Goal: Task Accomplishment & Management: Manage account settings

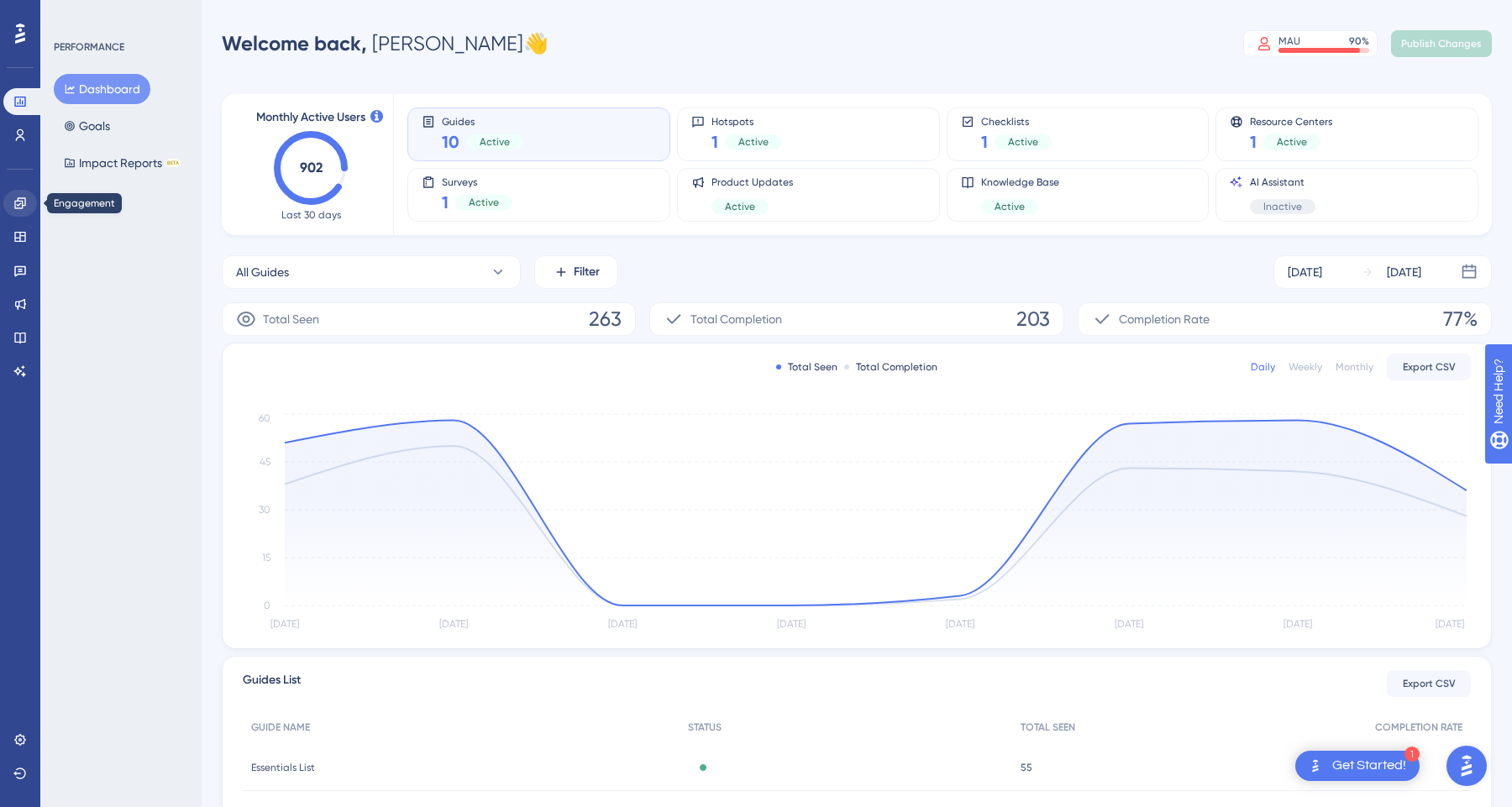
click at [22, 200] on icon at bounding box center [20, 203] width 13 height 13
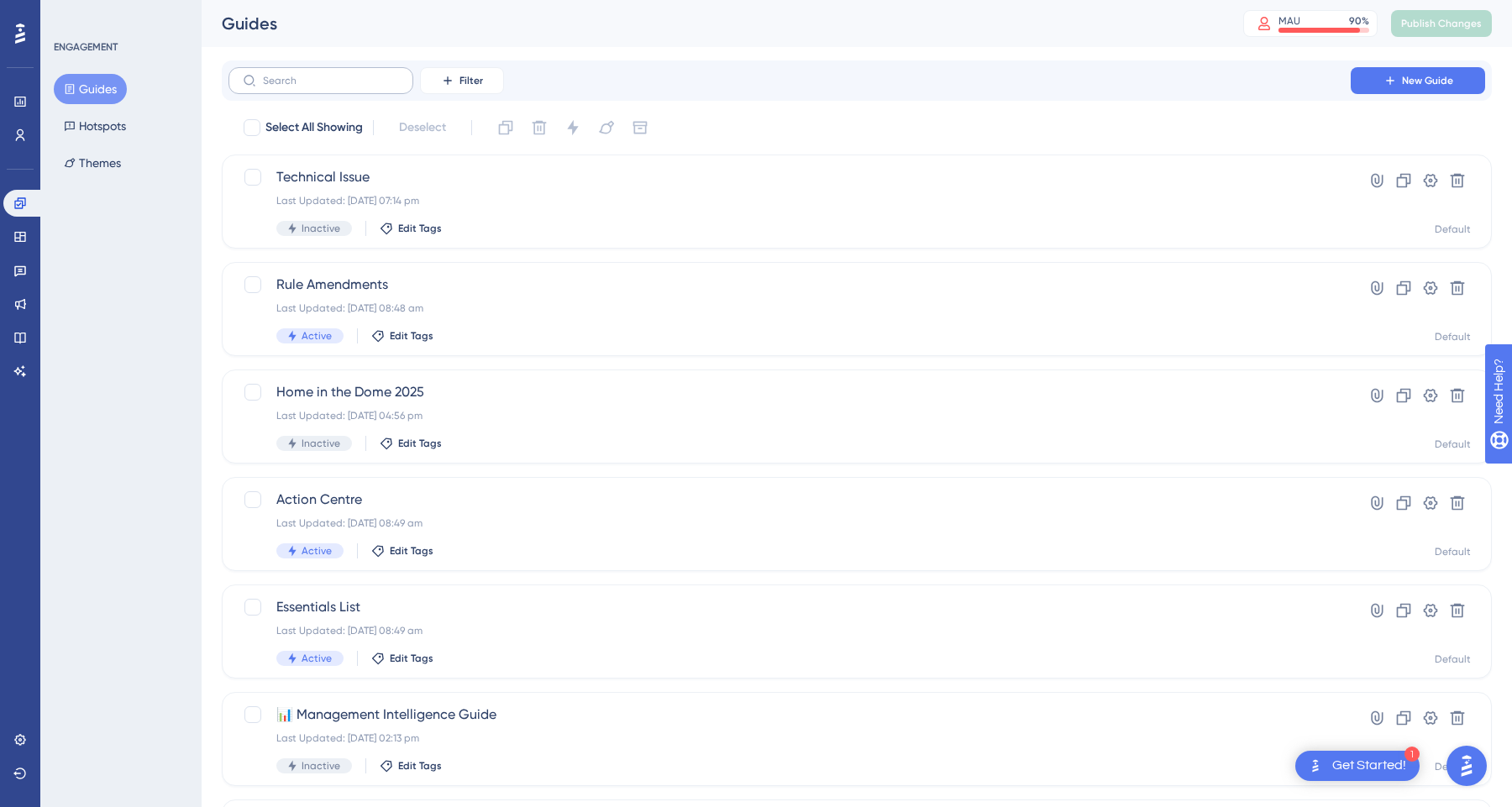
click at [343, 92] on label at bounding box center [321, 80] width 185 height 26
click at [343, 87] on input "text" at bounding box center [331, 80] width 136 height 11
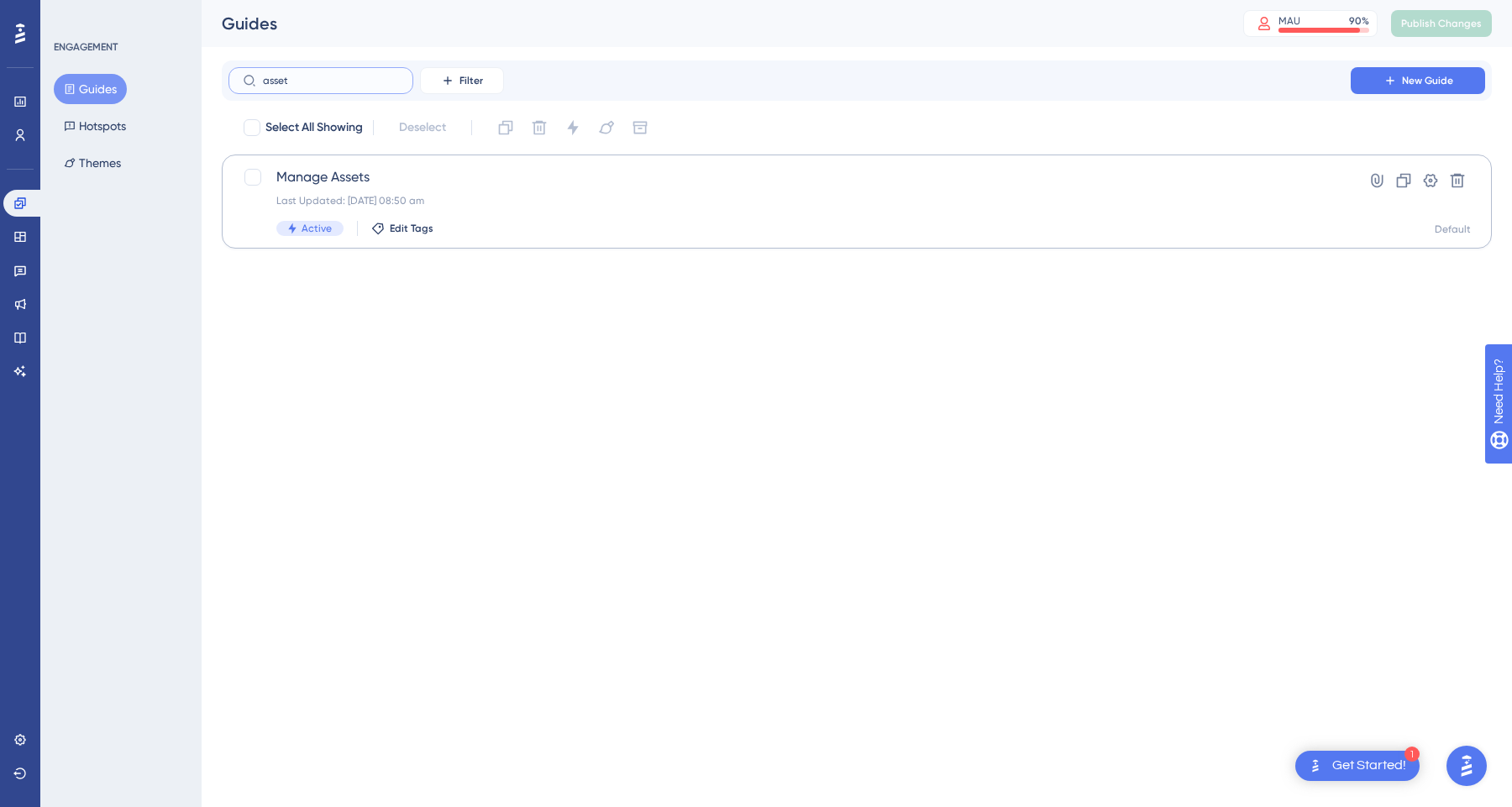
type input "asset"
click at [632, 217] on div "Manage Assets Last Updated: [DATE] 08:50 am Active Edit Tags" at bounding box center [790, 201] width 1027 height 69
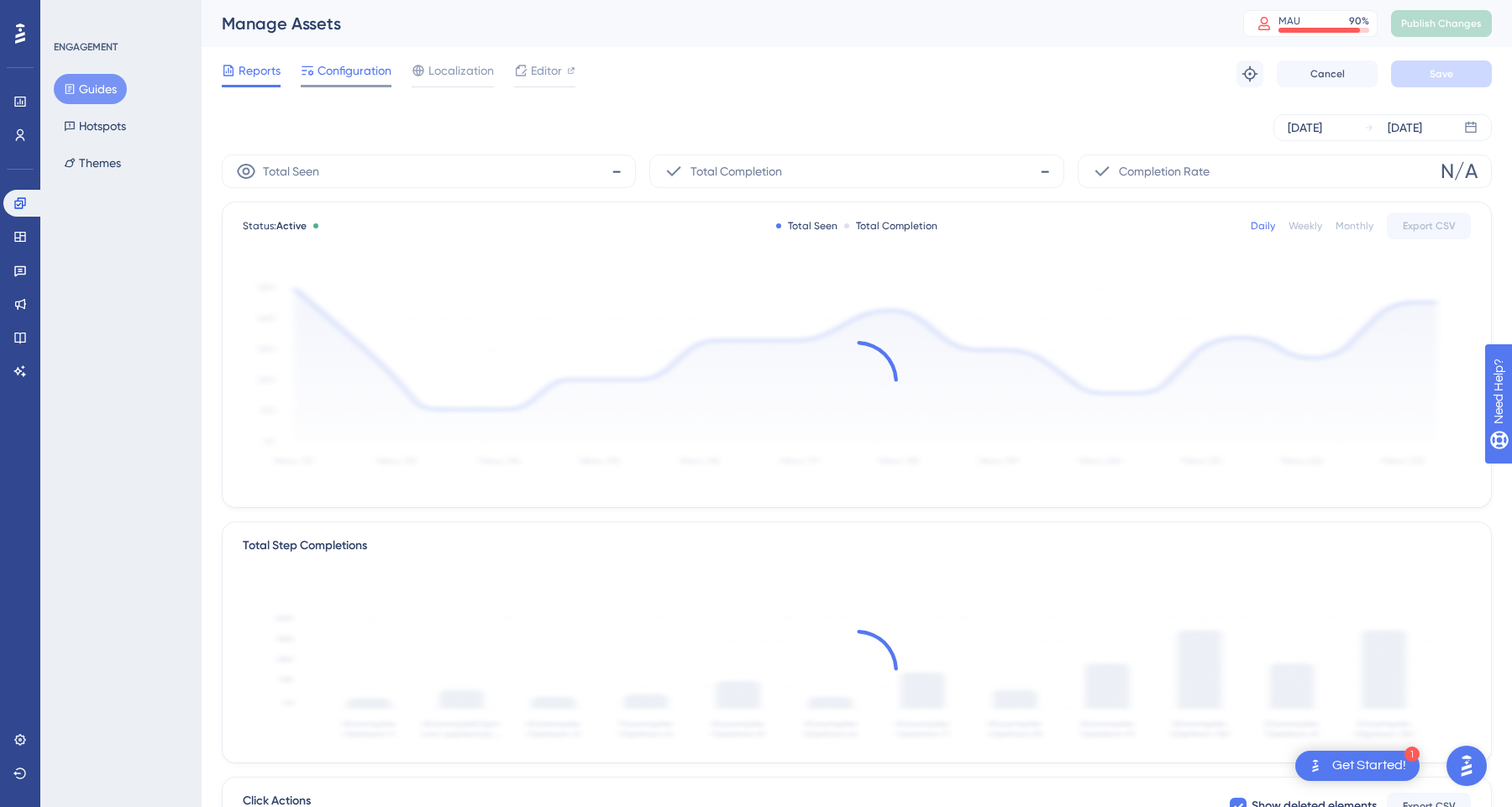
click at [354, 66] on span "Configuration" at bounding box center [354, 70] width 74 height 20
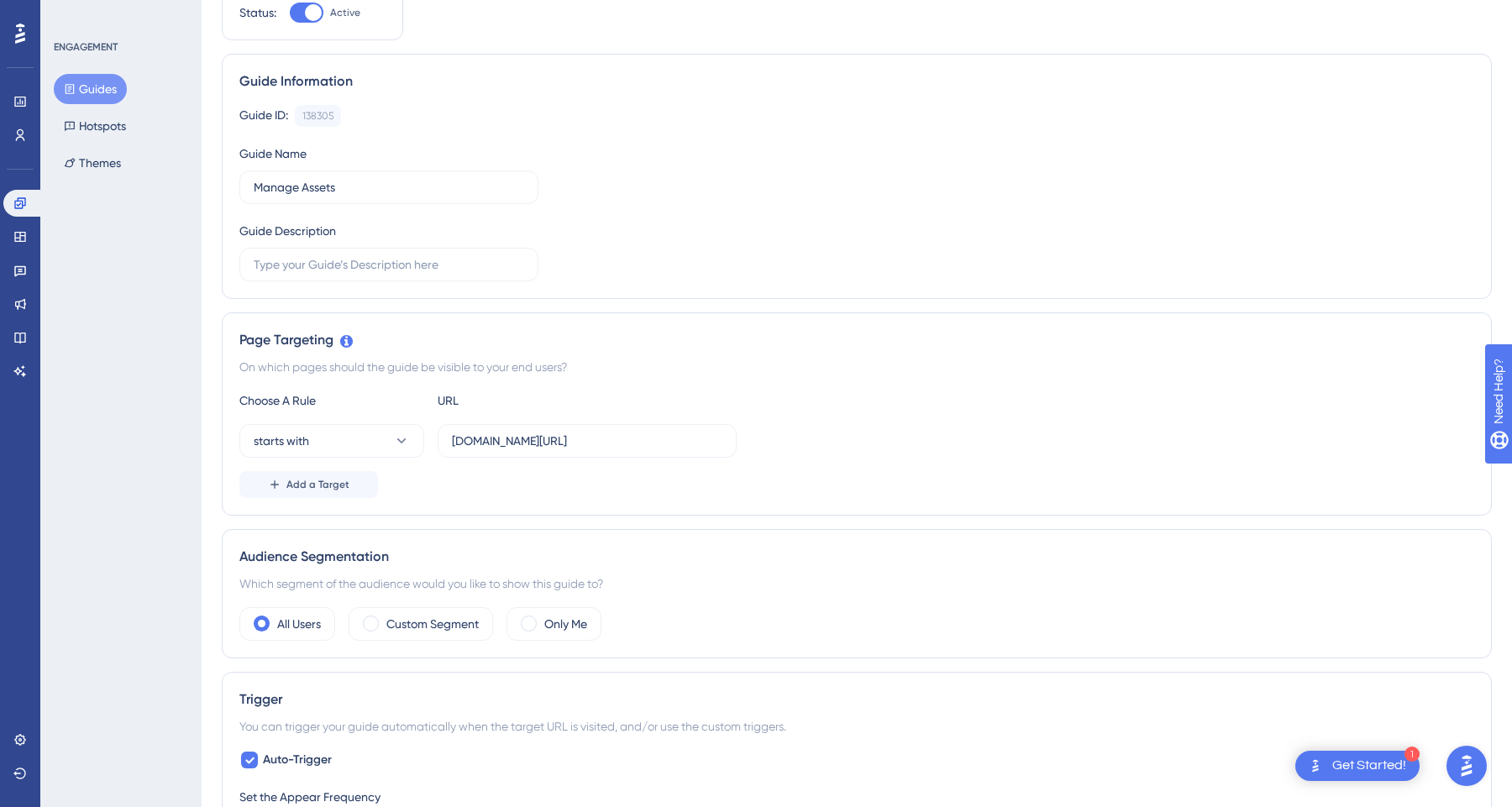
scroll to position [180, 0]
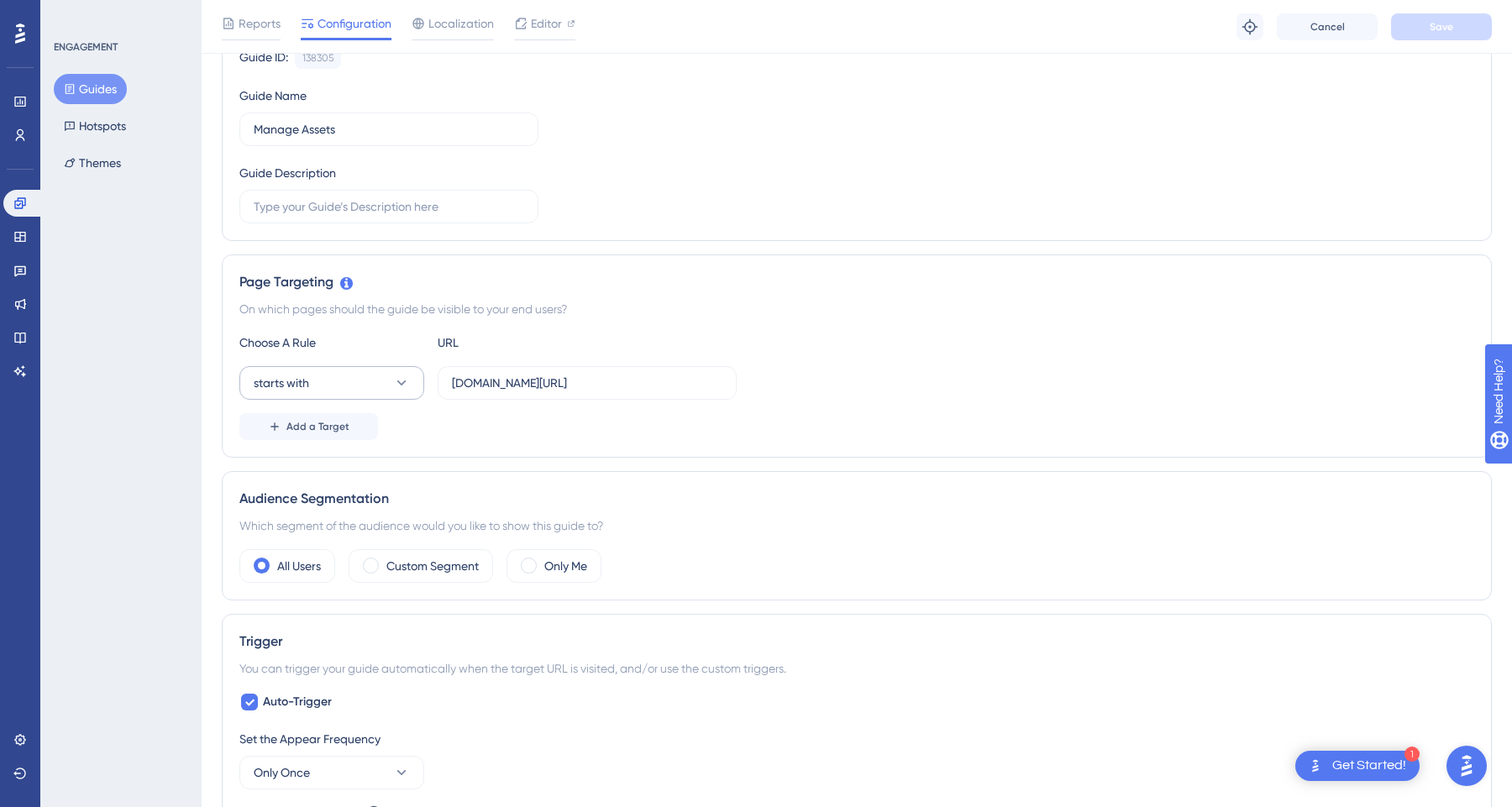
click at [378, 376] on button "starts with" at bounding box center [331, 383] width 185 height 34
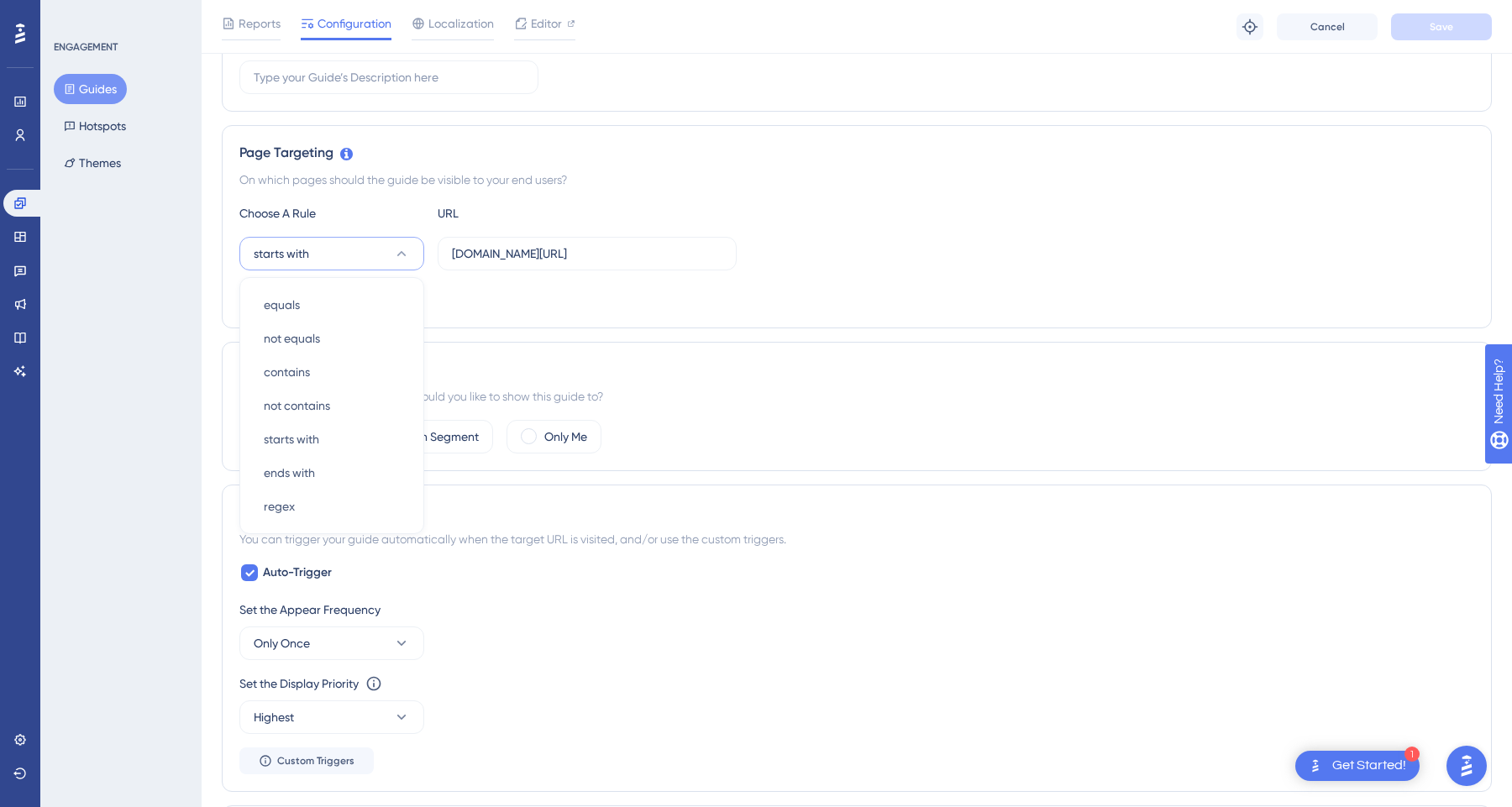
click at [523, 302] on div "Add a Target" at bounding box center [856, 297] width 1234 height 26
click at [356, 251] on button "starts with" at bounding box center [331, 254] width 185 height 34
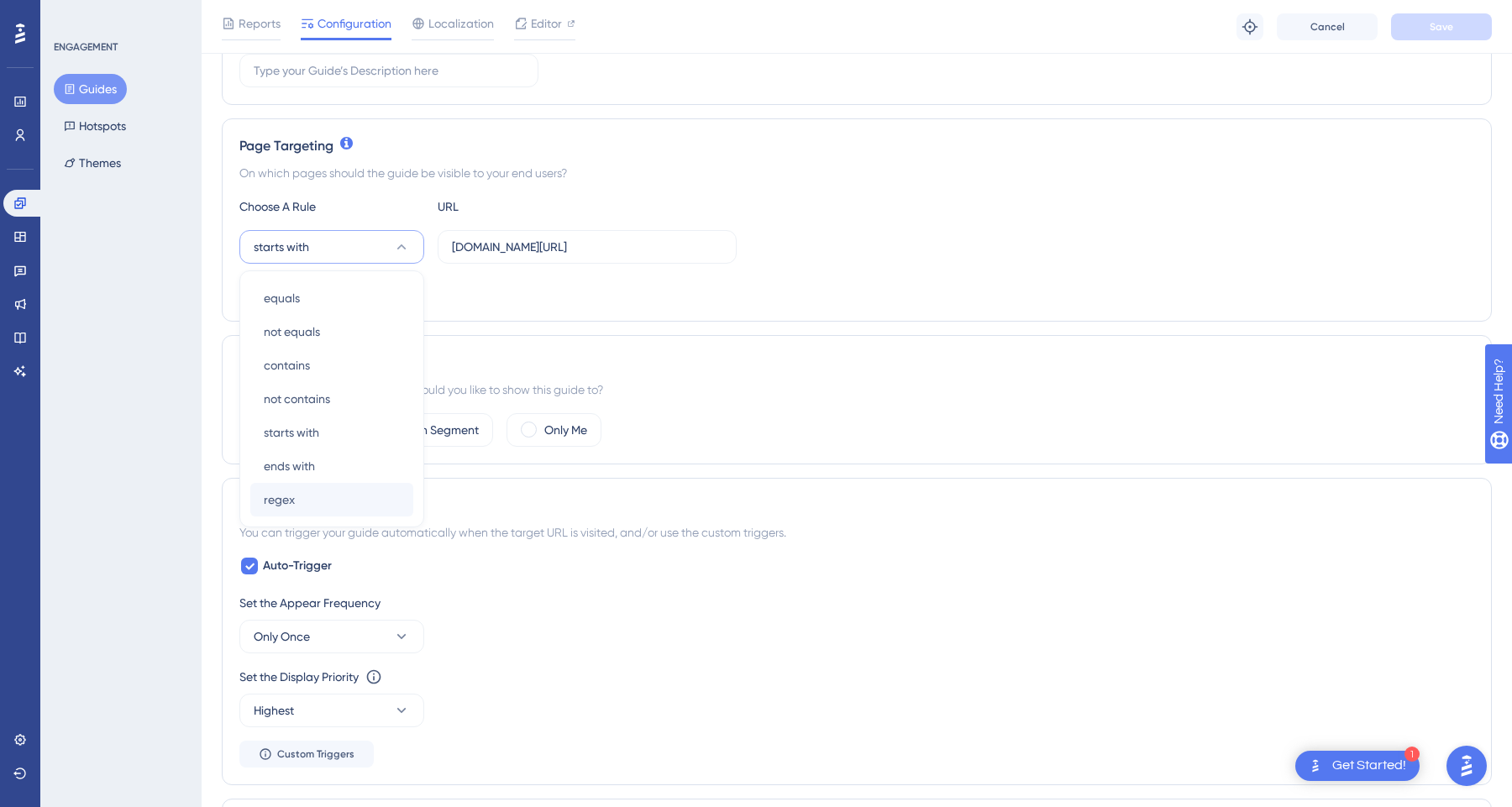
scroll to position [293, 0]
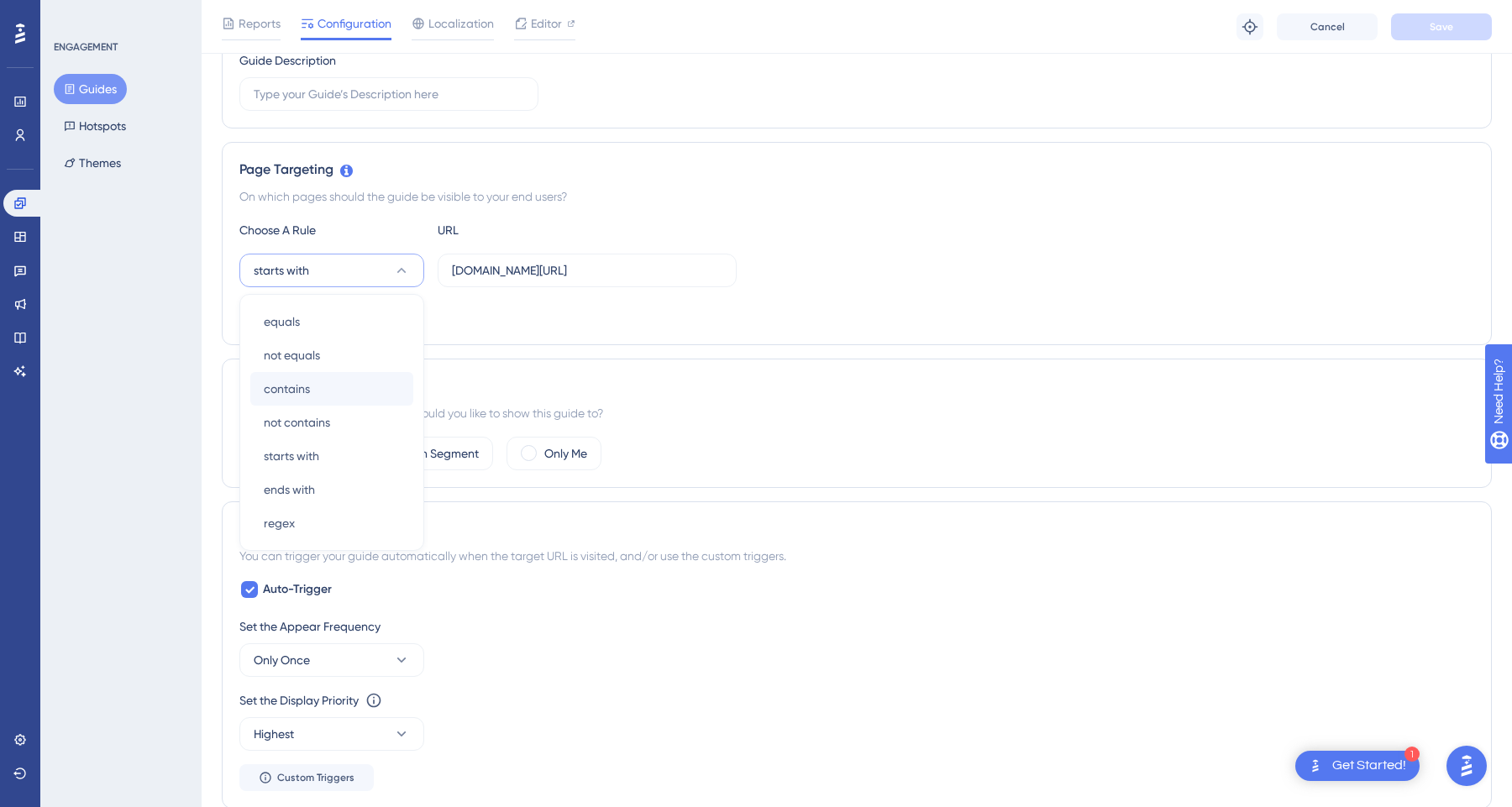
click at [367, 394] on div "contains contains" at bounding box center [331, 389] width 136 height 34
click at [635, 300] on div "Add a Target" at bounding box center [856, 313] width 1234 height 26
click at [435, 311] on div "Add a Target" at bounding box center [856, 313] width 1234 height 26
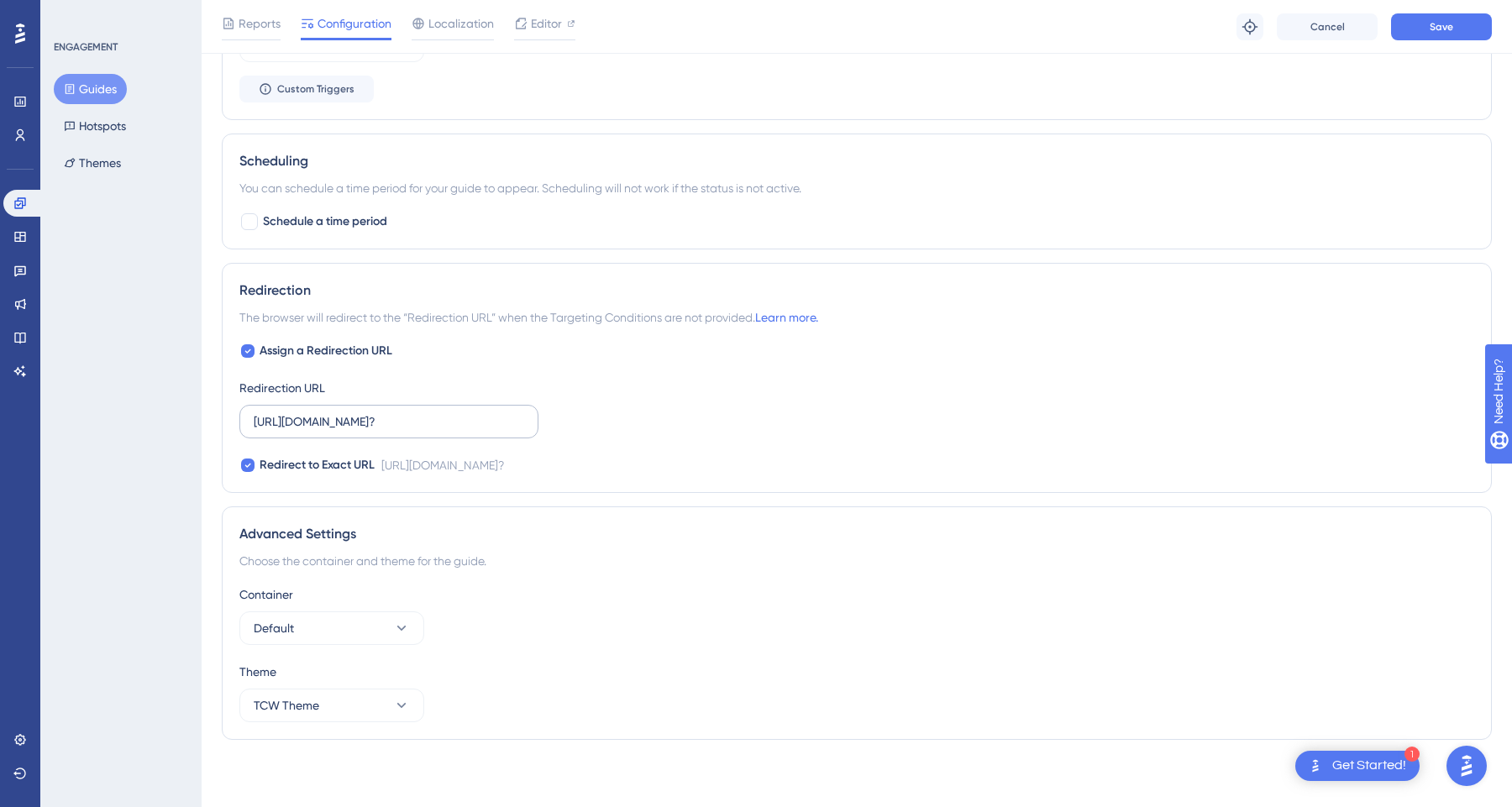
scroll to position [982, 0]
click at [511, 418] on input "[URL][DOMAIN_NAME]?" at bounding box center [389, 422] width 270 height 19
type input "[URL][DOMAIN_NAME]"
click at [671, 412] on div "Assign a Redirection URL Redirection URL [URL][DOMAIN_NAME] Redirect to Exact U…" at bounding box center [856, 408] width 1234 height 134
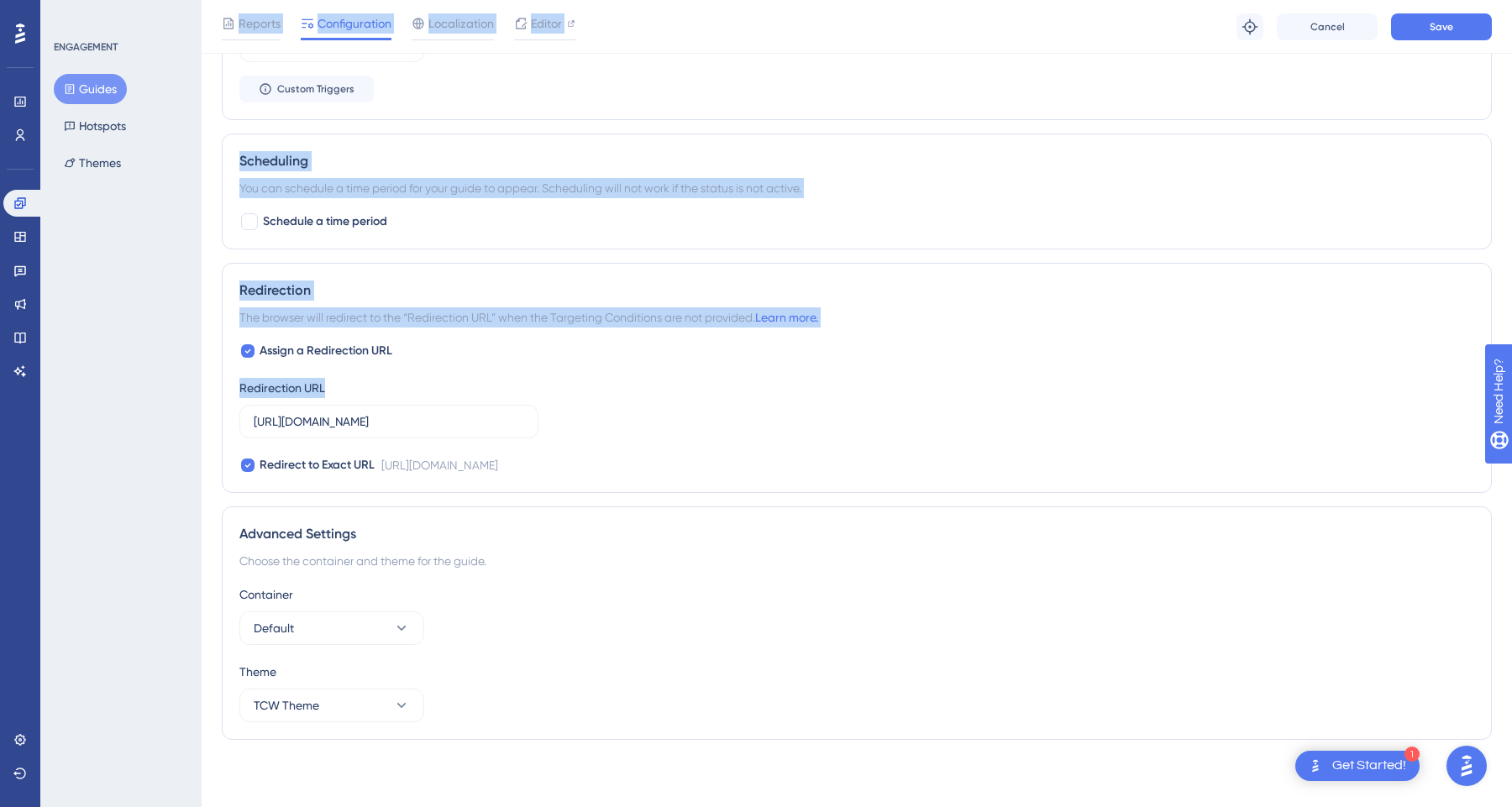
drag, startPoint x: 524, startPoint y: 417, endPoint x: 144, endPoint y: 413, distance: 380.0
click at [0, 0] on div "Performance Users Engagement Widgets Feedback Product Updates Knowledge Base AI…" at bounding box center [0, 0] width 0 height 0
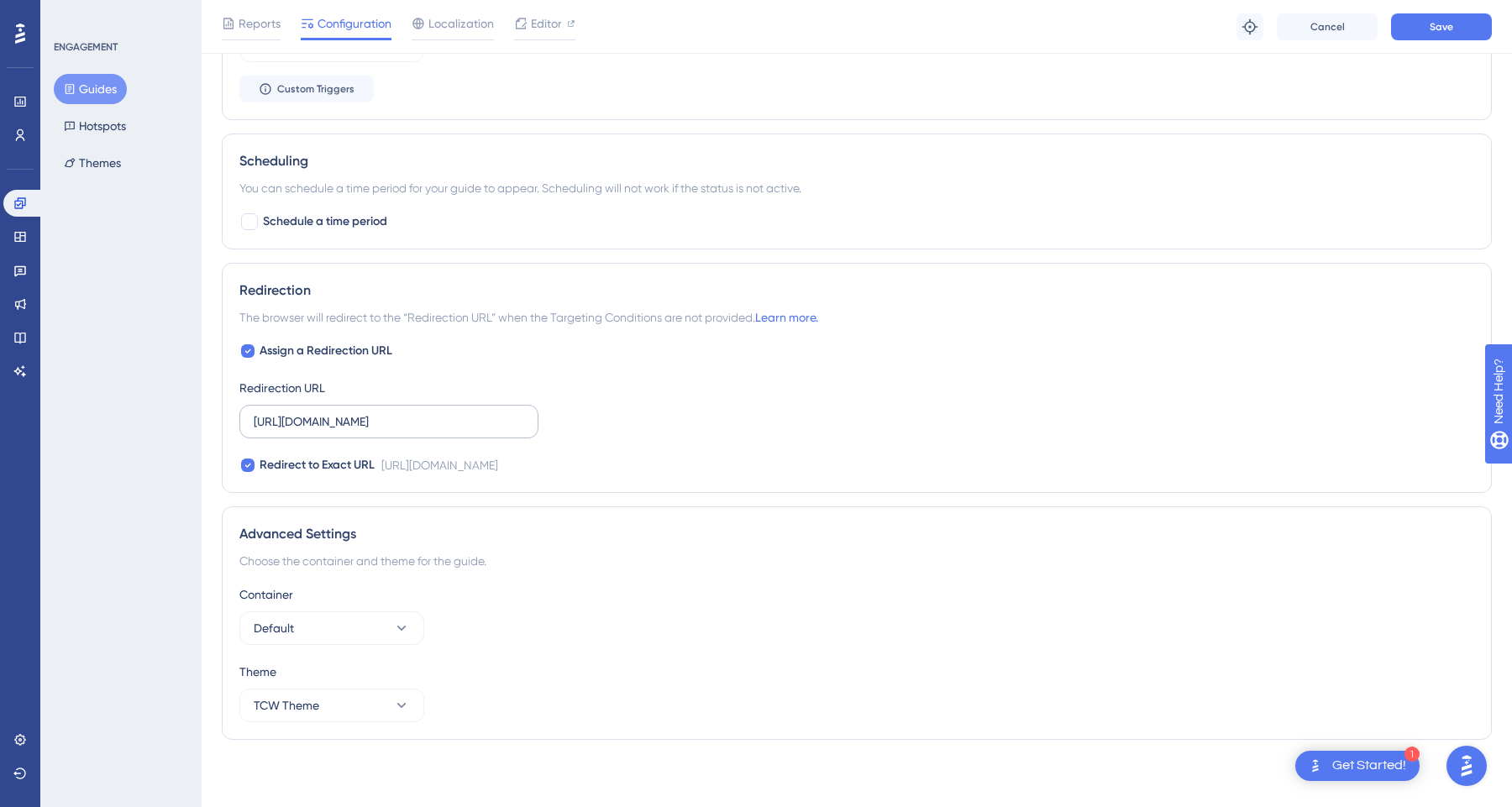
click at [529, 410] on label "[URL][DOMAIN_NAME]" at bounding box center [388, 422] width 299 height 34
click at [524, 412] on input "[URL][DOMAIN_NAME]" at bounding box center [389, 422] width 270 height 19
drag, startPoint x: 499, startPoint y: 423, endPoint x: 223, endPoint y: 422, distance: 276.0
click at [223, 422] on div "Redirection The browser will redirect to the “Redirection URL” when the Targeti…" at bounding box center [857, 378] width 1270 height 230
click at [723, 488] on div "Redirection The browser will redirect to the “Redirection URL” when the Targeti…" at bounding box center [857, 378] width 1270 height 230
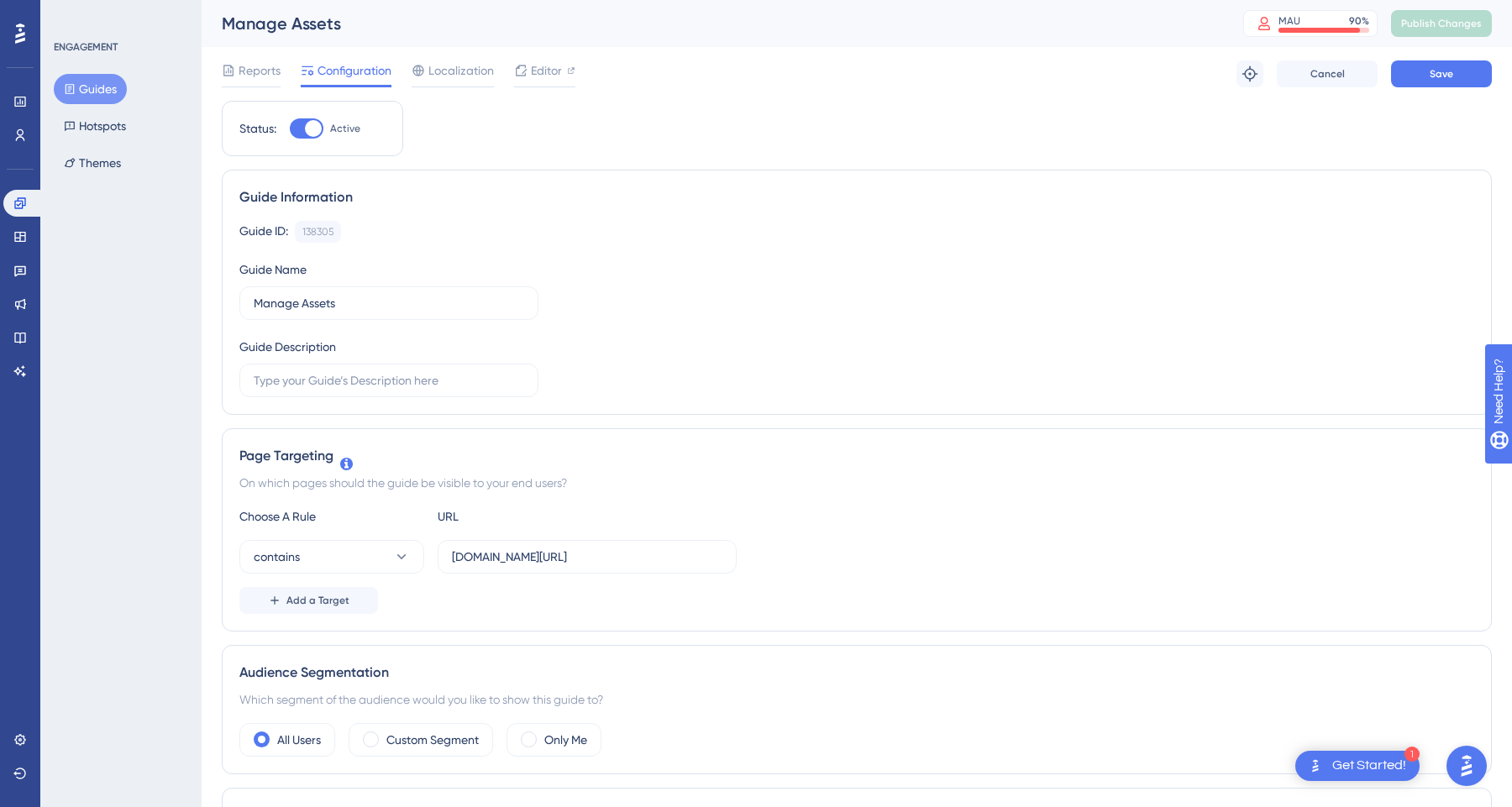
scroll to position [0, 0]
click at [1439, 84] on button "Save" at bounding box center [1441, 74] width 101 height 26
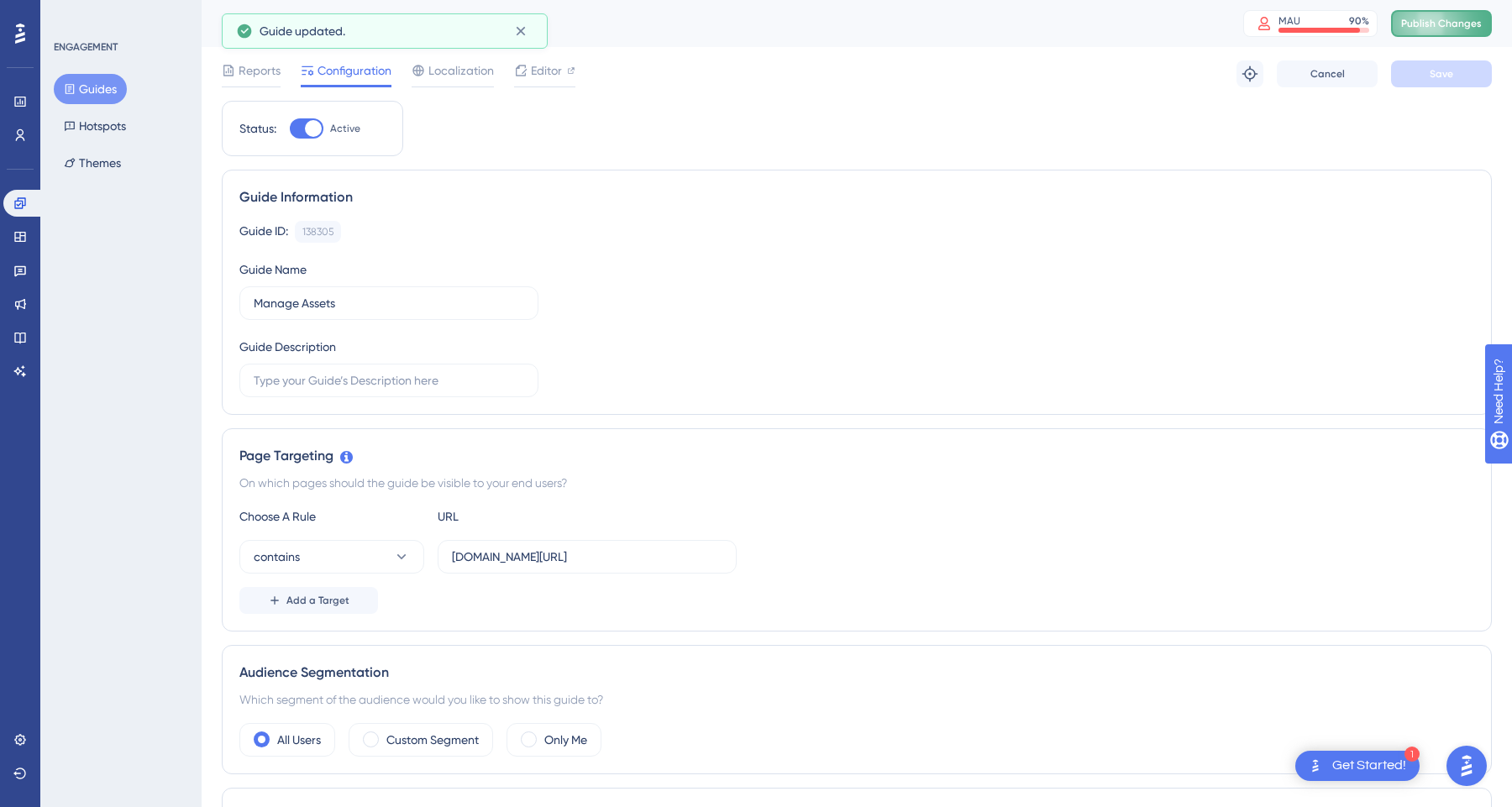
click at [1440, 30] on button "Publish Changes" at bounding box center [1441, 24] width 101 height 26
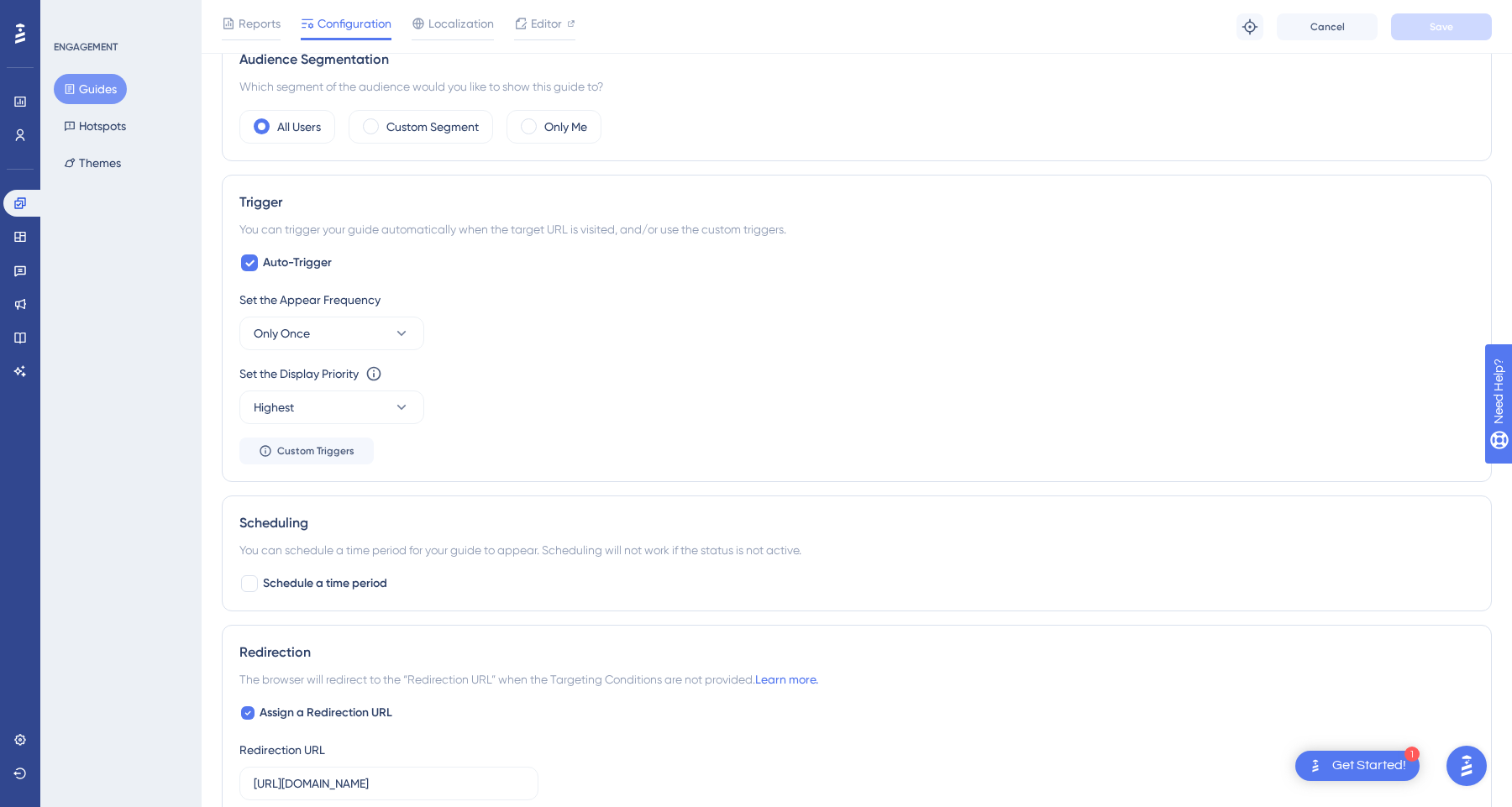
scroll to position [619, 0]
click at [292, 311] on div "Set the Appear Frequency Only Once" at bounding box center [856, 320] width 1234 height 60
click at [305, 336] on span "Only Once" at bounding box center [282, 332] width 57 height 20
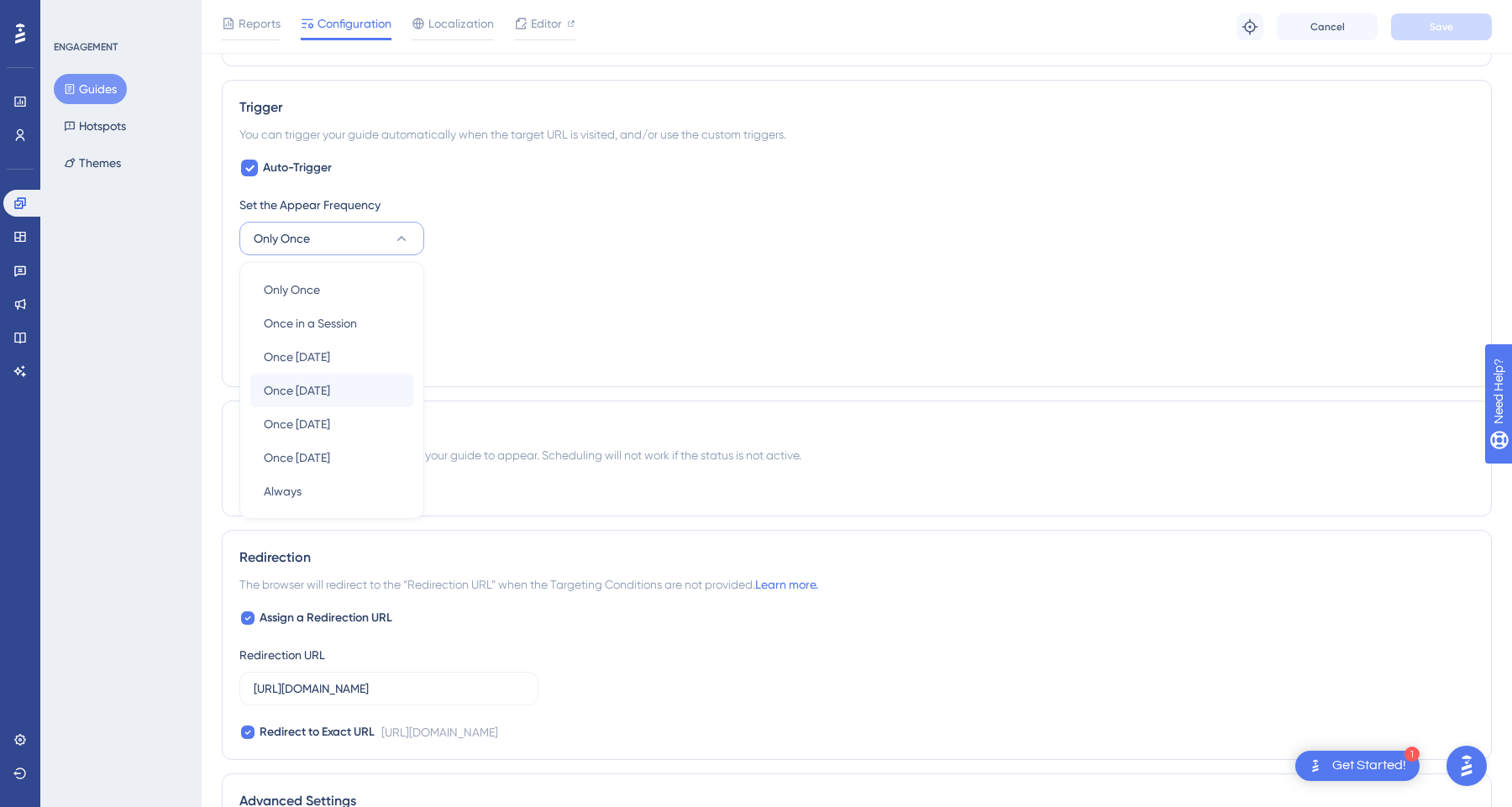
scroll to position [696, 0]
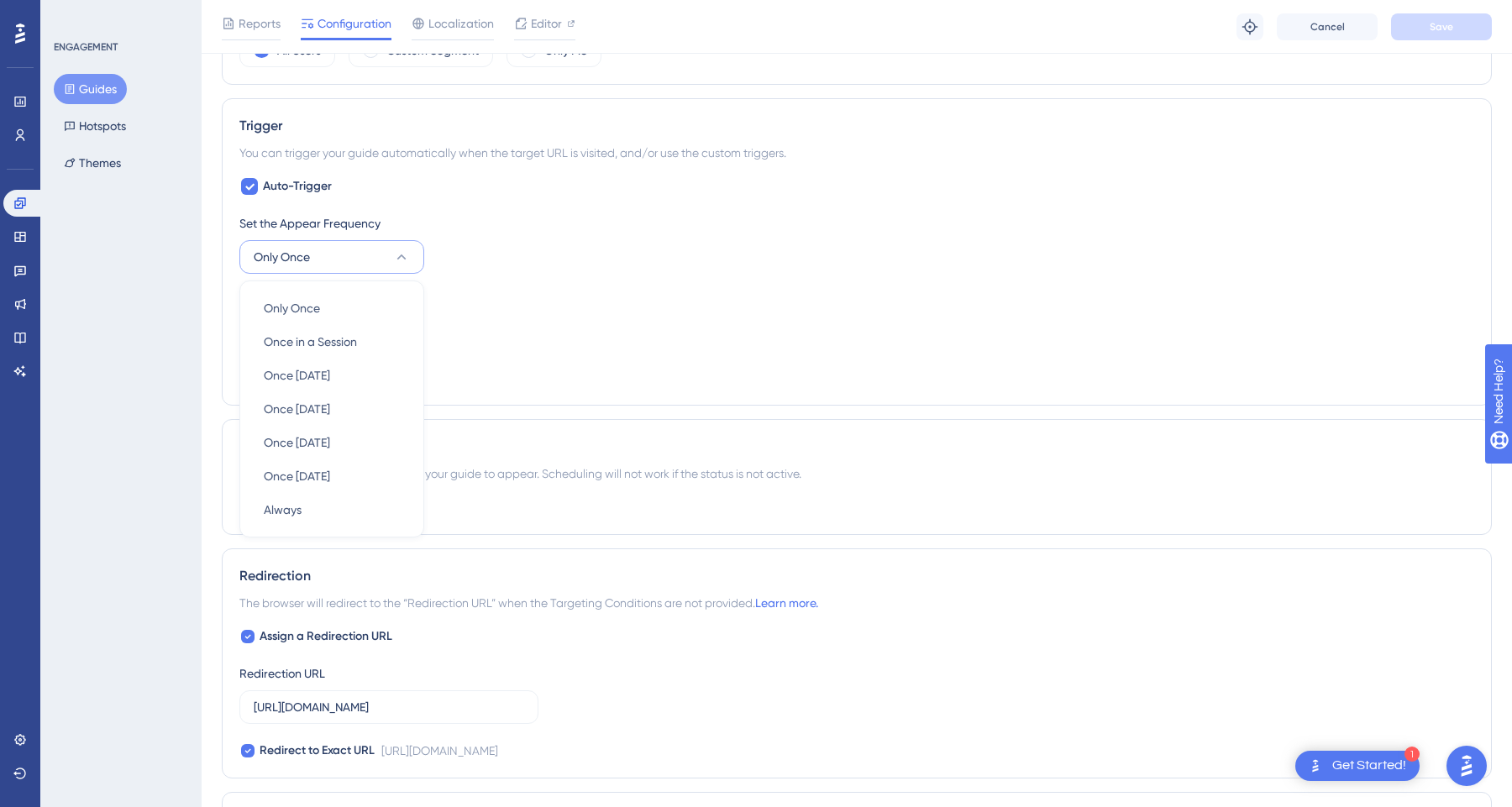
click at [654, 224] on div "Set the Appear Frequency" at bounding box center [856, 223] width 1234 height 20
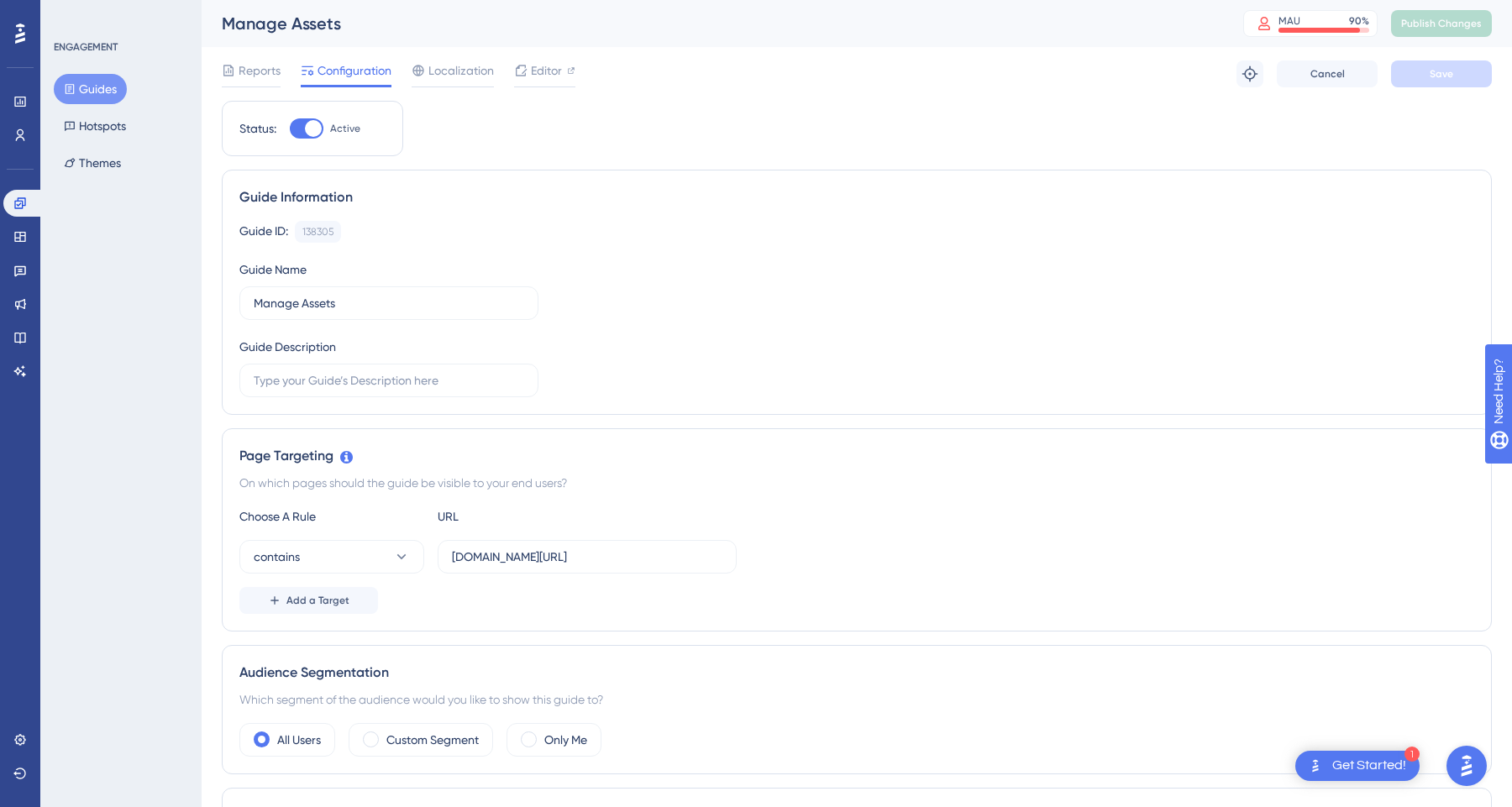
scroll to position [0, 0]
click at [18, 141] on icon at bounding box center [20, 135] width 13 height 13
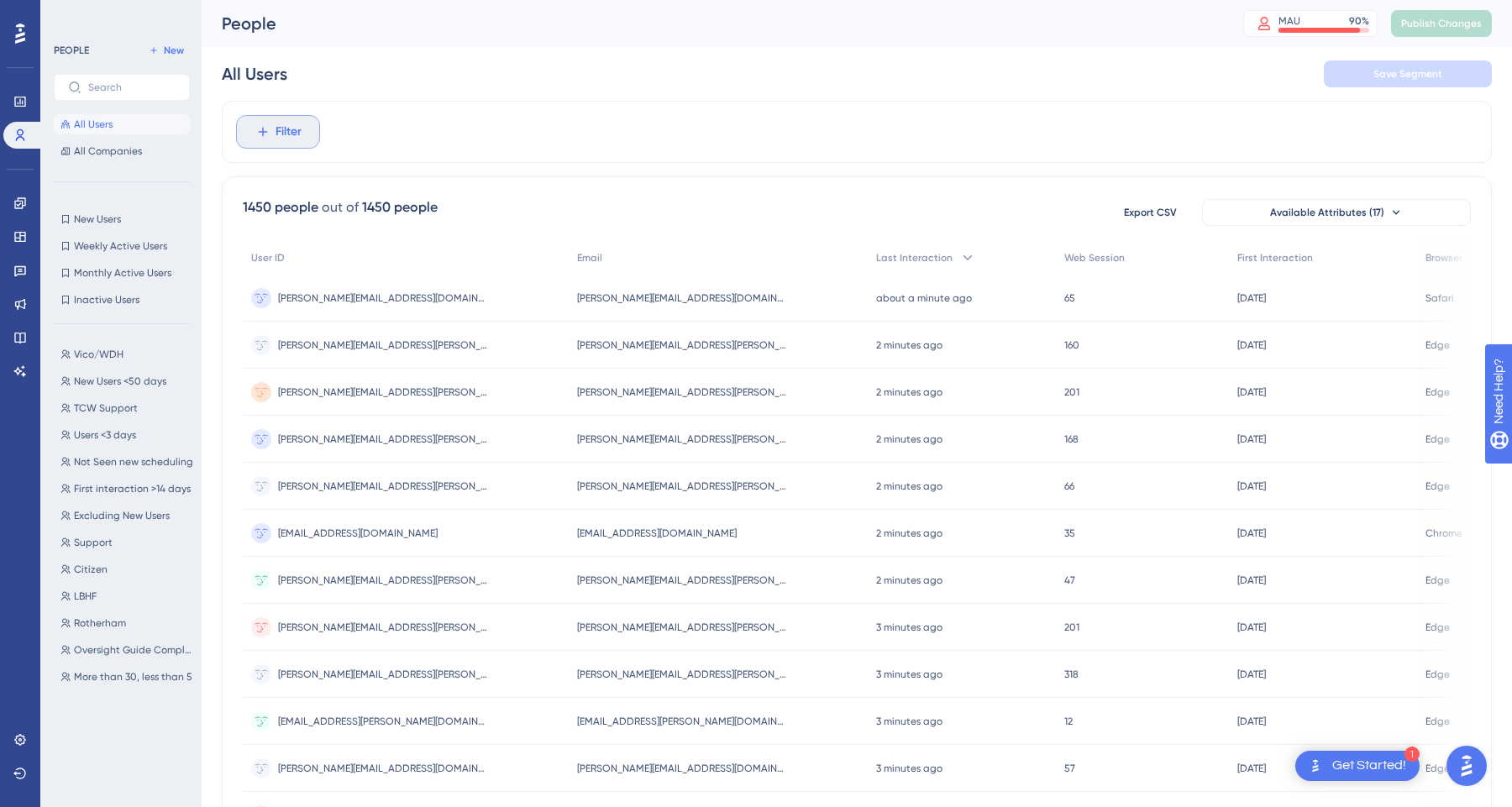
click at [288, 141] on span "Filter" at bounding box center [289, 131] width 26 height 20
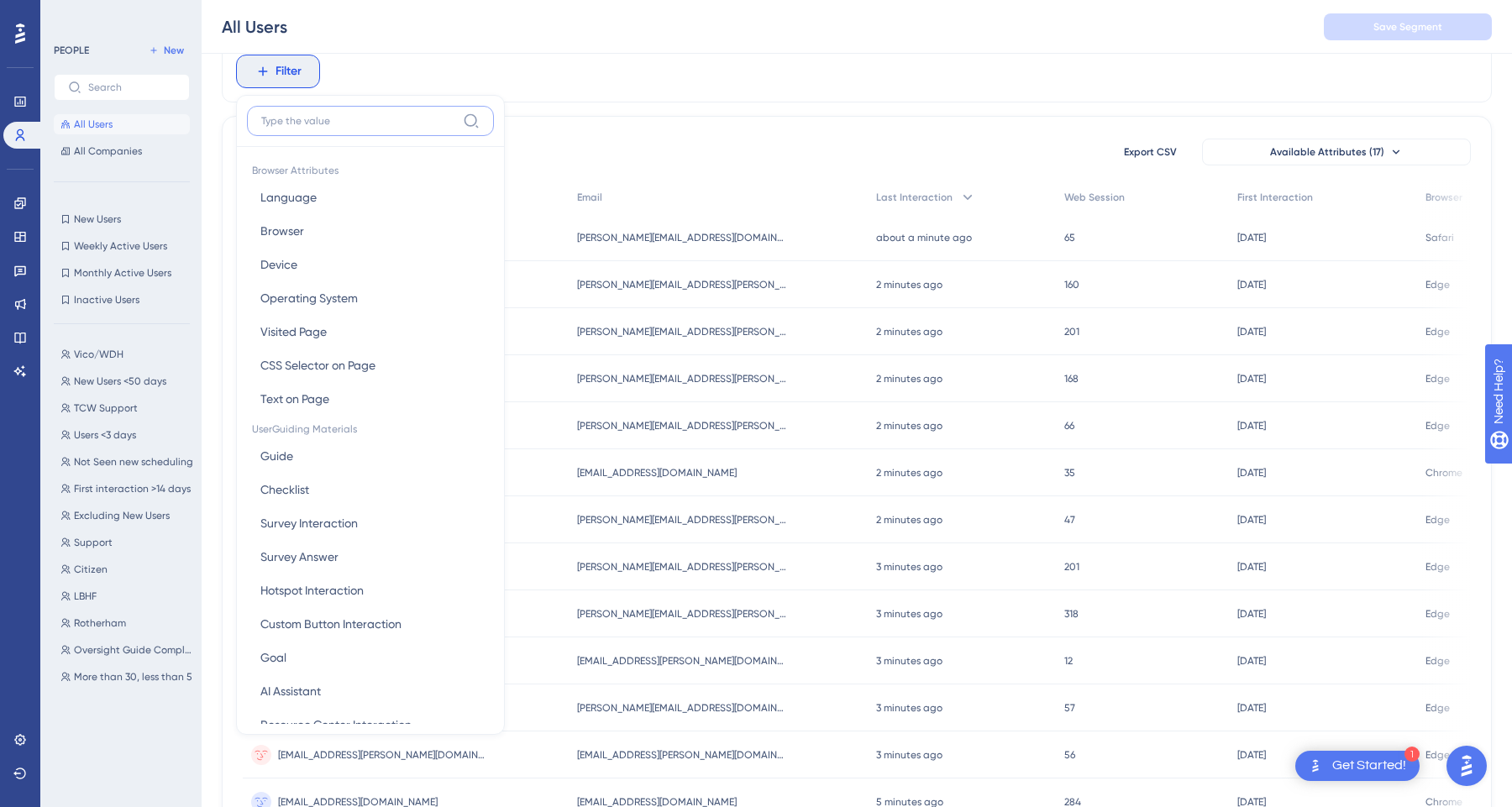
click at [307, 121] on input at bounding box center [359, 121] width 195 height 13
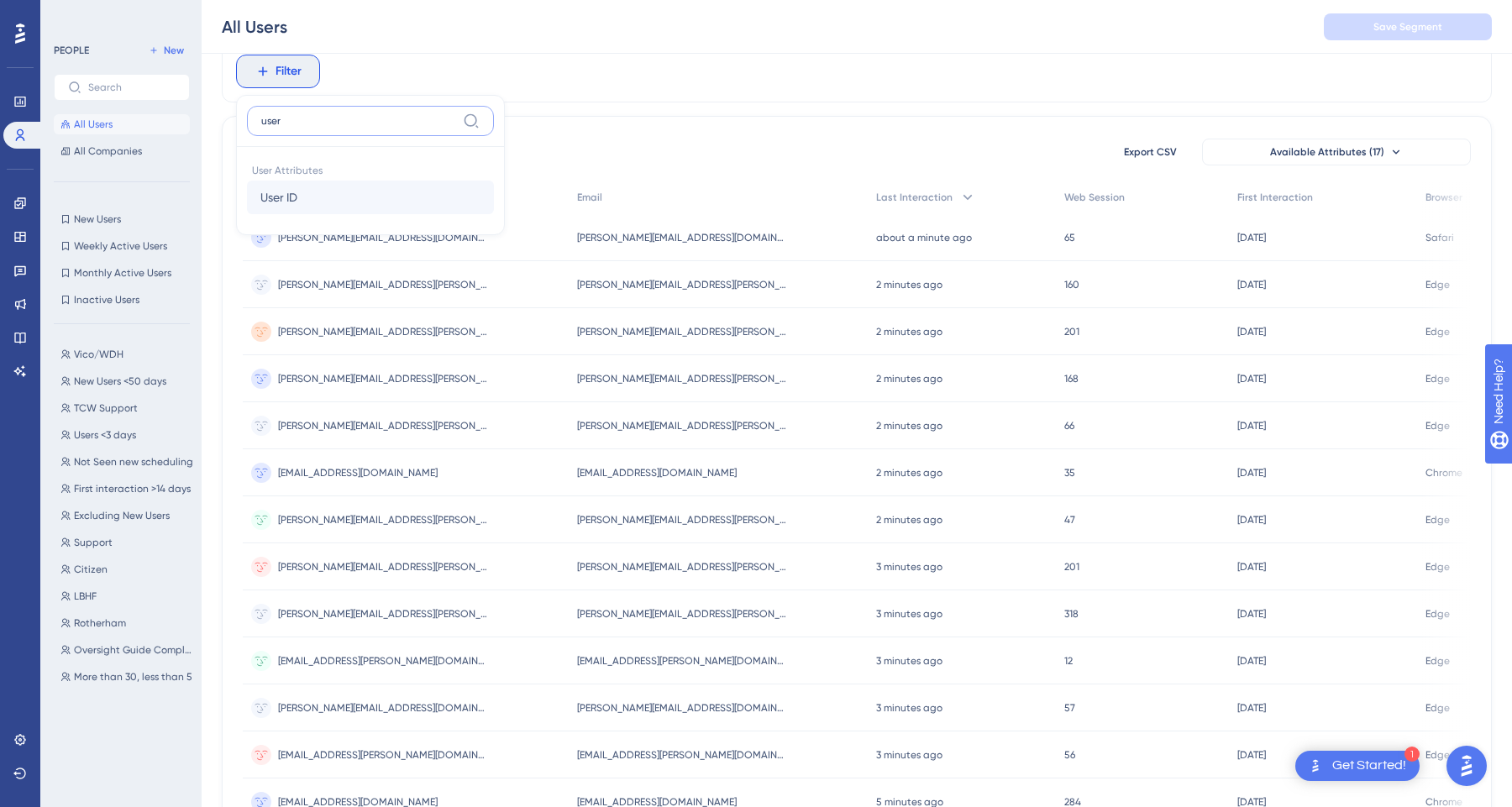
type input "user"
click at [316, 199] on button "User ID User ID" at bounding box center [369, 197] width 246 height 34
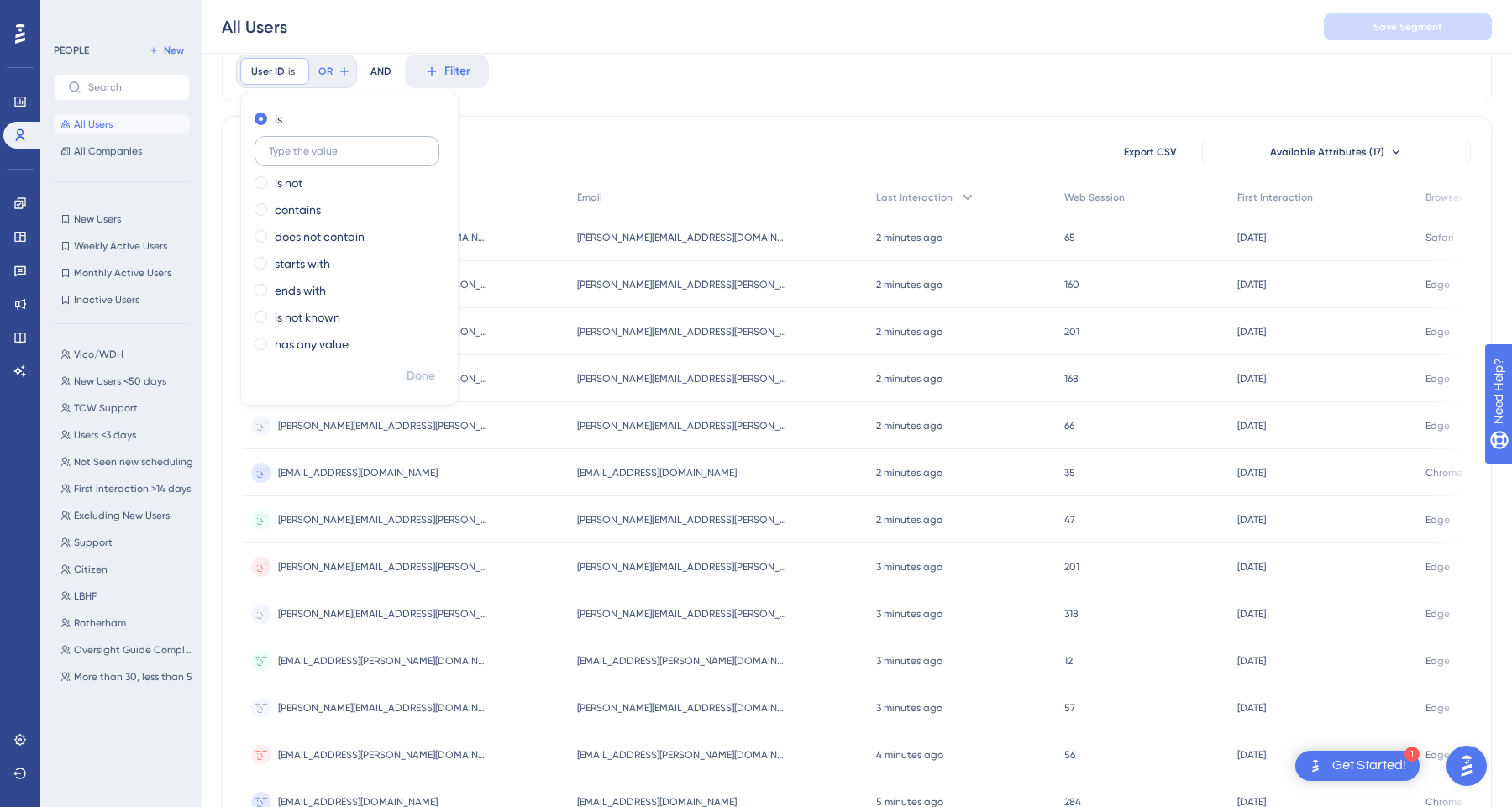
click at [318, 143] on label at bounding box center [347, 151] width 185 height 30
click at [318, 145] on input "text" at bounding box center [347, 151] width 156 height 11
click at [301, 217] on label "contains" at bounding box center [297, 210] width 46 height 20
type input "[PERSON_NAME]"
click at [429, 378] on span "Done" at bounding box center [420, 376] width 28 height 20
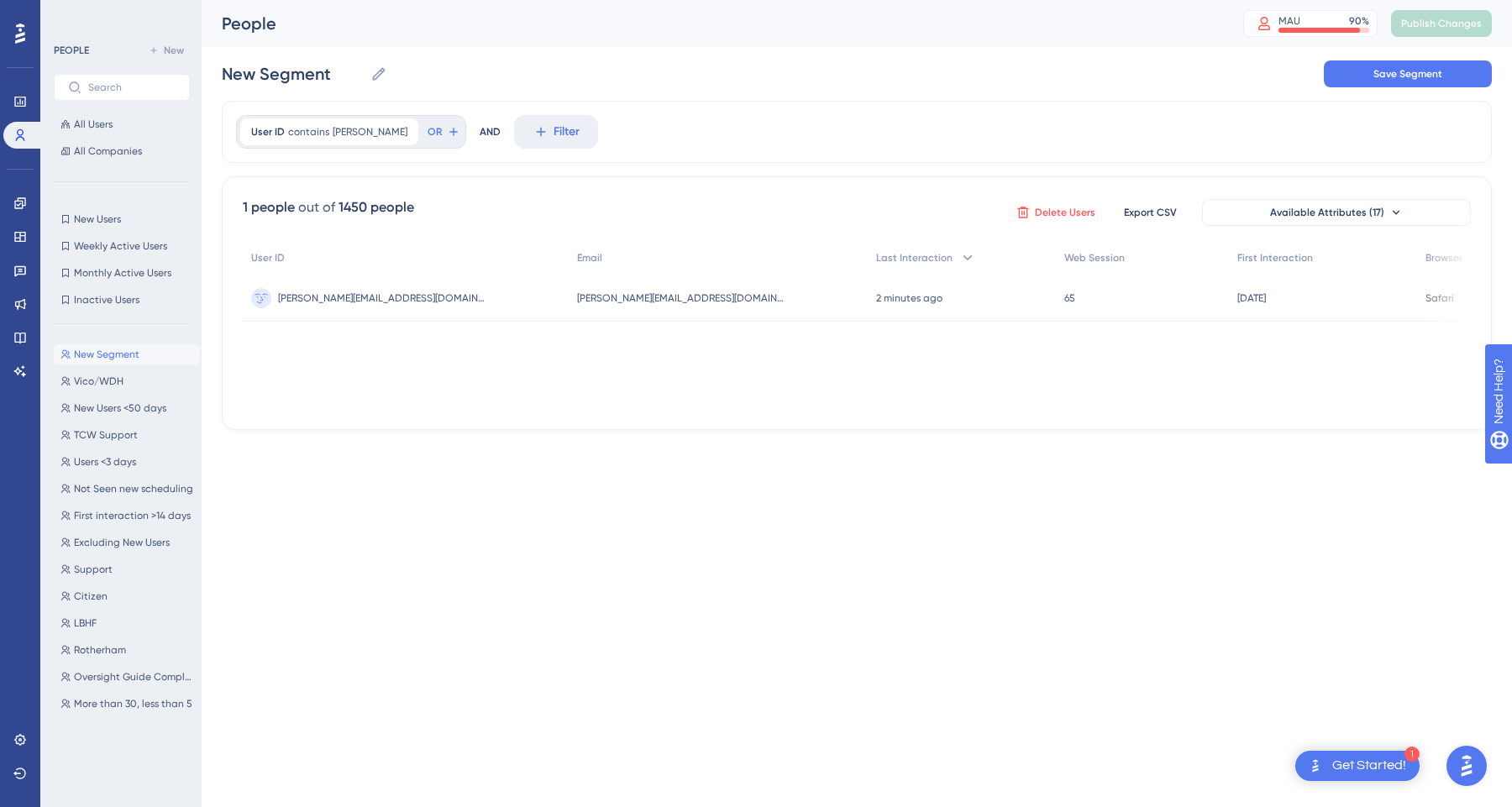
click at [1055, 214] on span "Delete Users" at bounding box center [1065, 212] width 60 height 13
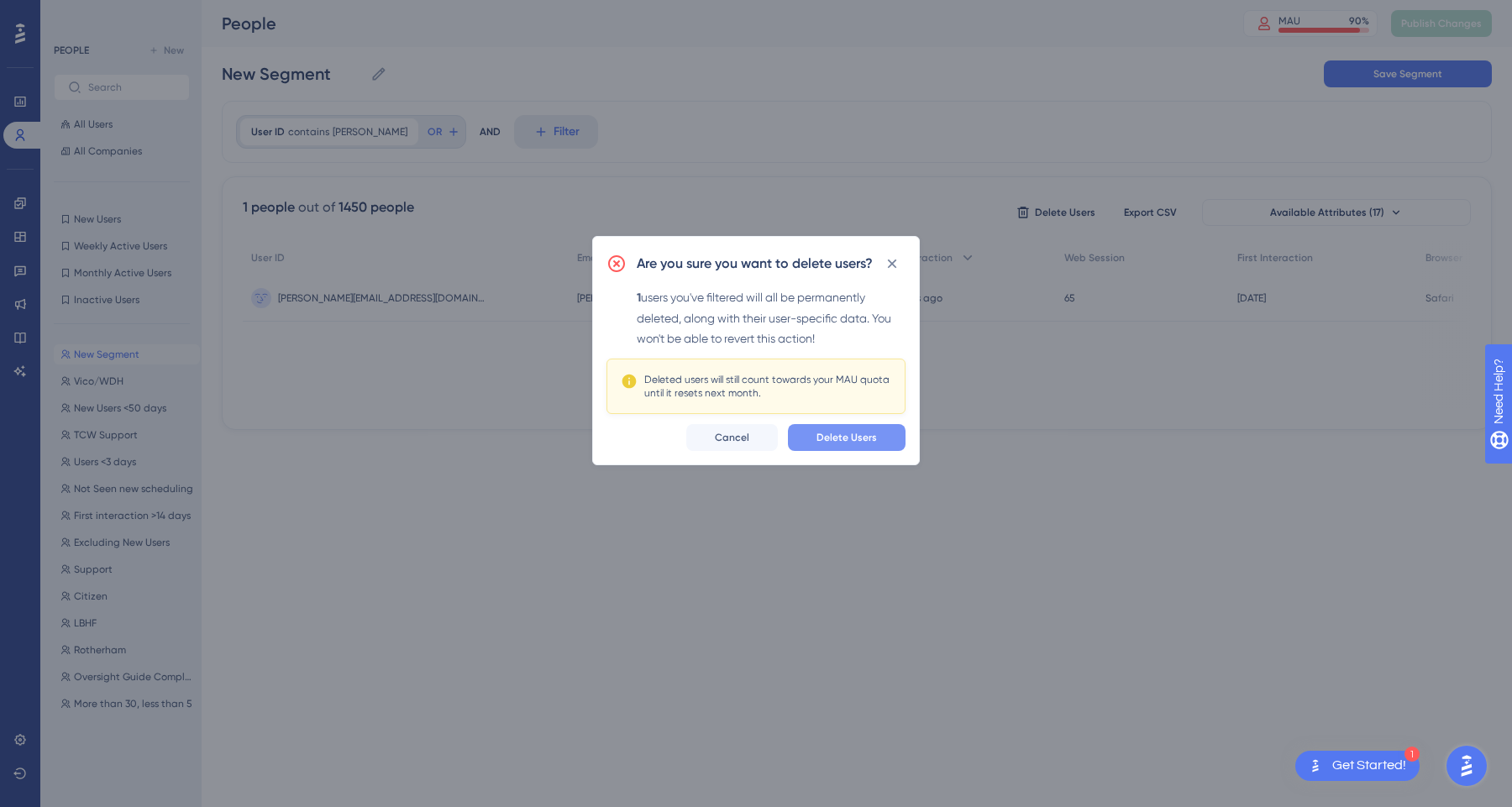
click at [848, 446] on button "Delete Users" at bounding box center [846, 437] width 118 height 26
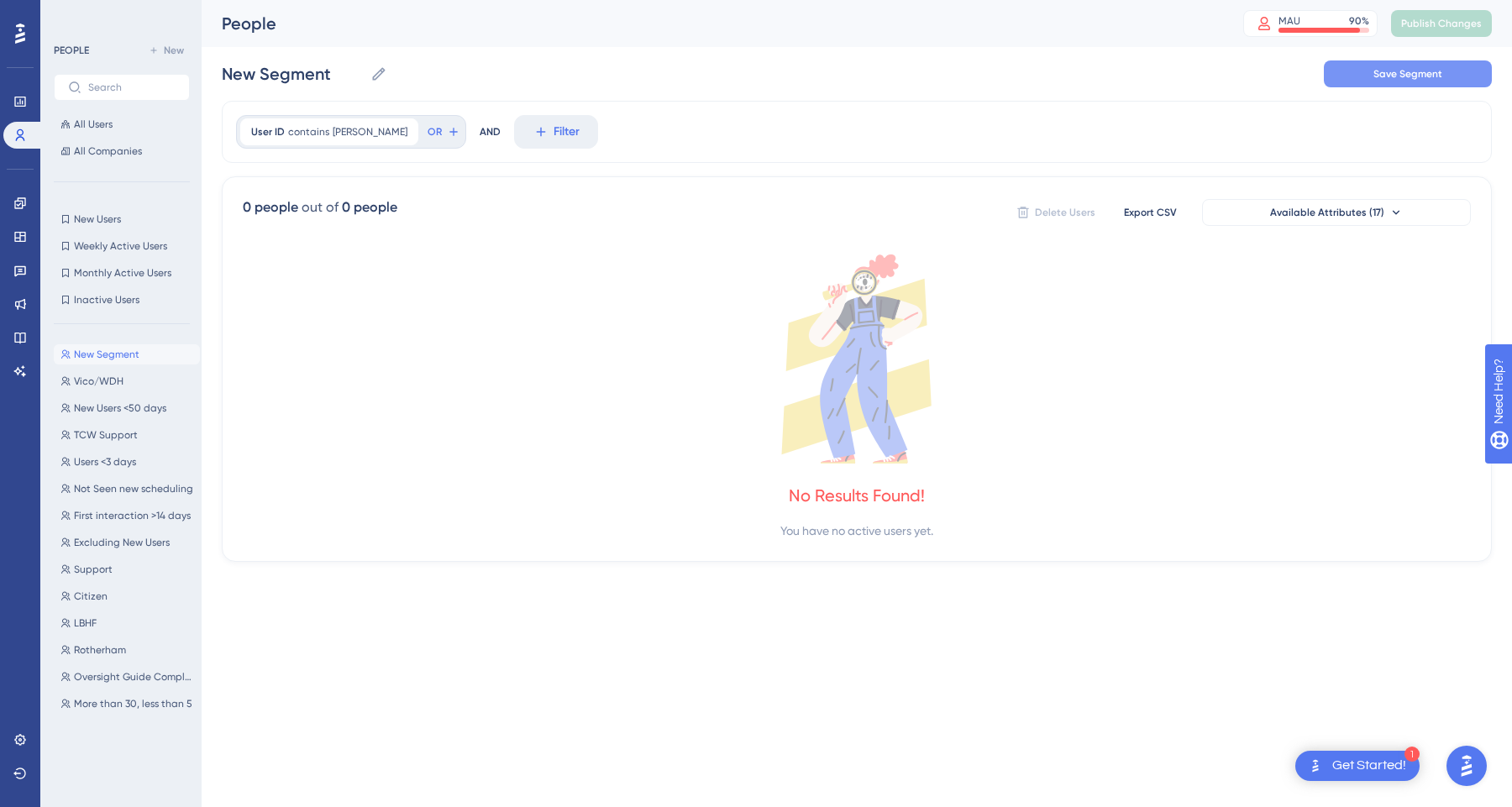
click at [1427, 77] on span "Save Segment" at bounding box center [1407, 74] width 69 height 13
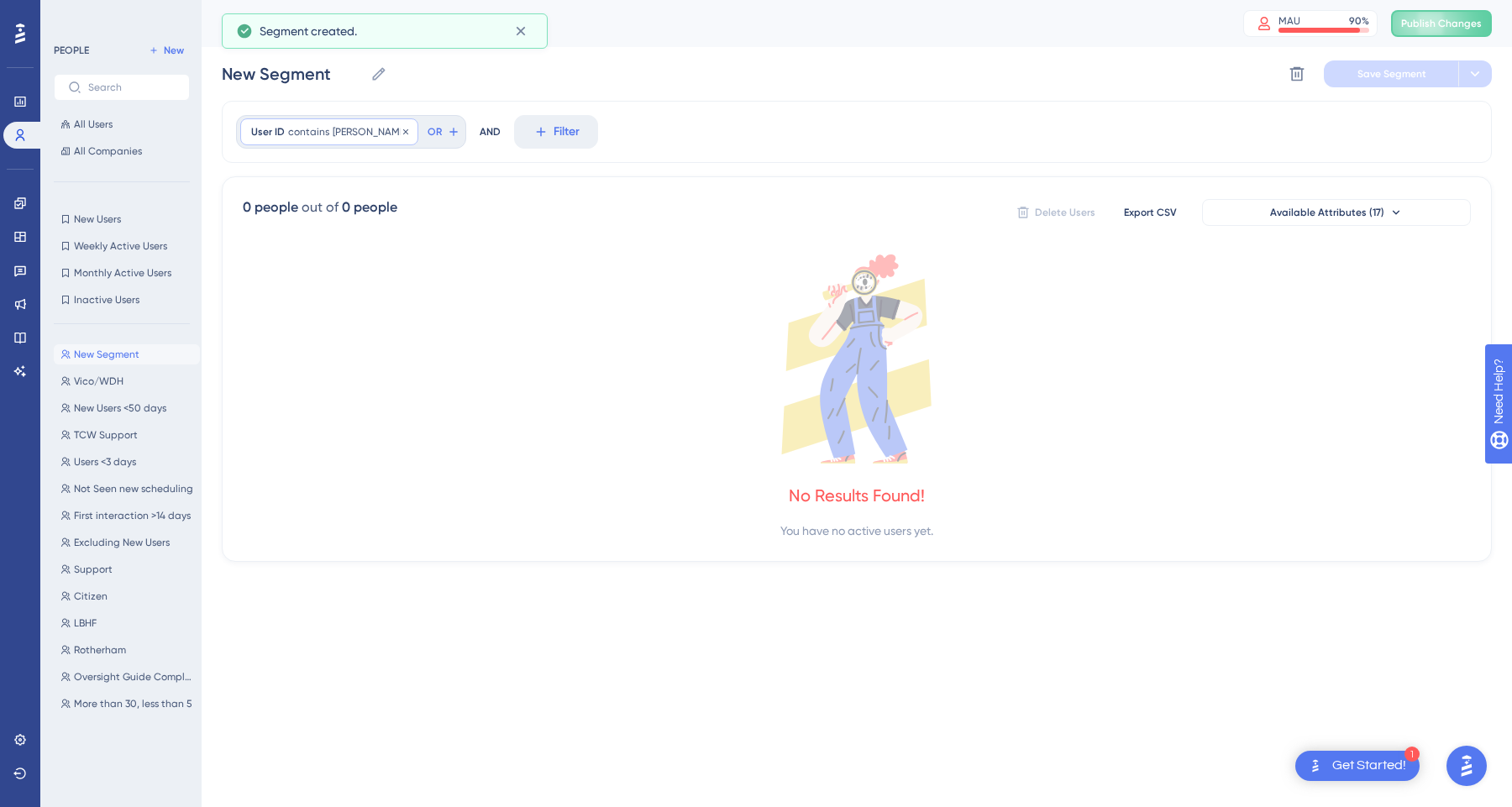
click at [361, 133] on span "[PERSON_NAME]" at bounding box center [369, 132] width 75 height 13
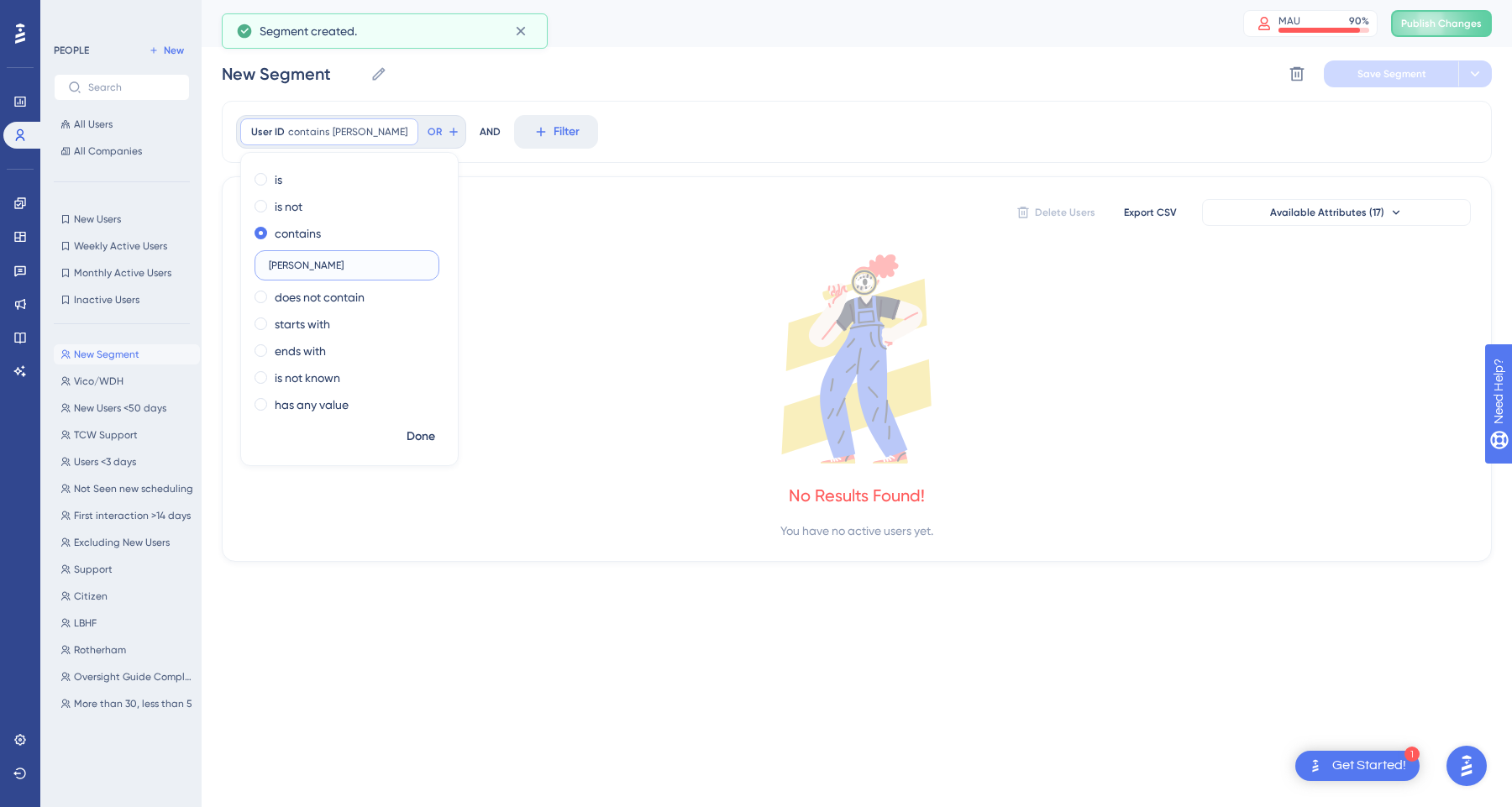
click at [342, 268] on input "[PERSON_NAME]" at bounding box center [347, 265] width 156 height 11
type input "[PERSON_NAME]"
click at [411, 445] on span "Done" at bounding box center [420, 436] width 28 height 20
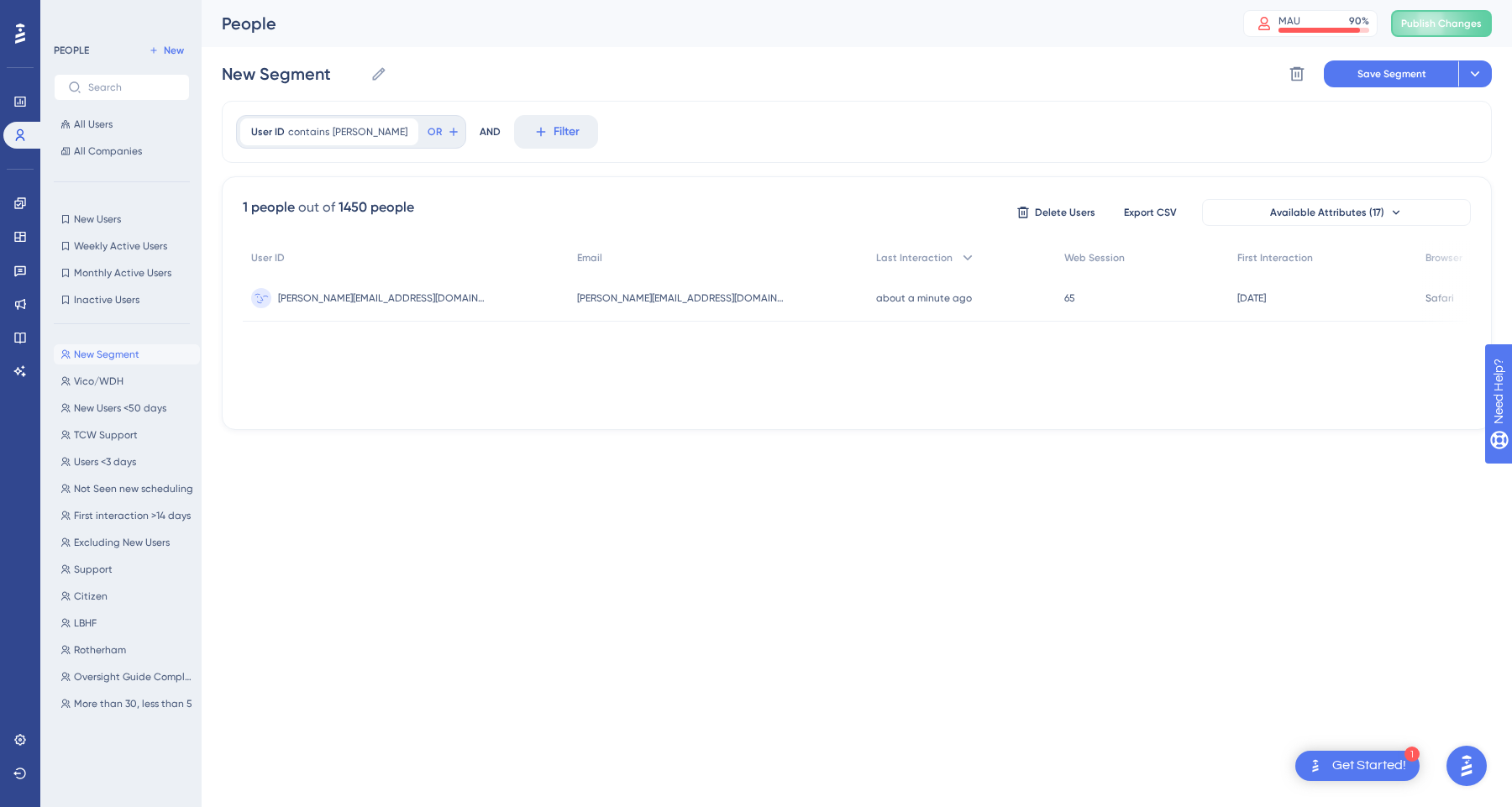
click at [348, 293] on span "[PERSON_NAME][EMAIL_ADDRESS][DOMAIN_NAME]" at bounding box center [382, 298] width 210 height 13
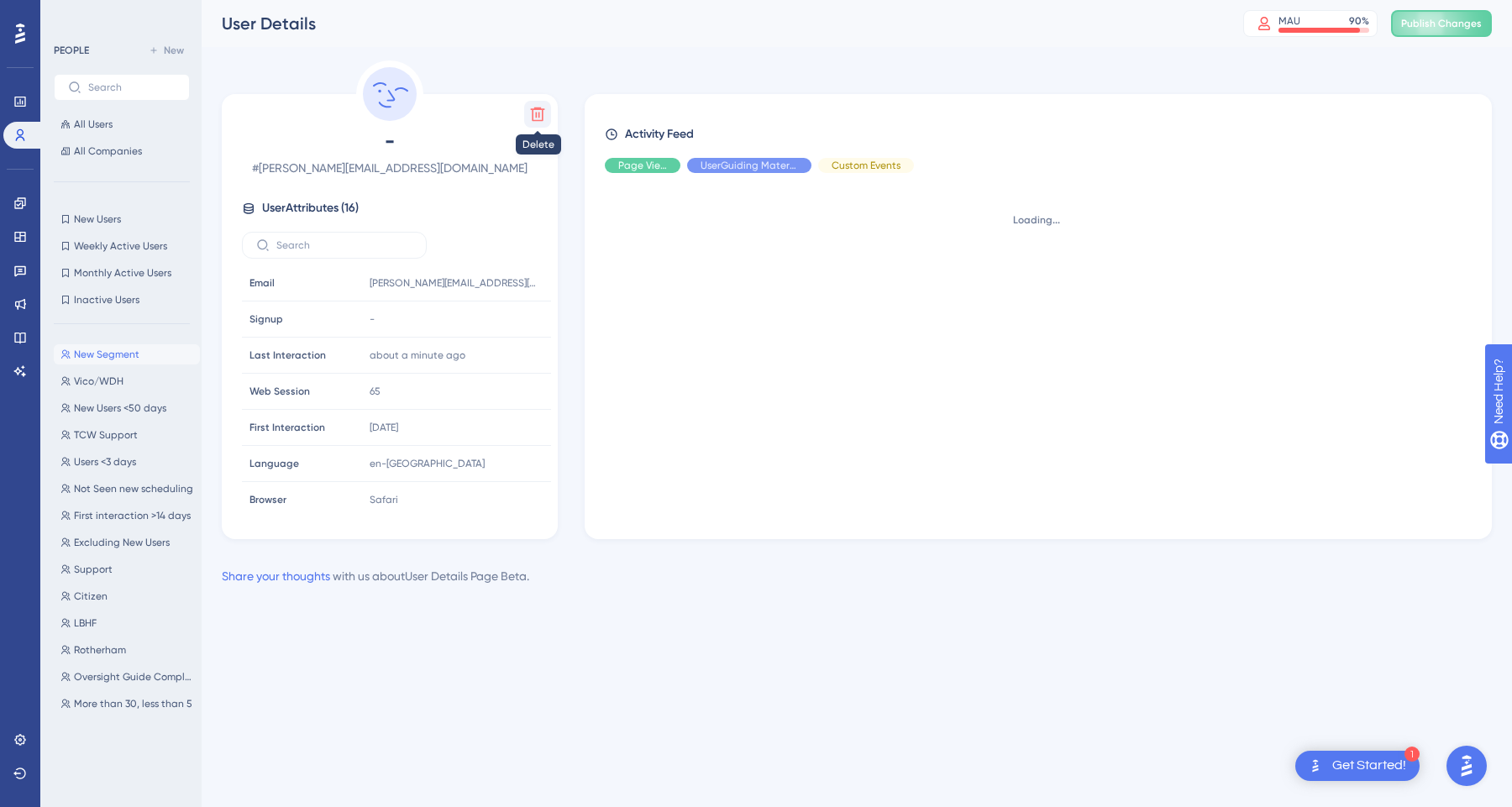
click at [530, 122] on icon at bounding box center [537, 114] width 17 height 17
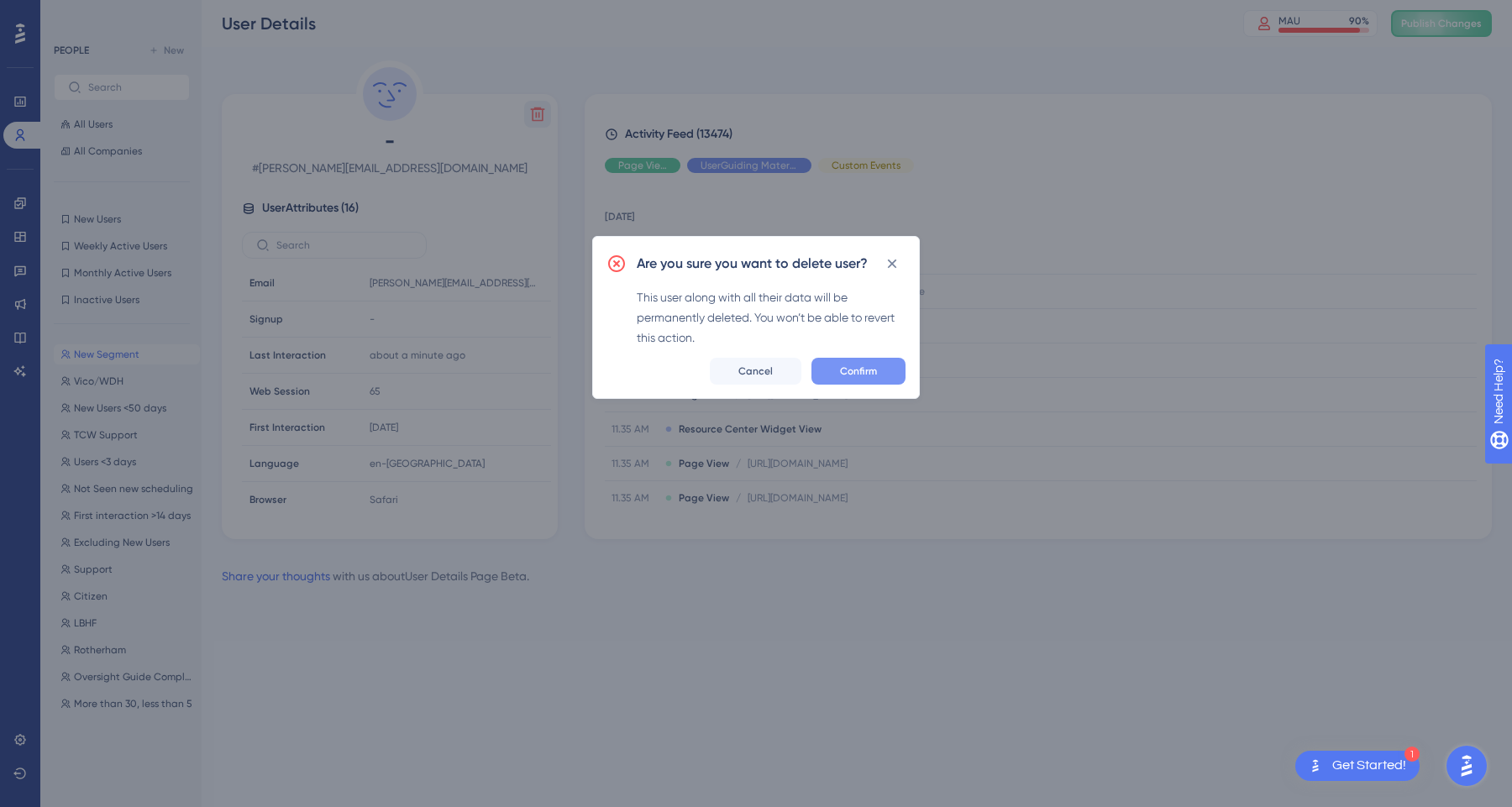
click at [878, 366] on button "Confirm" at bounding box center [858, 371] width 94 height 26
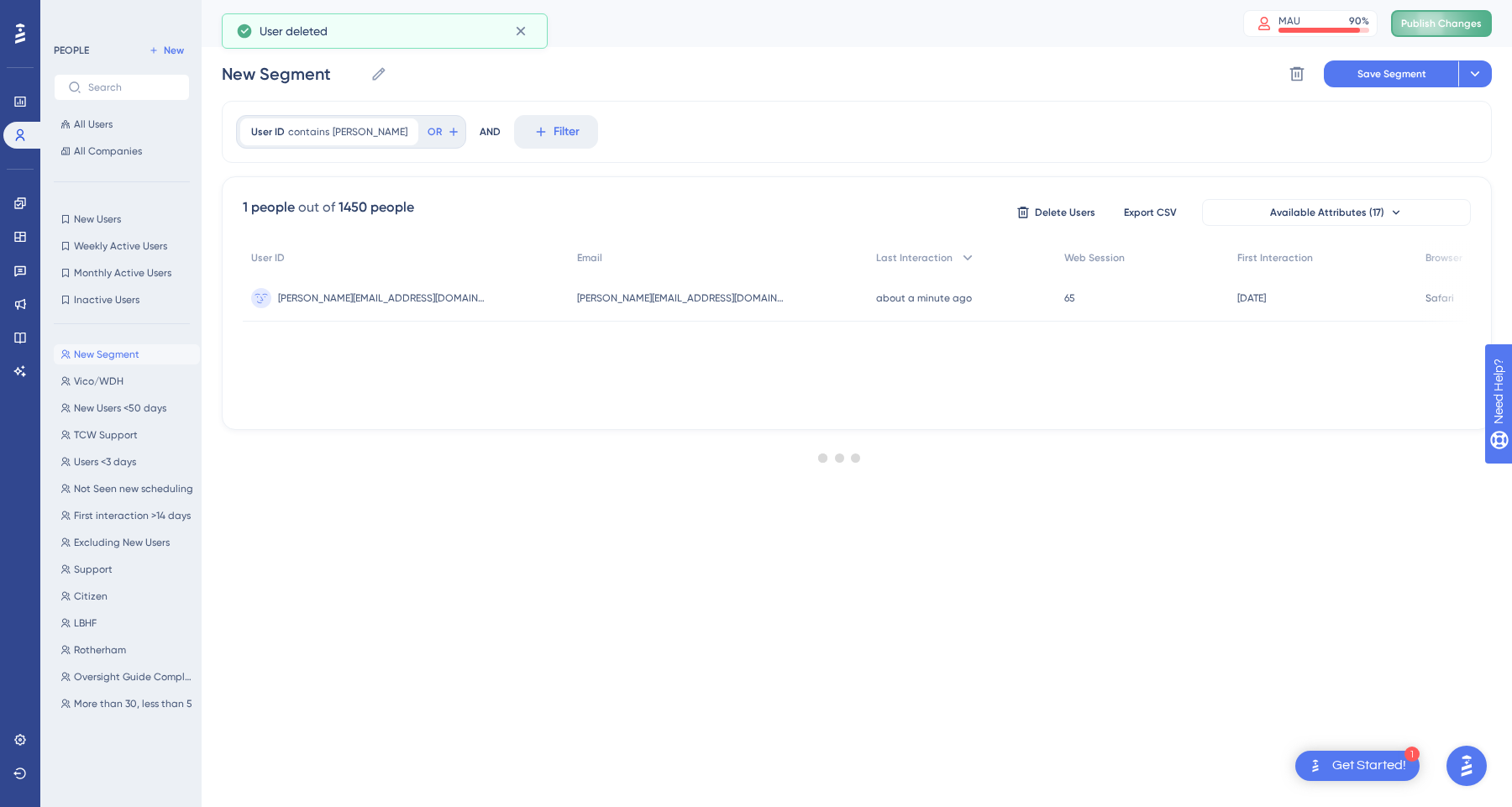
click at [1444, 26] on span "Publish Changes" at bounding box center [1441, 24] width 80 height 13
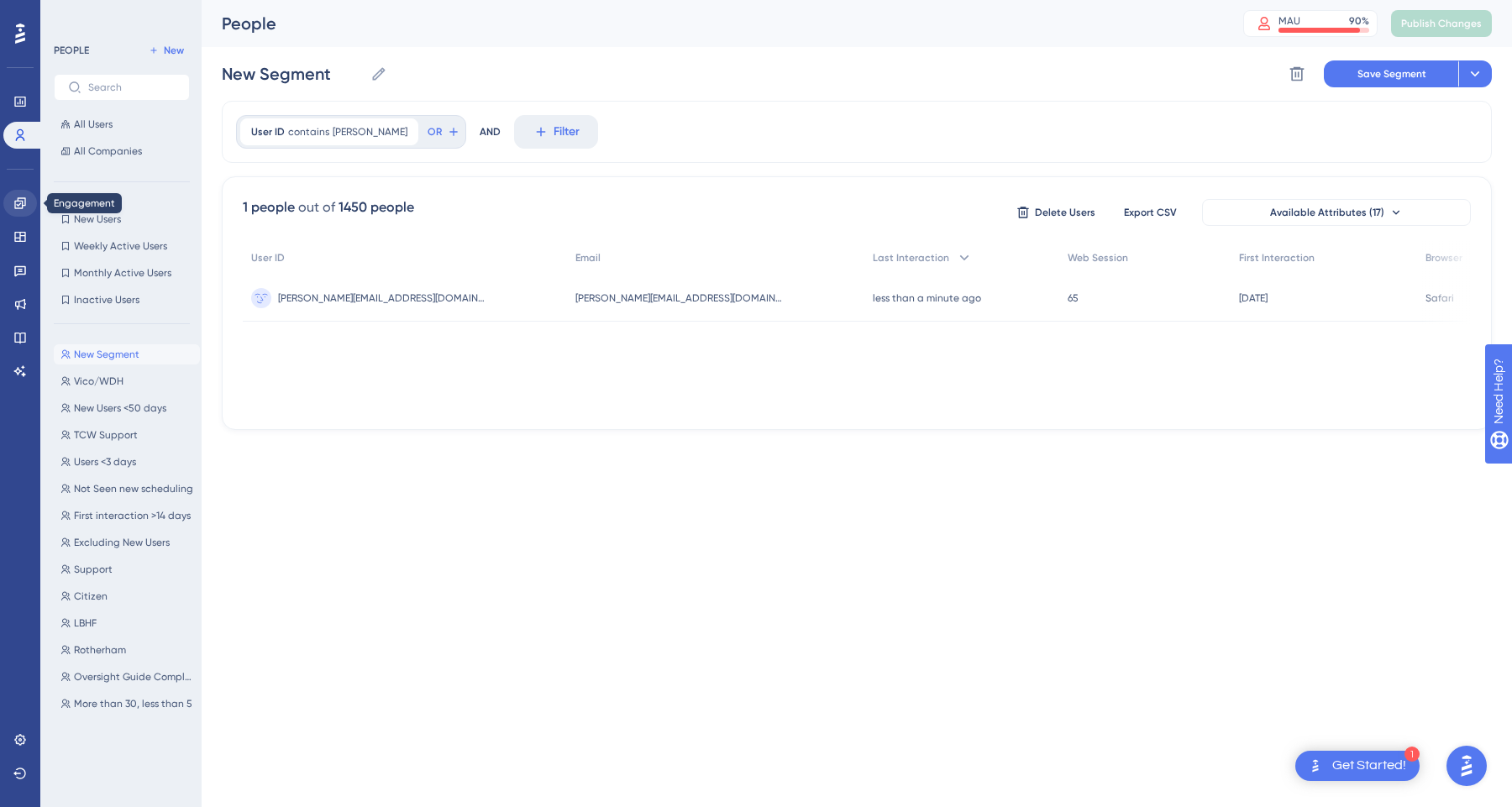
click at [22, 210] on link at bounding box center [21, 203] width 34 height 26
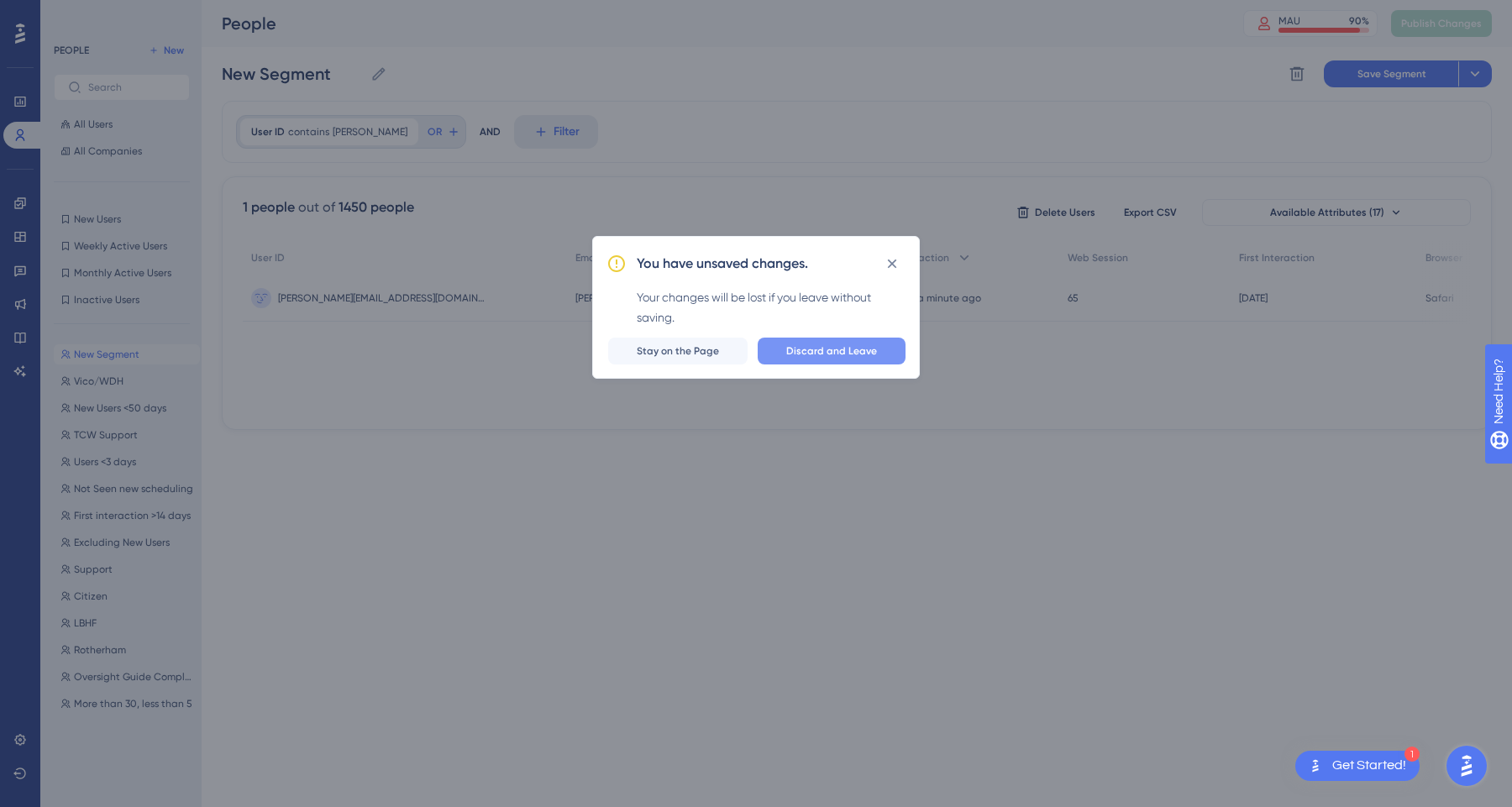
click at [867, 347] on span "Discard and Leave" at bounding box center [831, 351] width 91 height 13
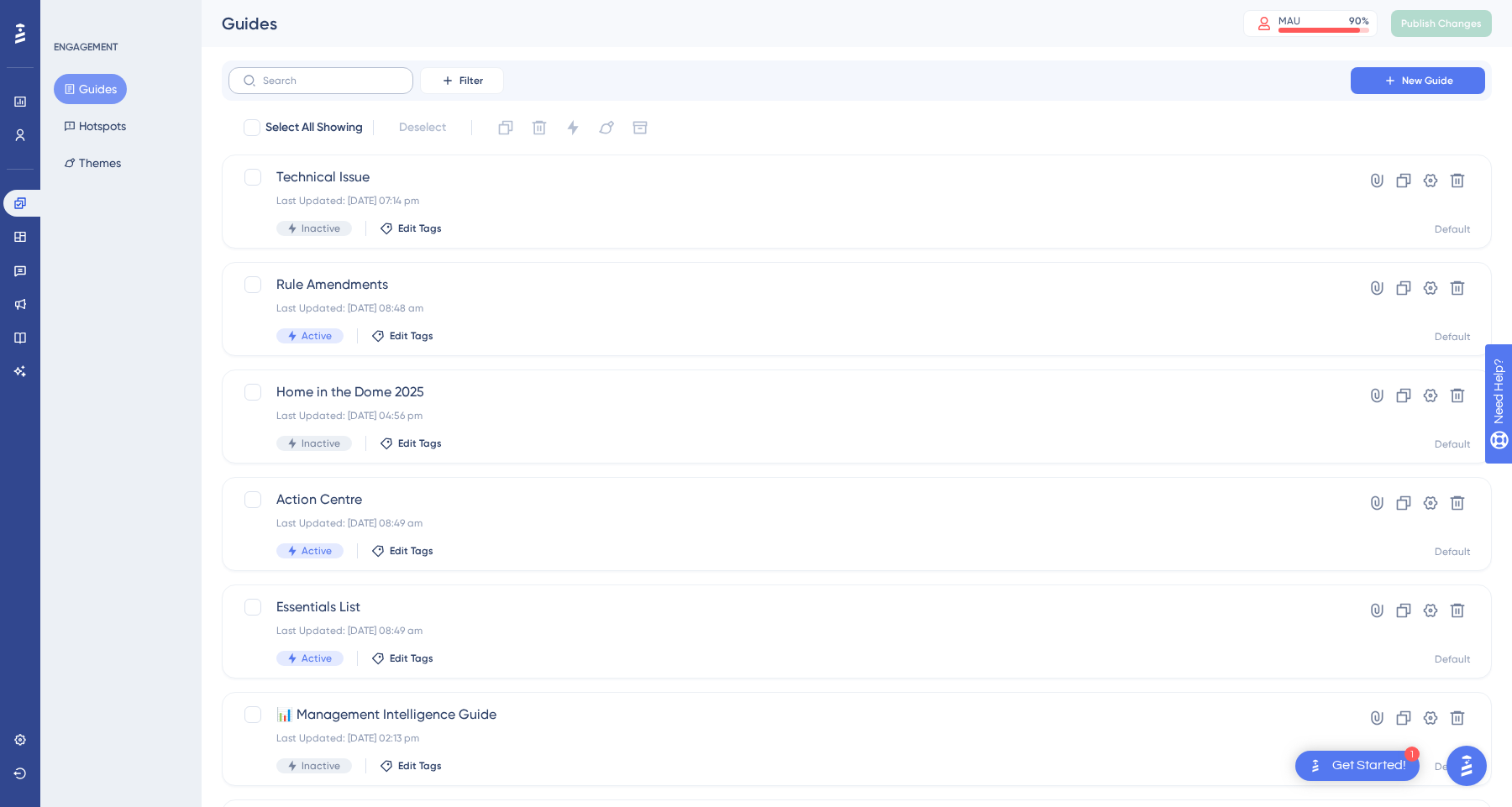
click at [323, 87] on label at bounding box center [321, 80] width 185 height 26
click at [323, 87] on input "text" at bounding box center [331, 80] width 136 height 11
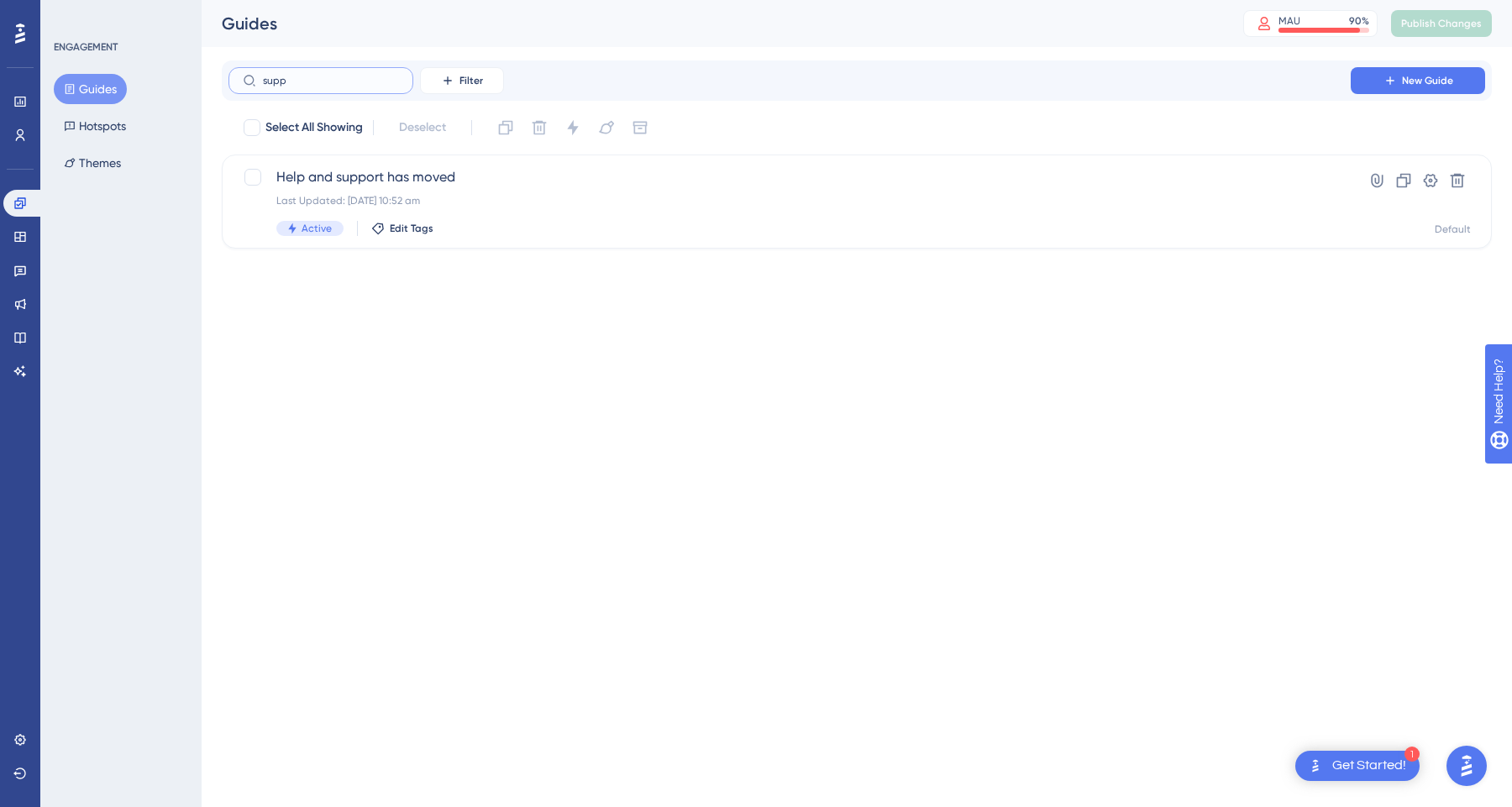
type input "supp"
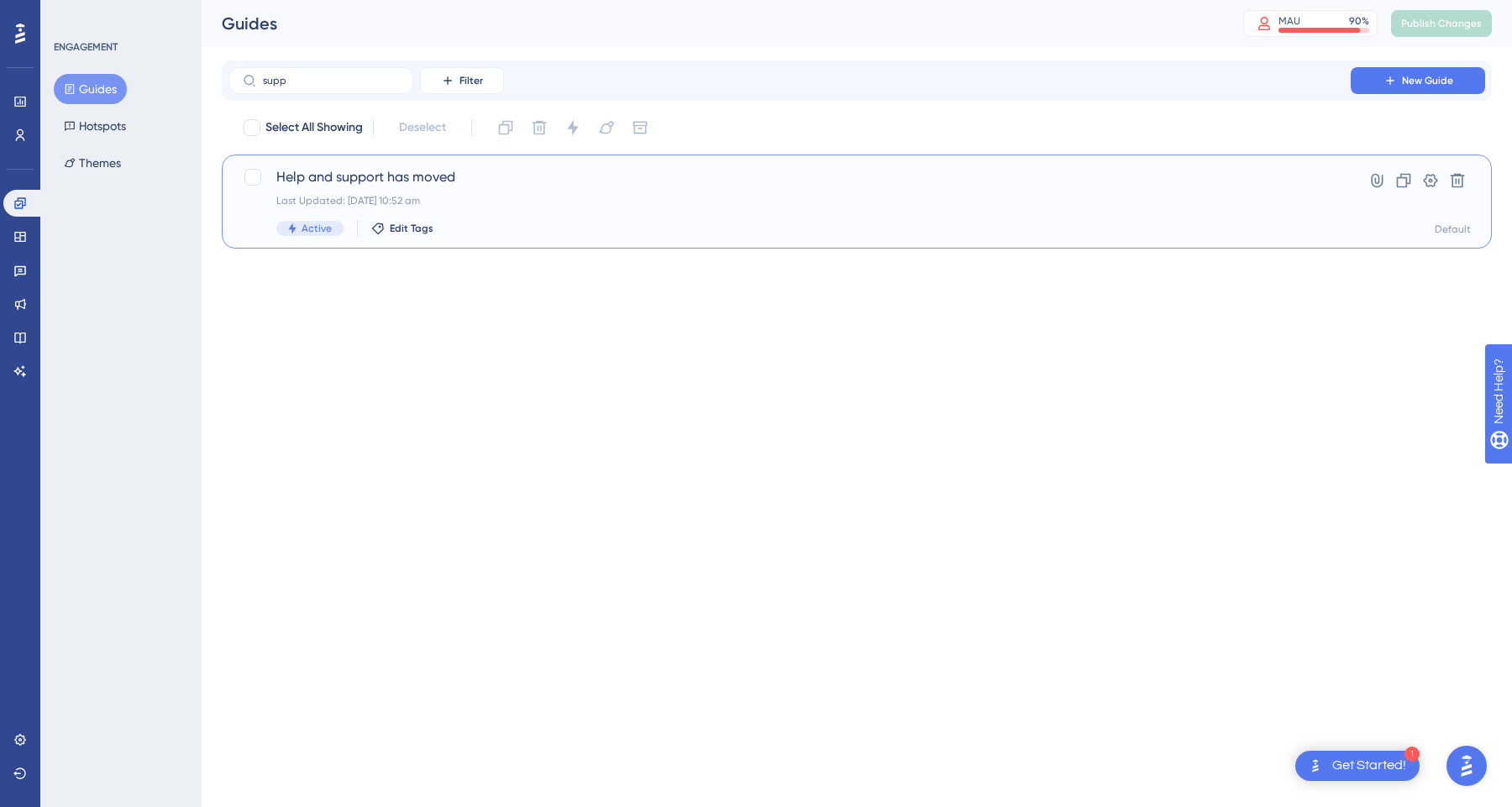
drag, startPoint x: 323, startPoint y: 87, endPoint x: 568, endPoint y: 215, distance: 276.4
click at [568, 215] on div "Help and support has moved Last Updated: [DATE] 10:52 am Active Edit Tags" at bounding box center [790, 201] width 1027 height 69
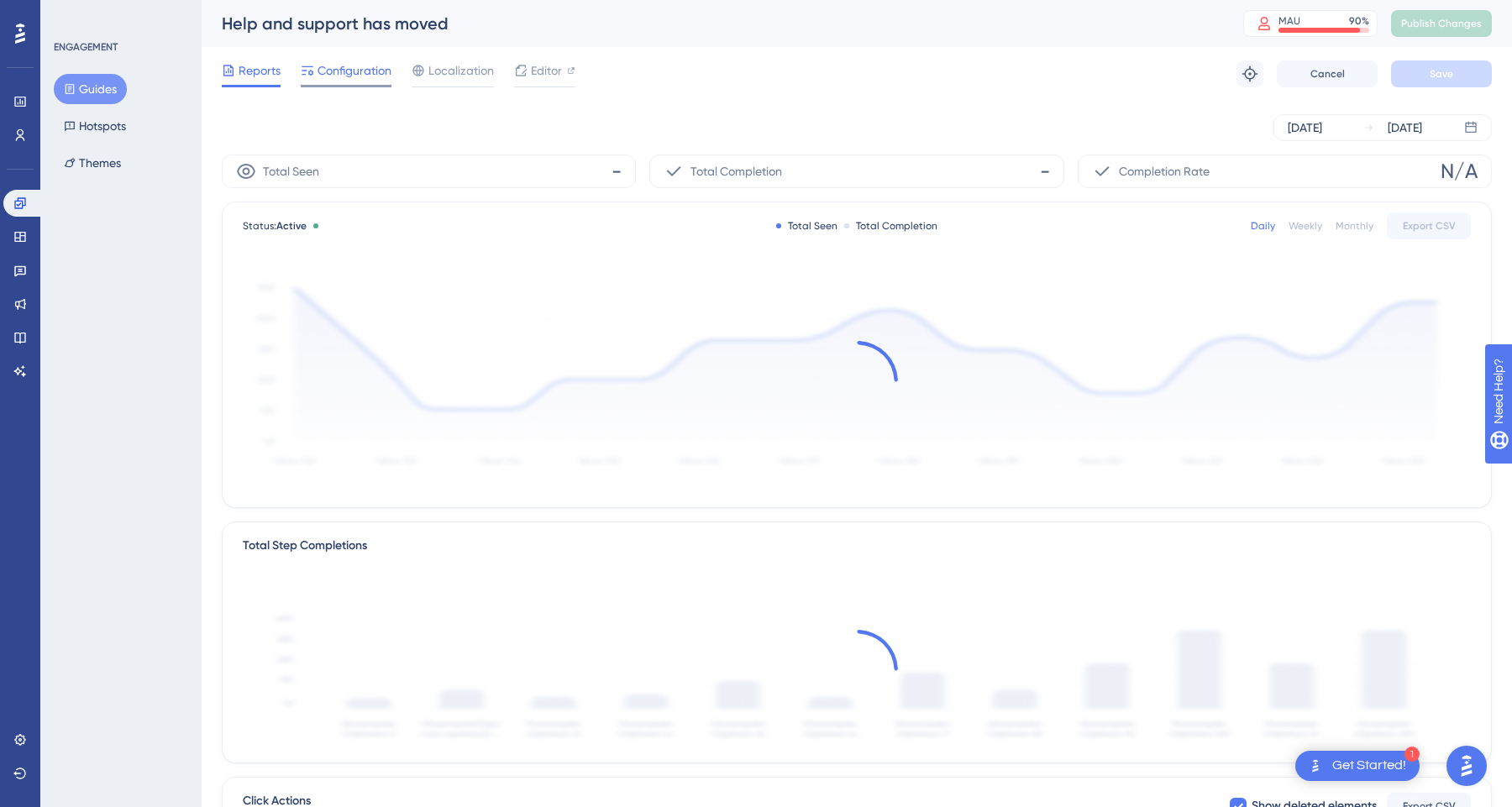
click at [365, 83] on div "Configuration" at bounding box center [346, 74] width 91 height 26
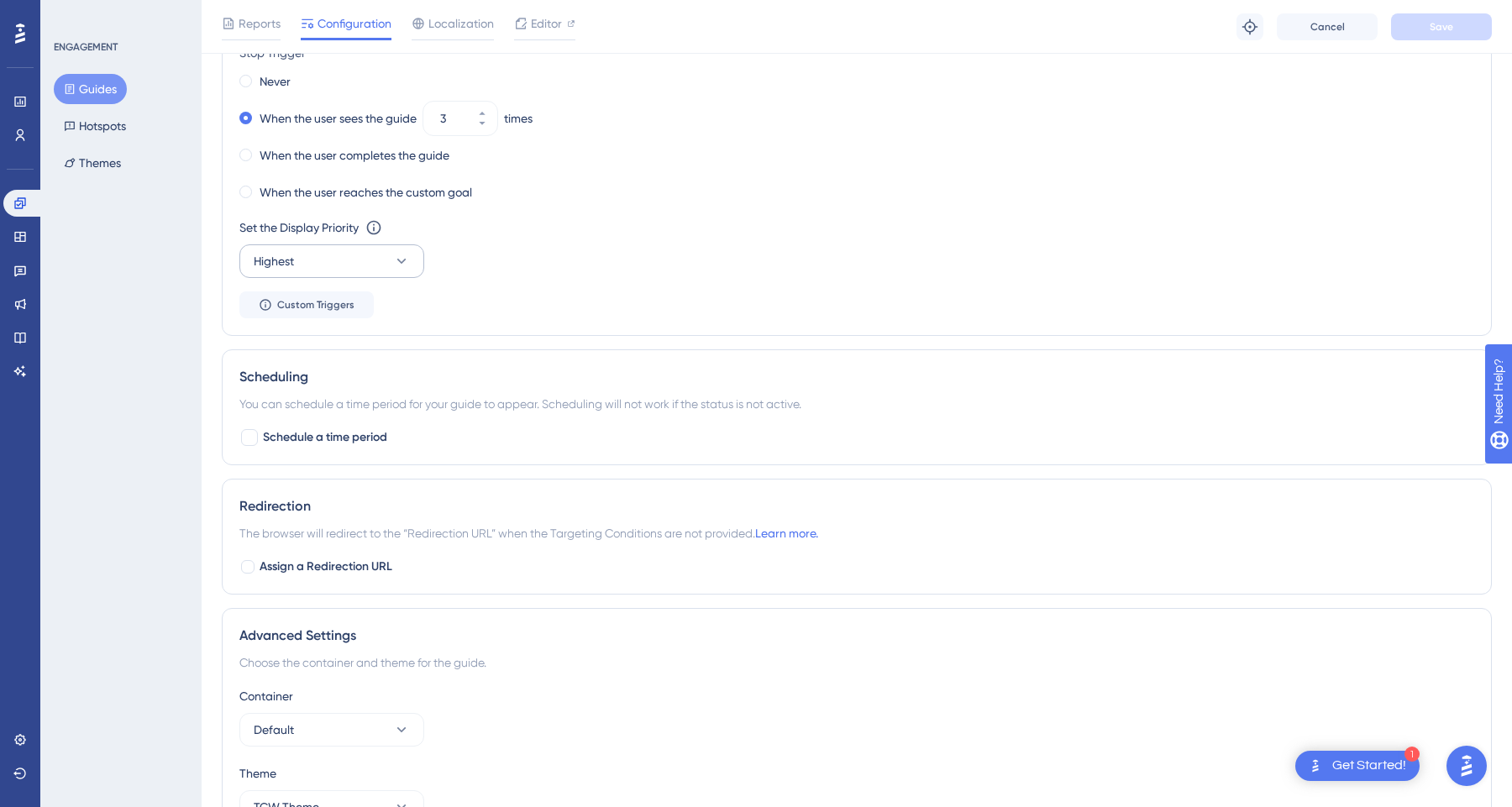
scroll to position [942, 0]
click at [379, 259] on button "Highest" at bounding box center [331, 260] width 185 height 34
click at [327, 308] on div "Low Low" at bounding box center [331, 311] width 136 height 34
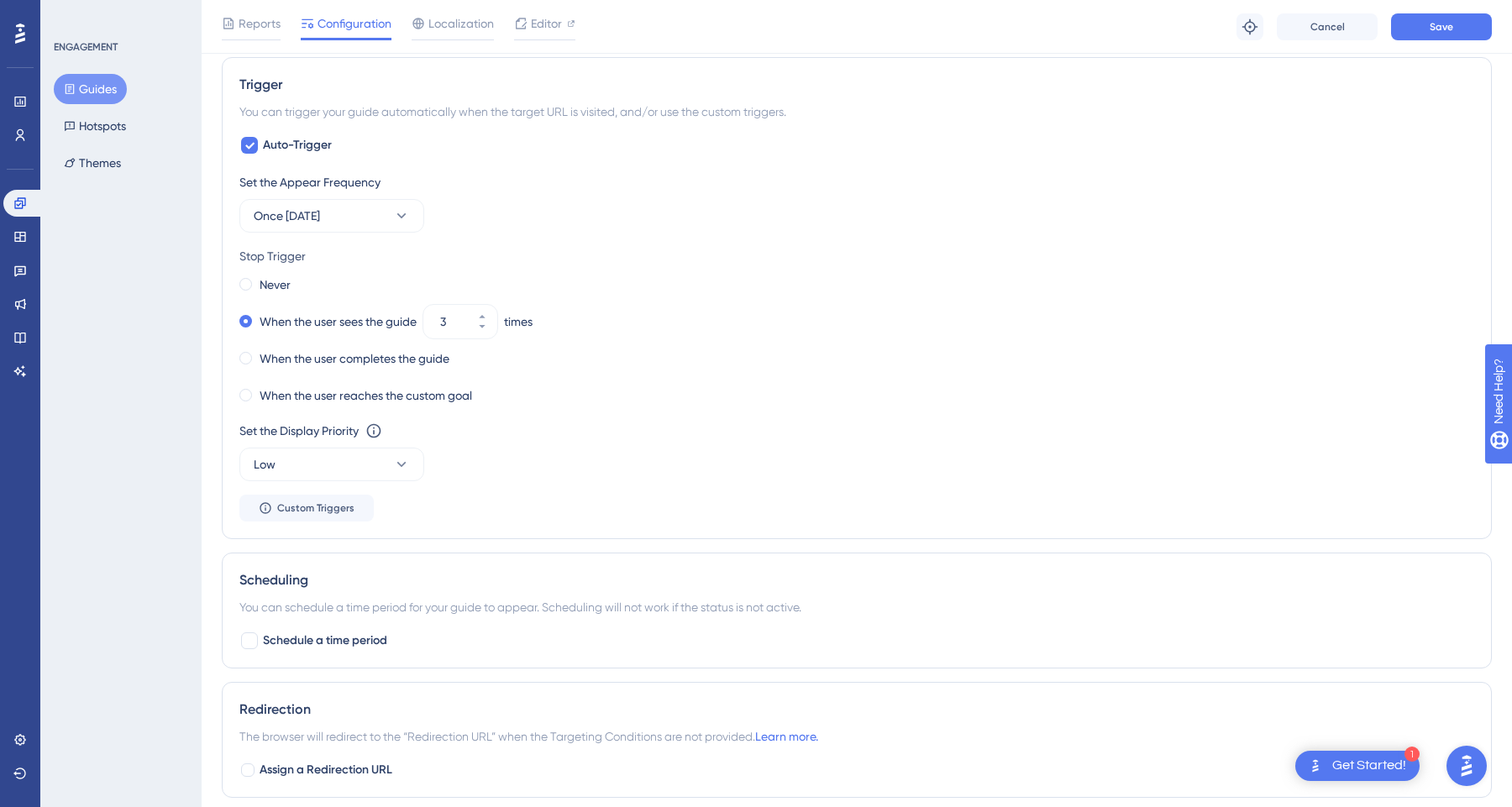
scroll to position [715, 0]
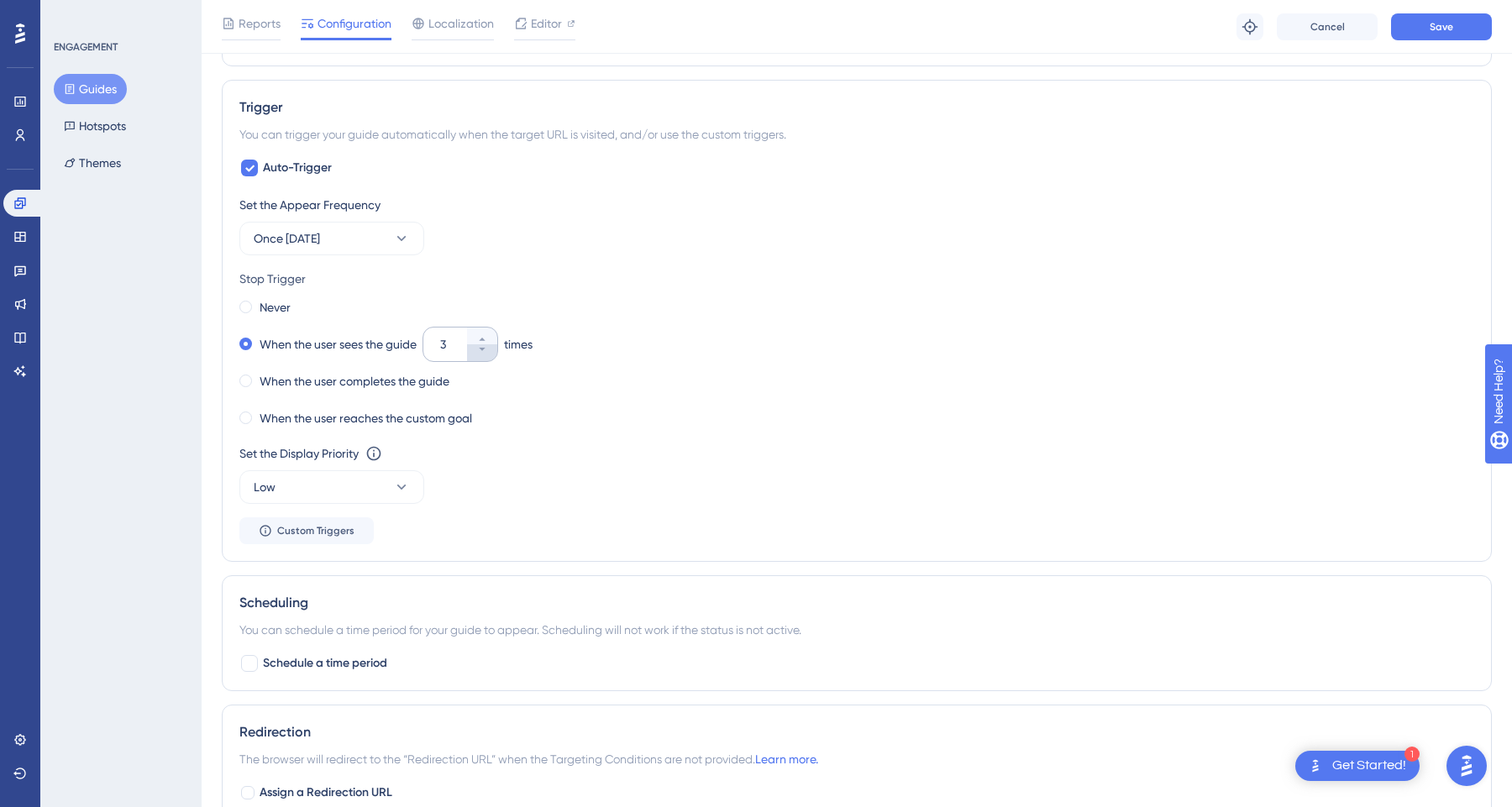
click at [491, 357] on button "3" at bounding box center [483, 353] width 30 height 17
click at [491, 357] on button "2" at bounding box center [483, 353] width 30 height 17
type input "1"
click at [1456, 31] on button "Save" at bounding box center [1441, 26] width 101 height 26
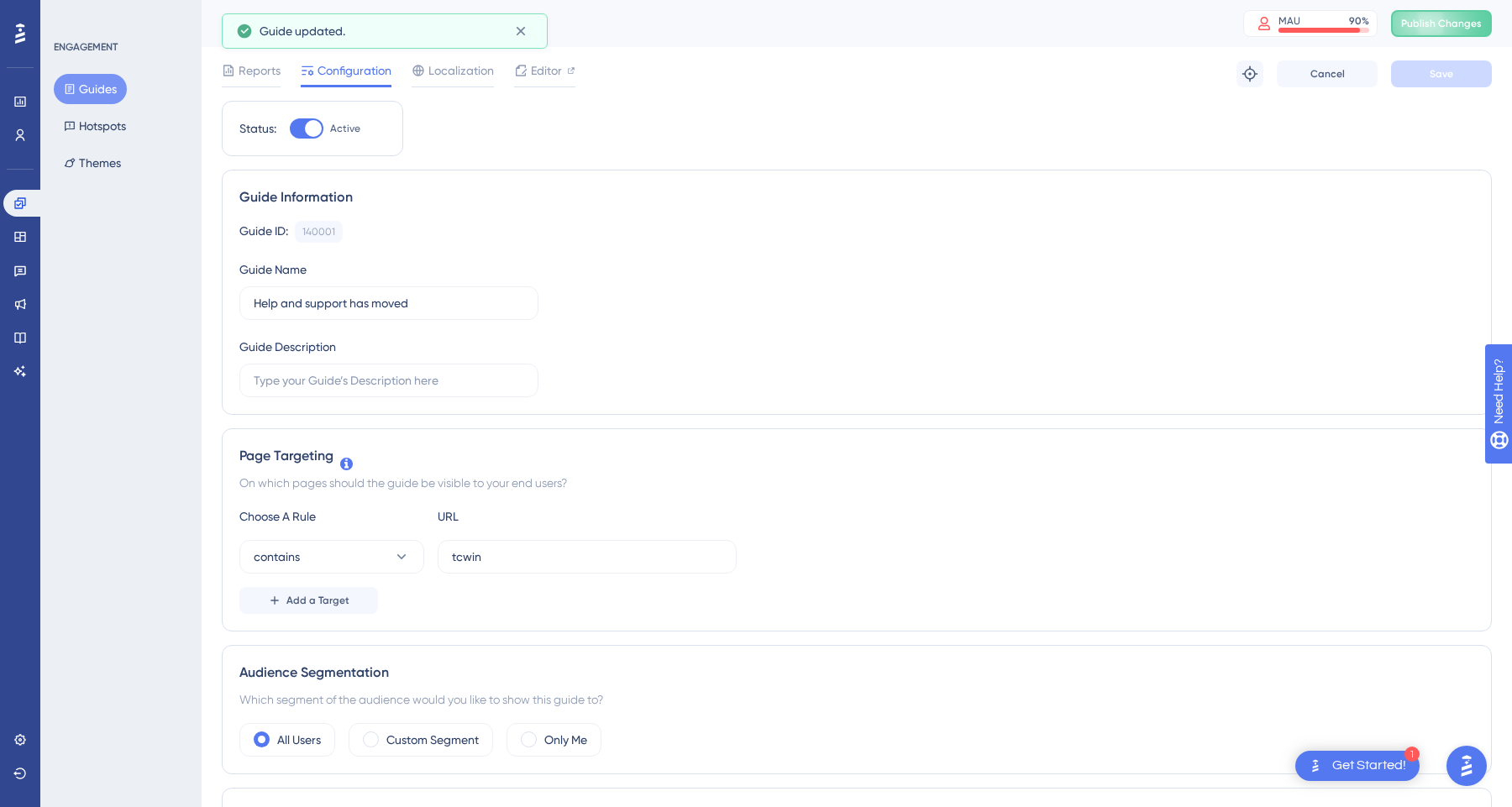
scroll to position [0, 0]
click at [19, 280] on link at bounding box center [21, 270] width 34 height 26
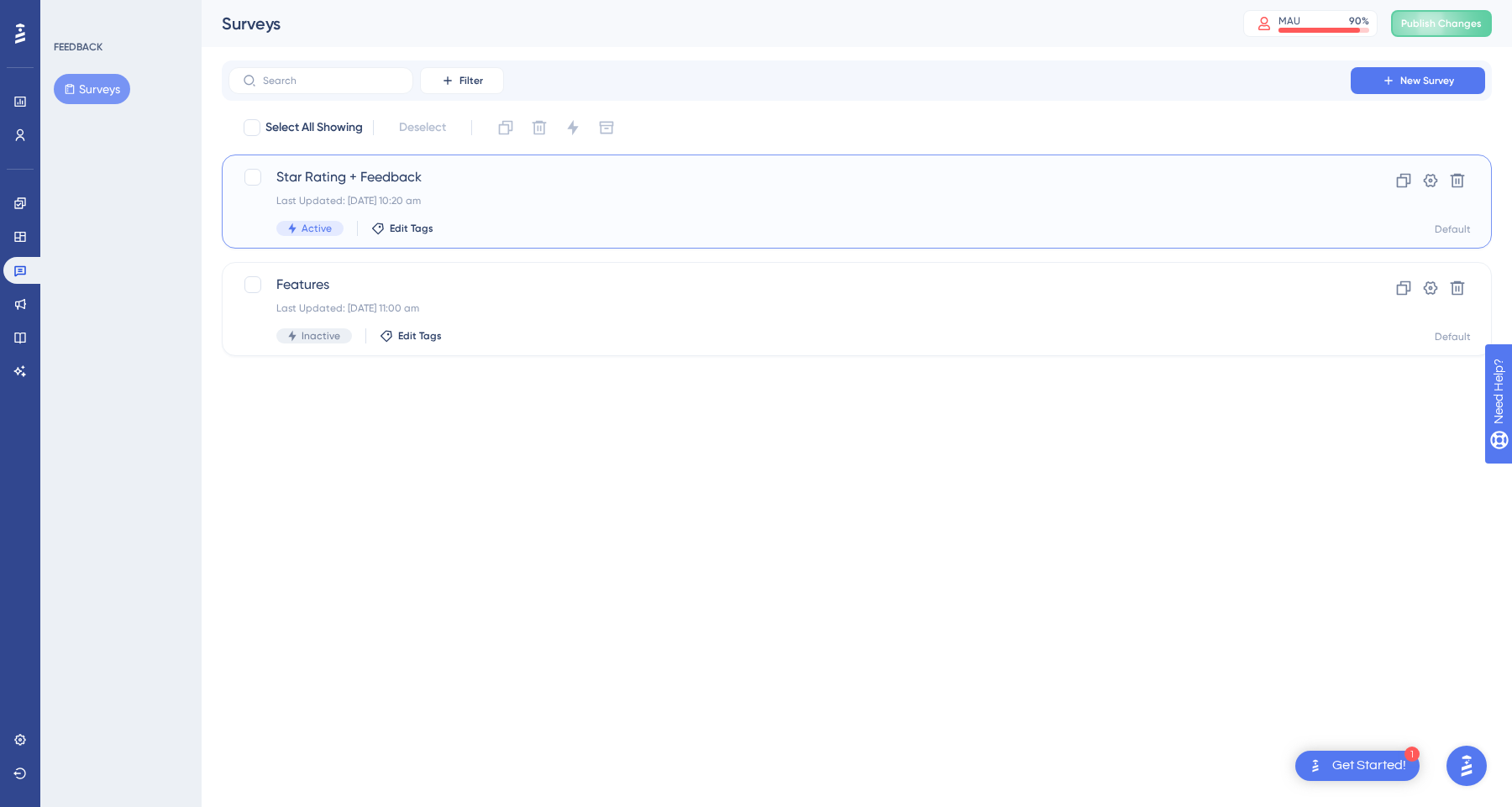
click at [552, 193] on div "Star Rating + Feedback Last Updated: [DATE] 10:20 am Active Edit Tags" at bounding box center [790, 201] width 1027 height 69
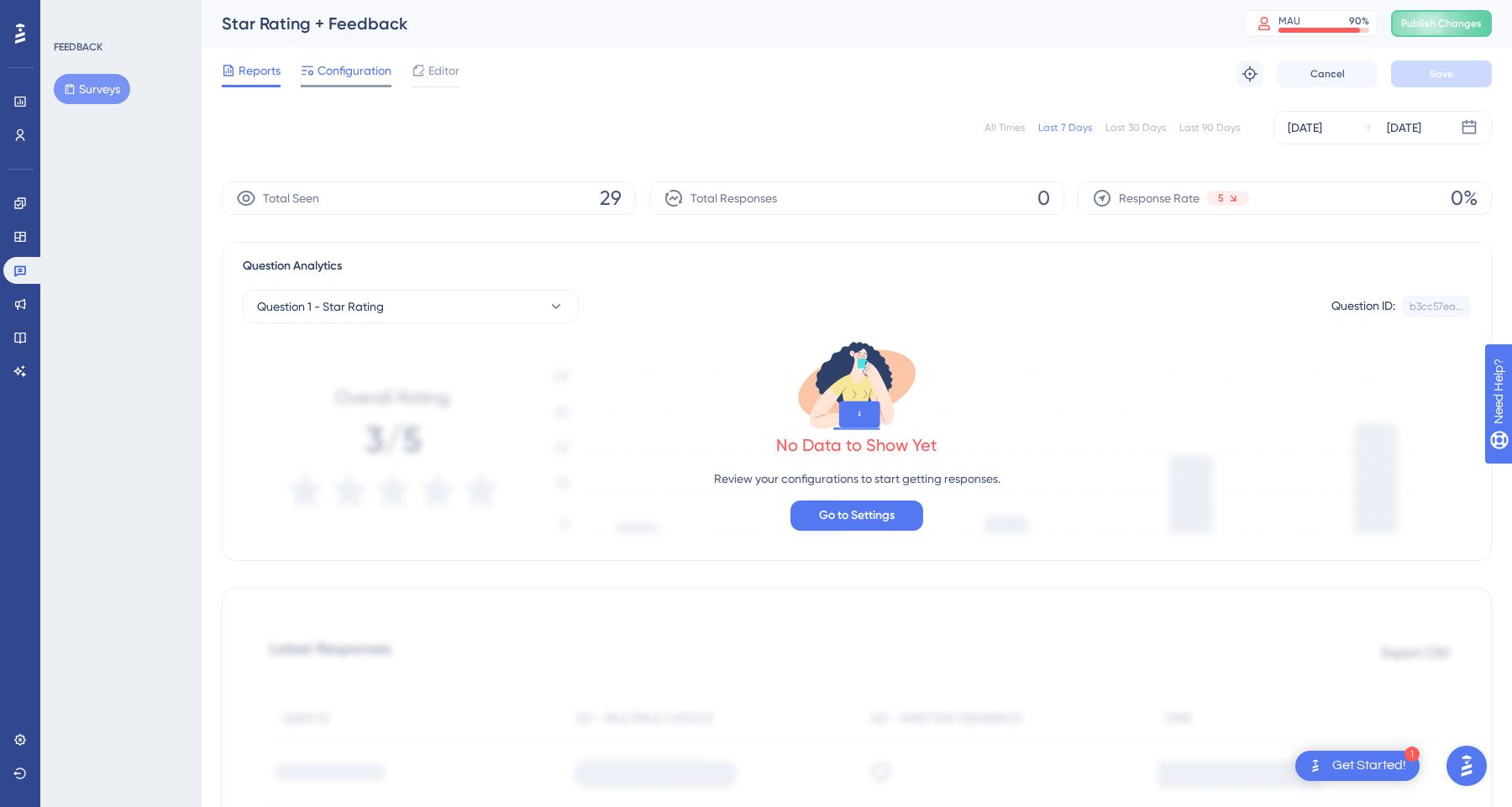
click at [340, 71] on span "Configuration" at bounding box center [354, 70] width 74 height 20
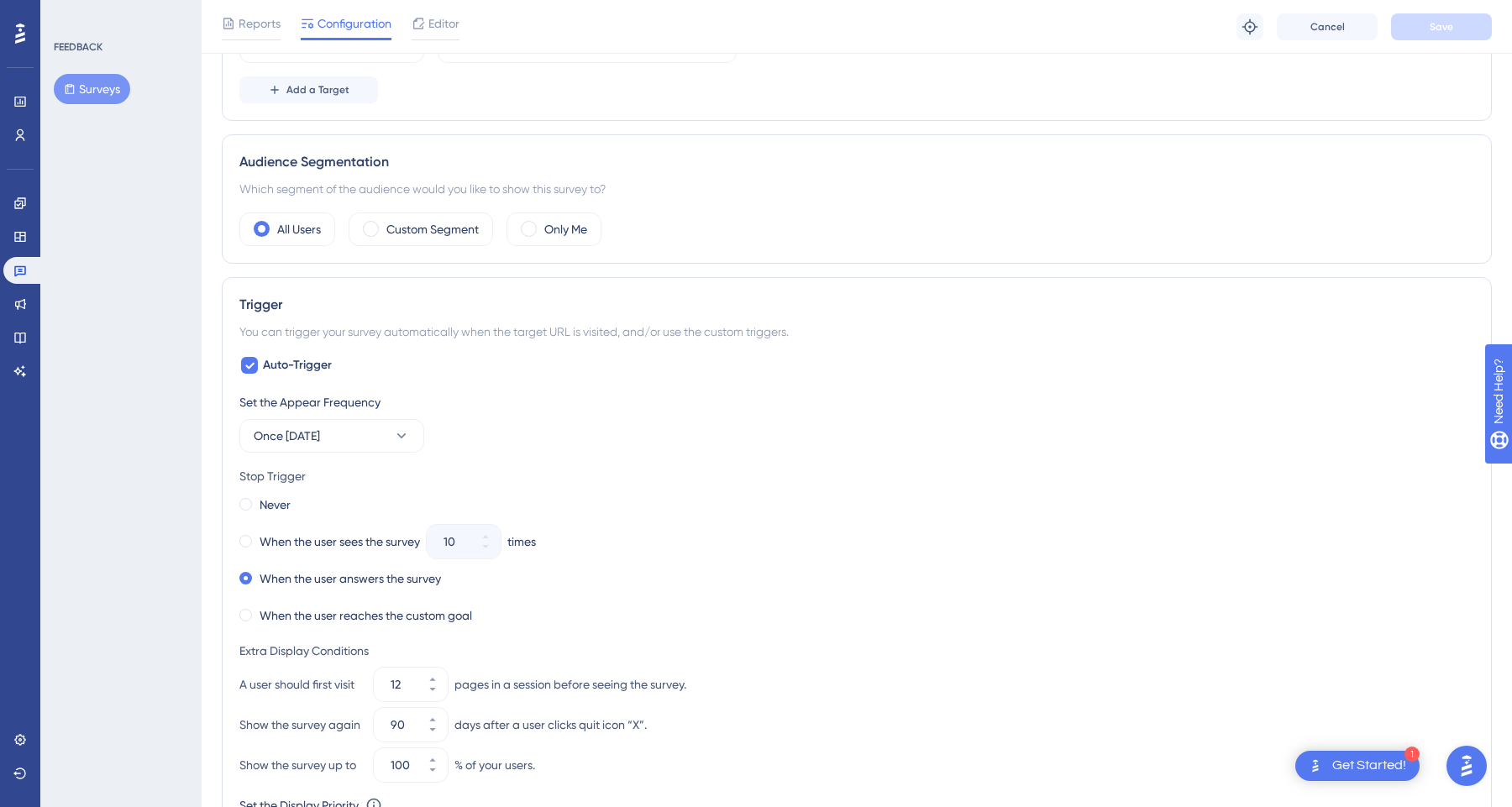
scroll to position [664, 0]
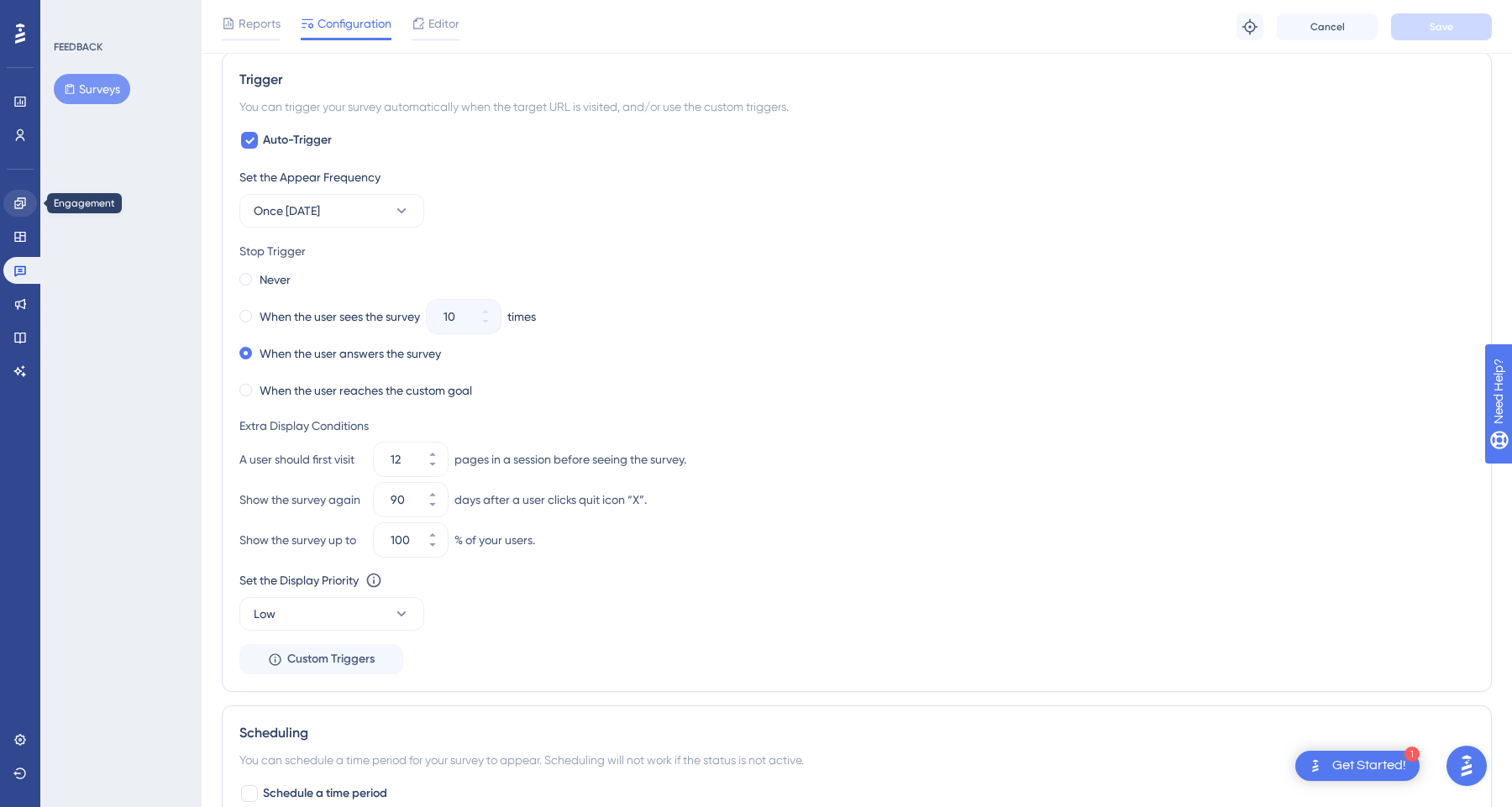
click at [24, 215] on link at bounding box center [21, 203] width 34 height 26
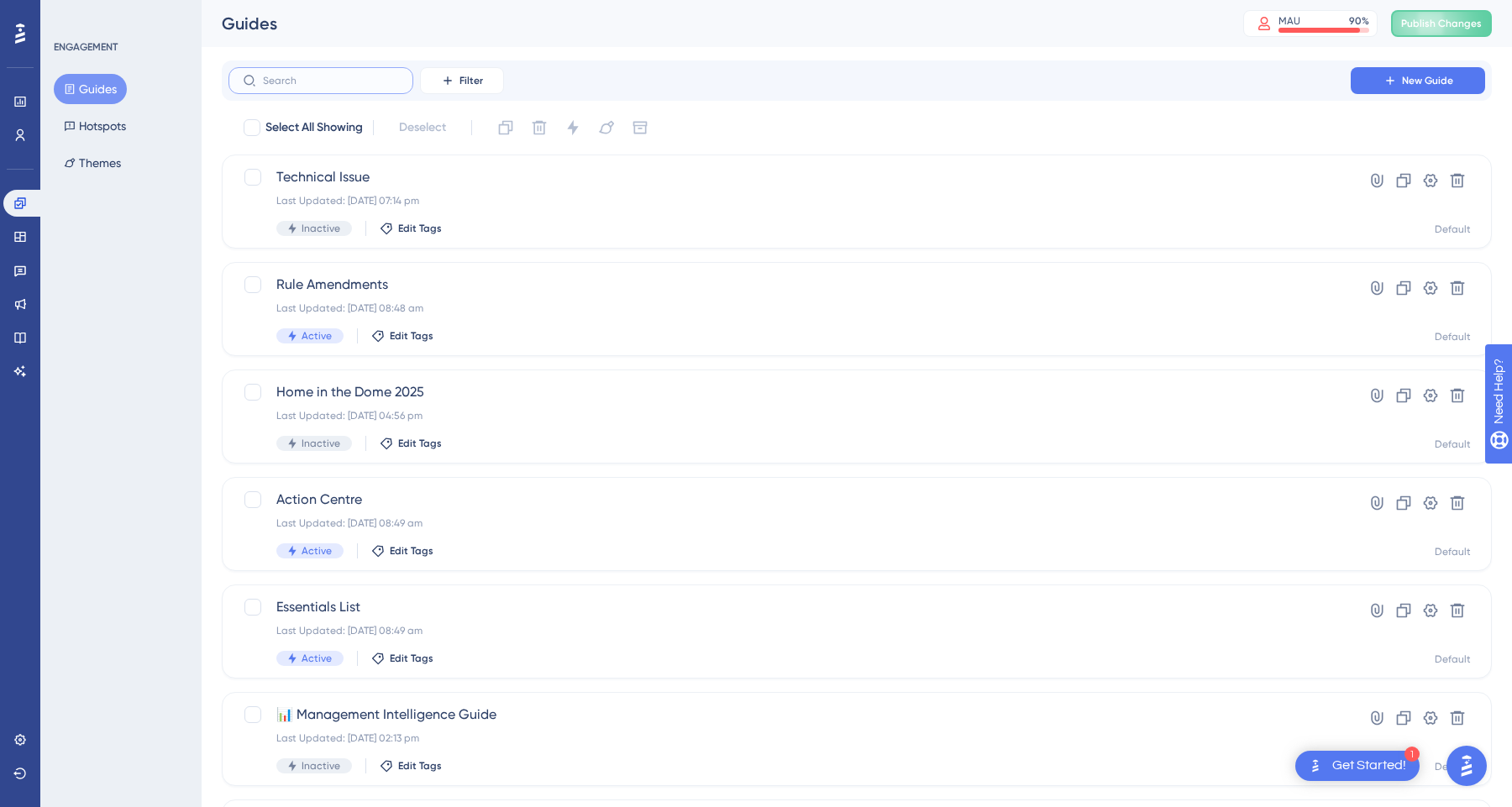
click at [297, 86] on input "text" at bounding box center [331, 80] width 136 height 11
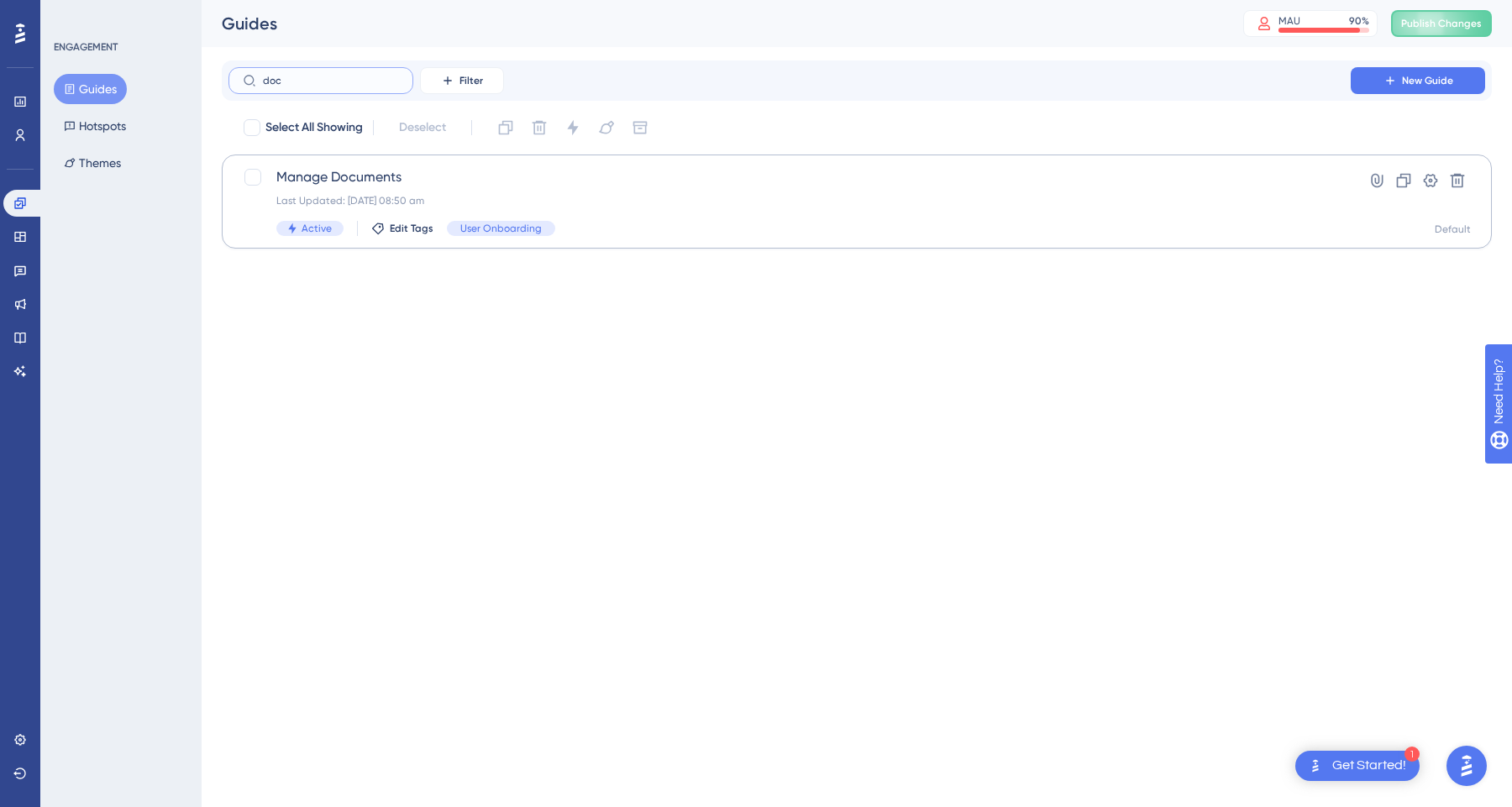
type input "doc"
click at [585, 191] on div "Manage Documents Last Updated: [DATE] 08:50 am Active Edit Tags User Onboarding" at bounding box center [790, 201] width 1027 height 69
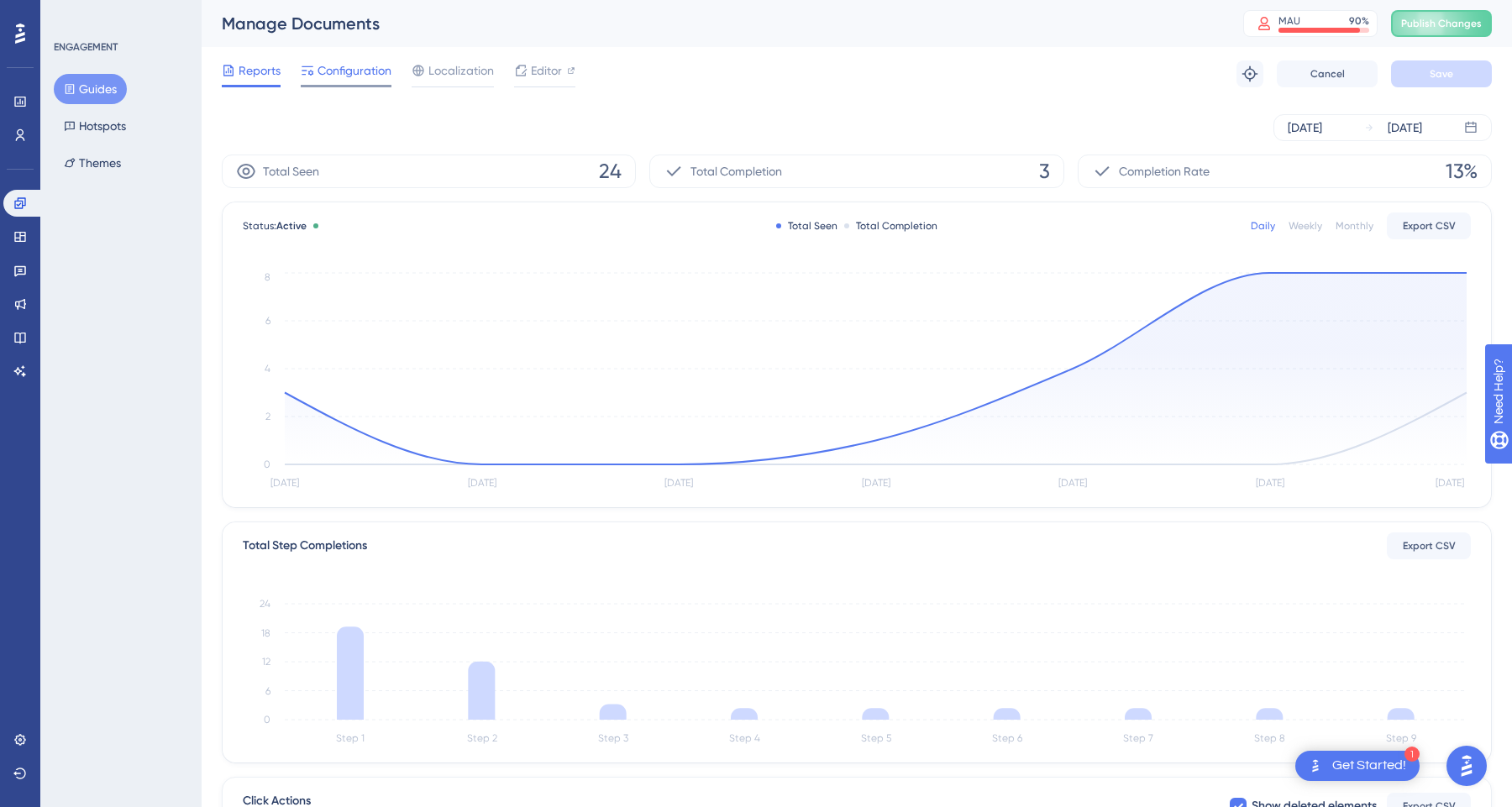
click at [344, 70] on span "Configuration" at bounding box center [354, 70] width 74 height 20
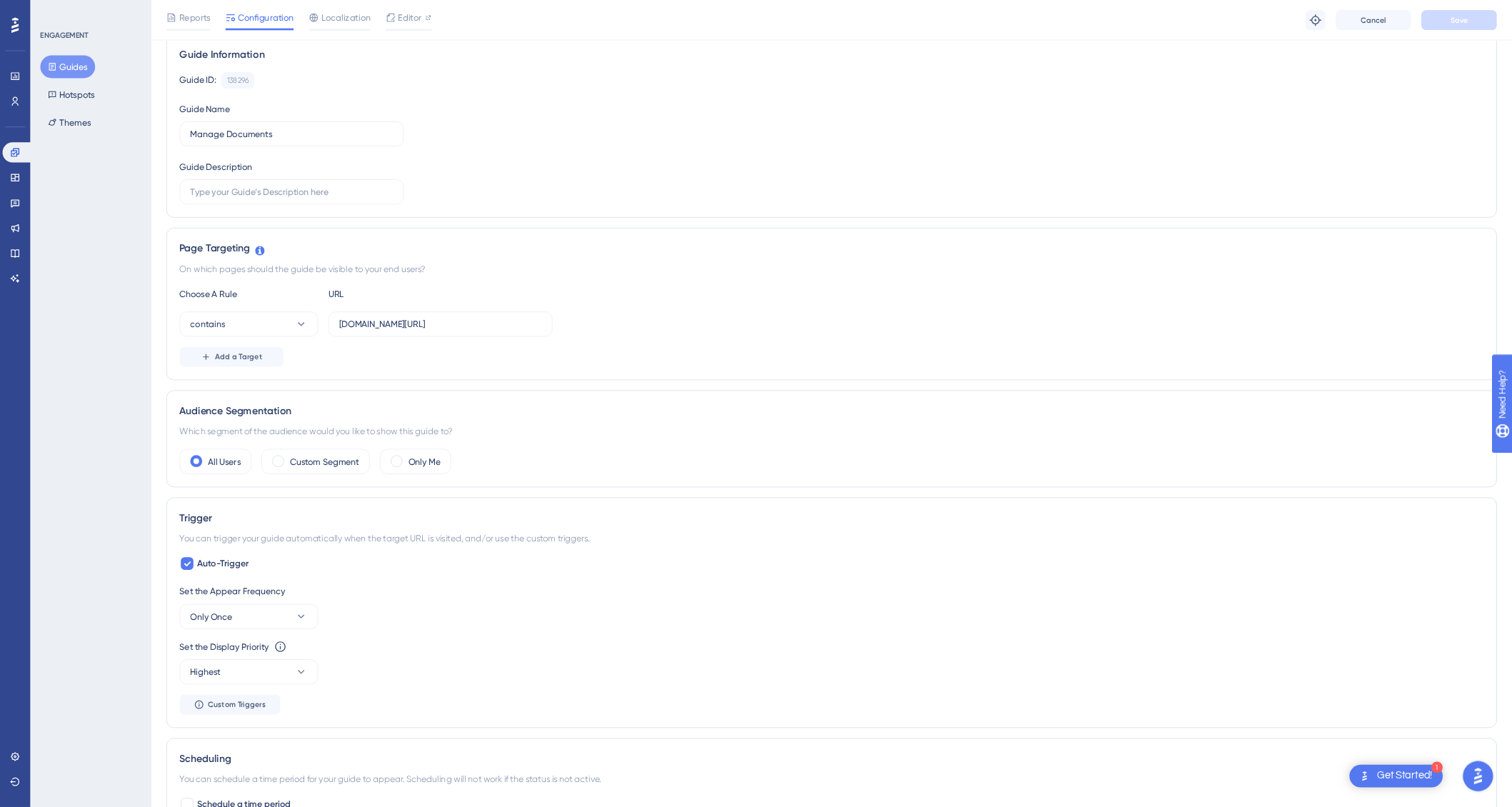
scroll to position [112, 0]
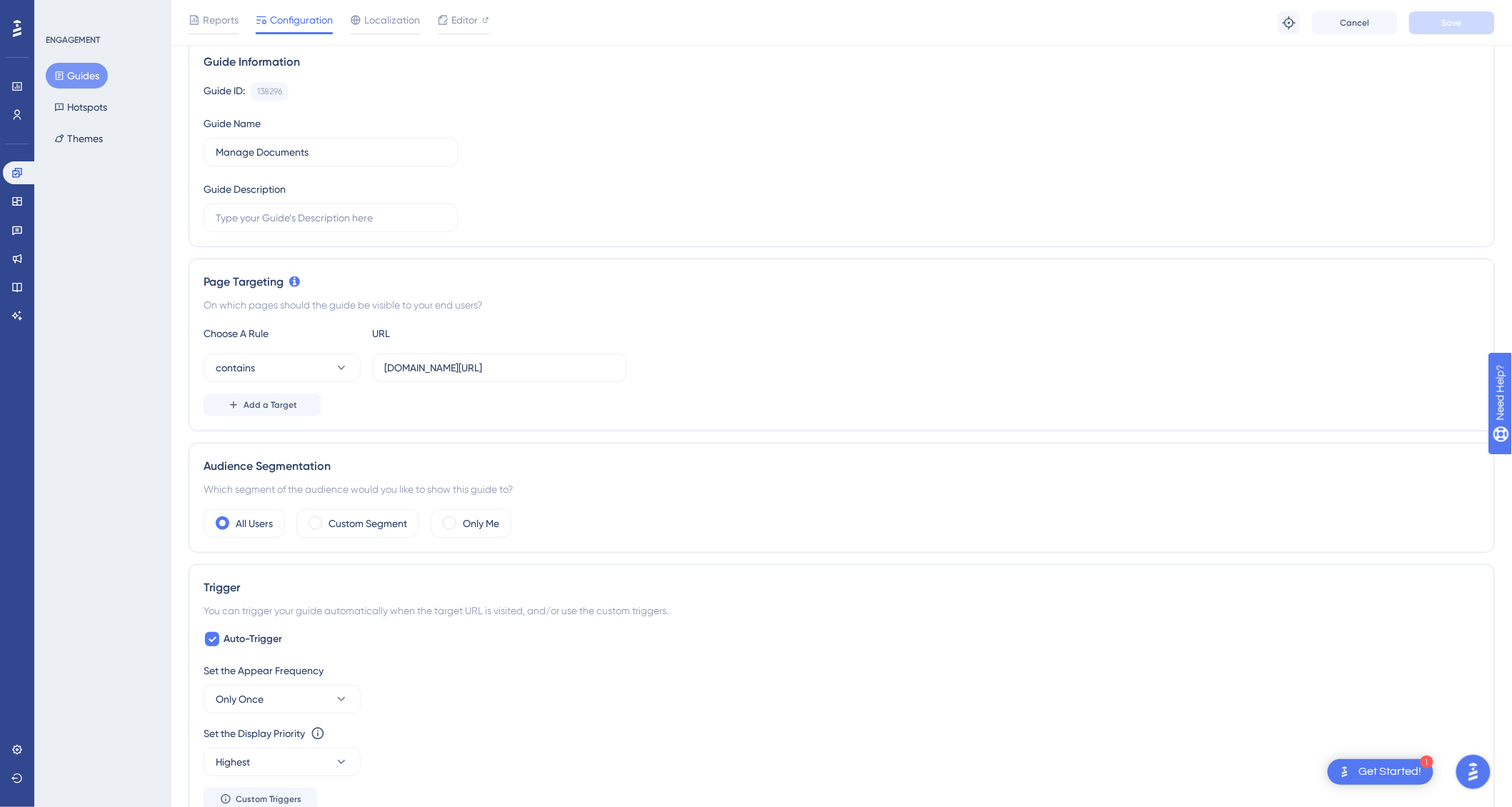
click at [73, 83] on button "Guides" at bounding box center [76, 75] width 62 height 26
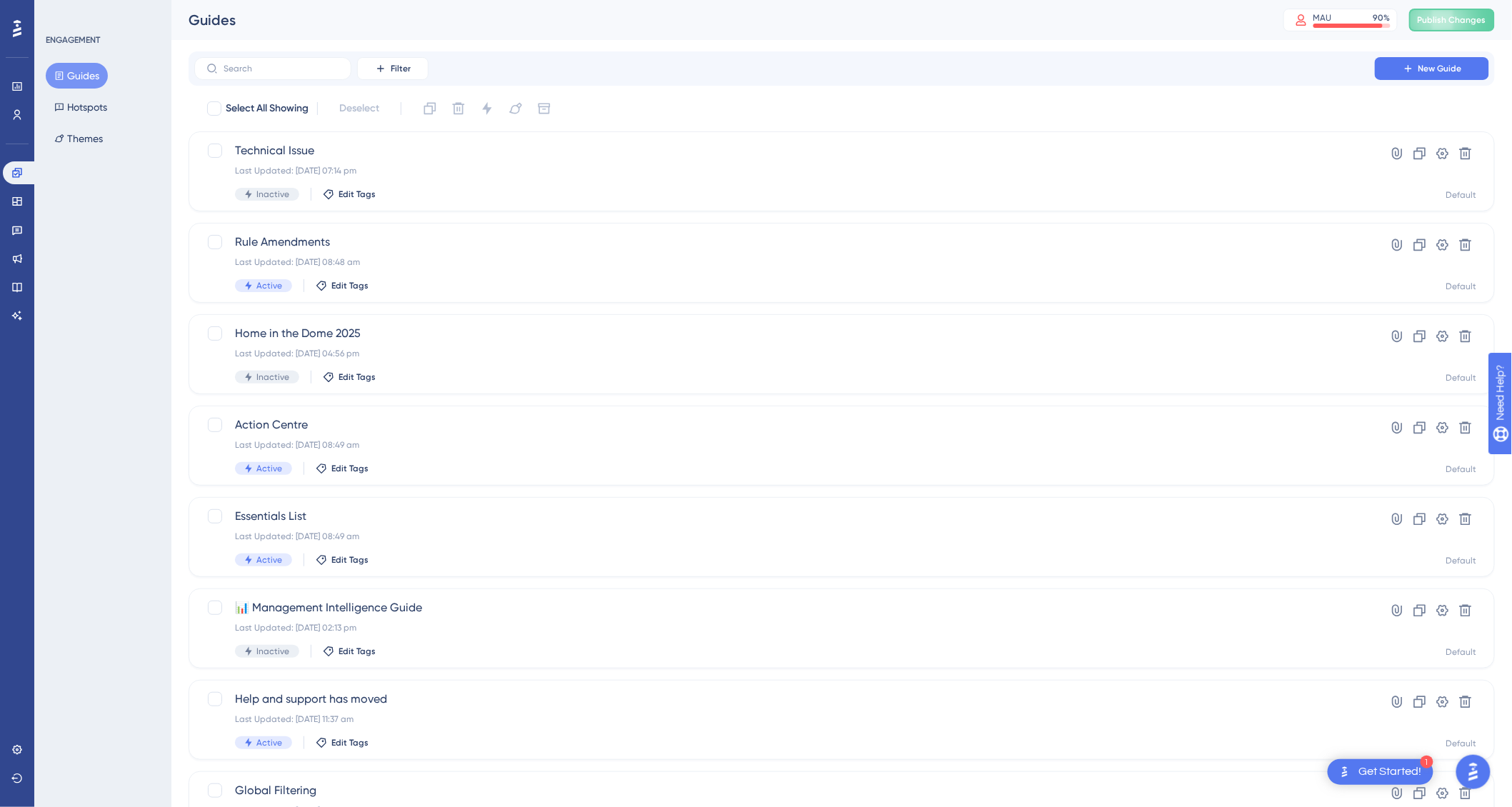
click at [297, 82] on div "Filter New Guide" at bounding box center [842, 68] width 1306 height 35
click at [267, 63] on input "text" at bounding box center [281, 68] width 116 height 10
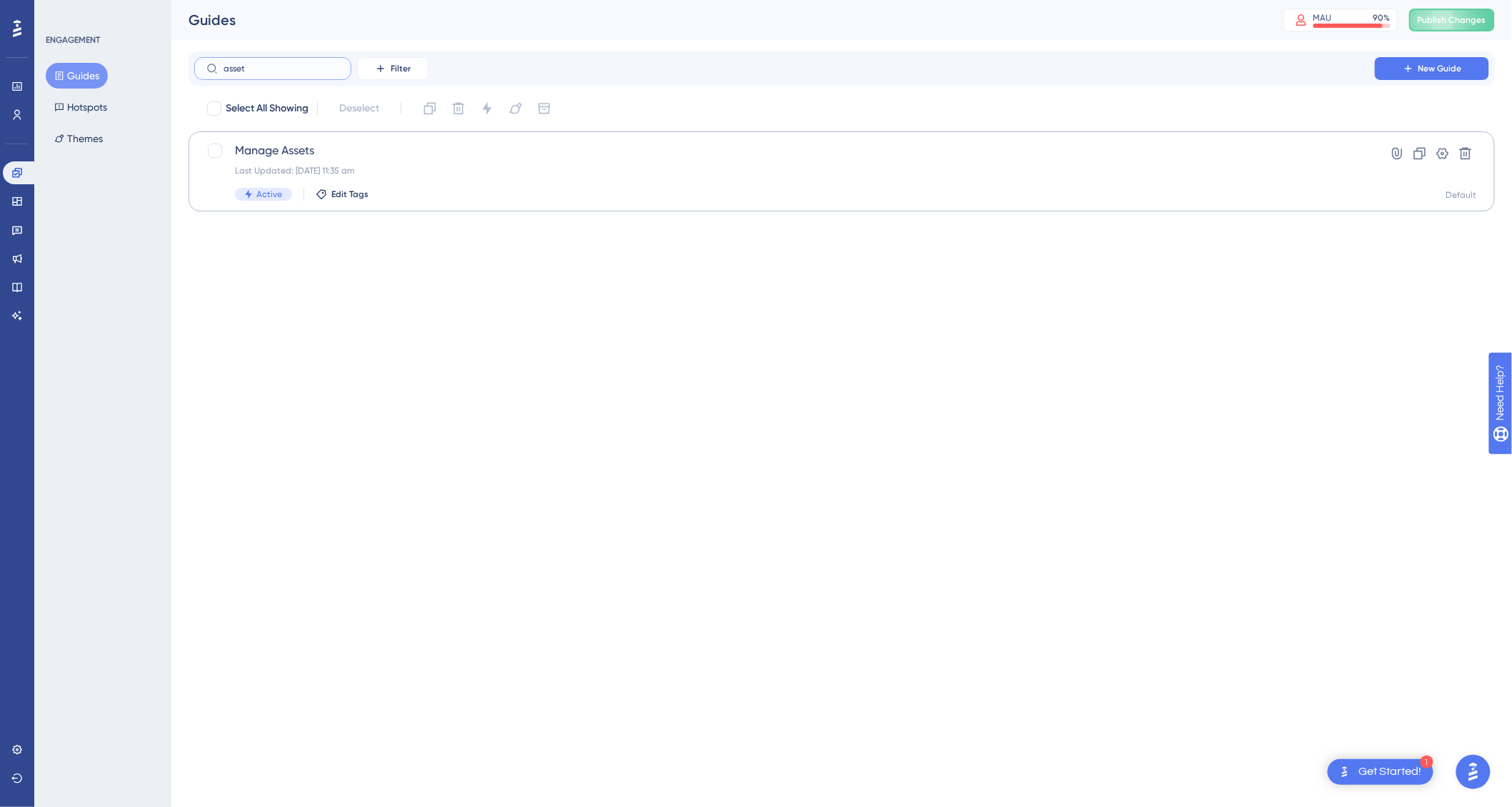
type input "asset"
click at [552, 158] on span "Manage Assets" at bounding box center [785, 150] width 1099 height 17
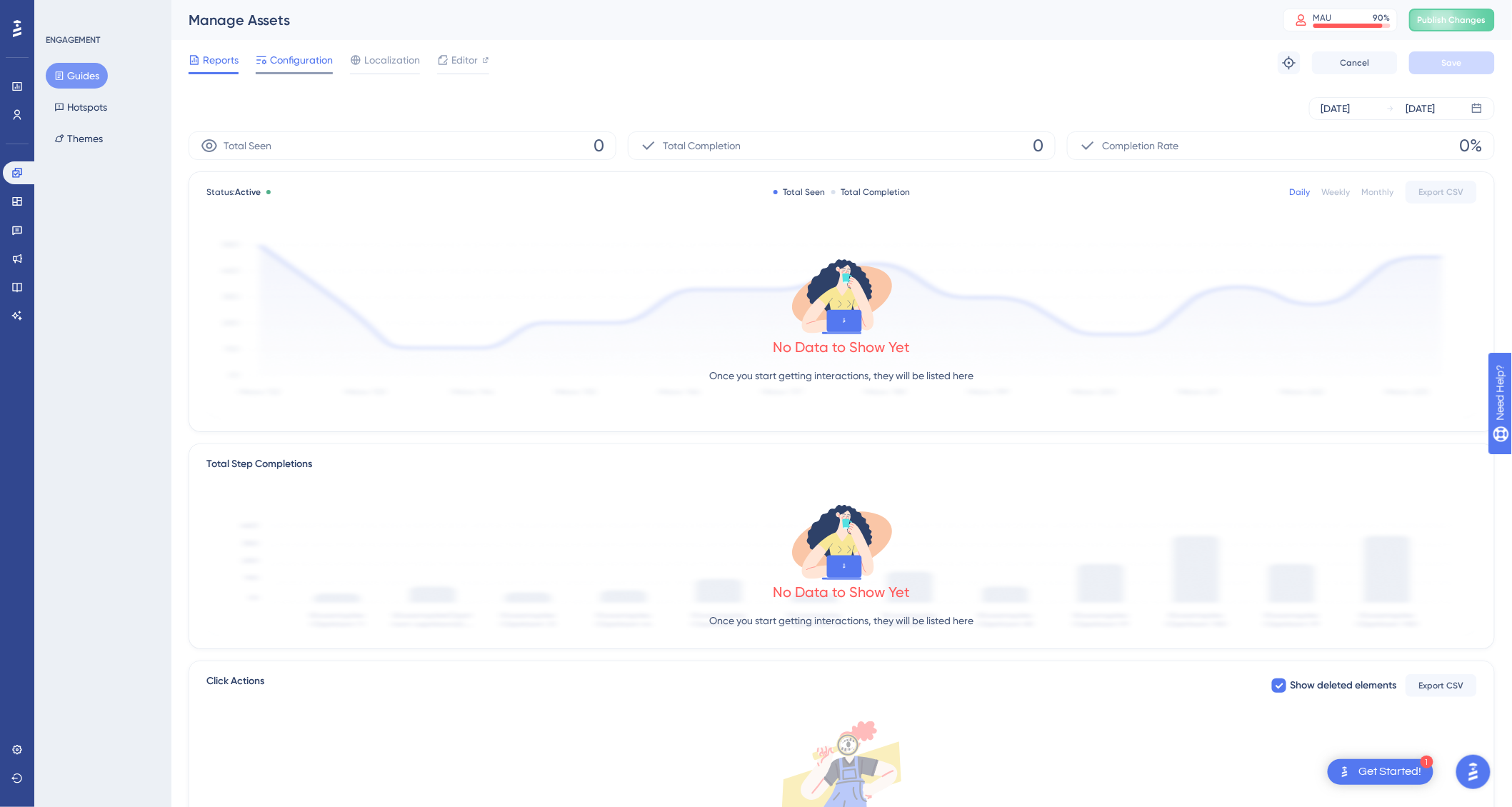
click at [295, 66] on span "Configuration" at bounding box center [301, 59] width 63 height 17
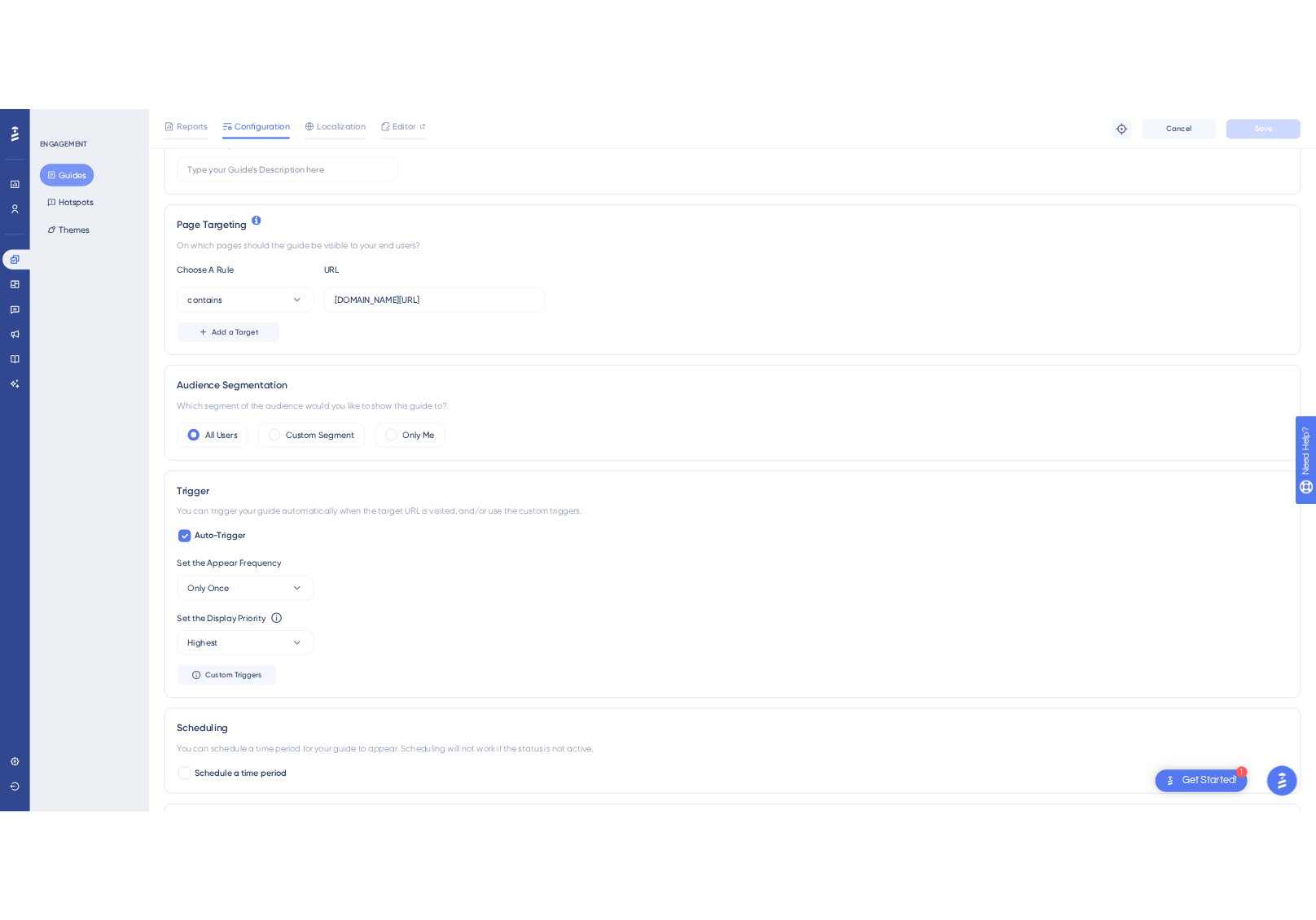
scroll to position [298, 0]
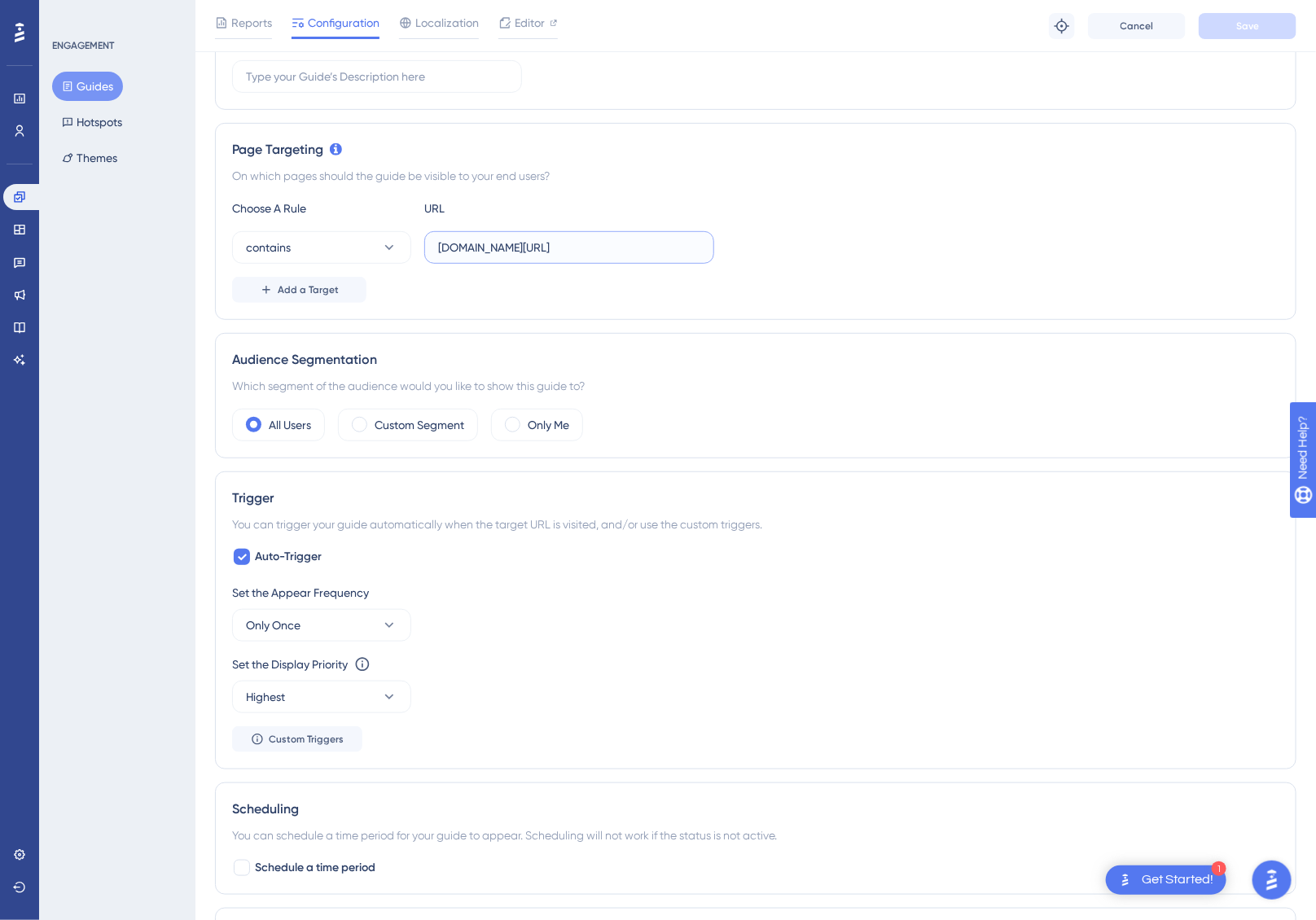
click at [502, 246] on input "[DOMAIN_NAME][URL]" at bounding box center [570, 248] width 262 height 18
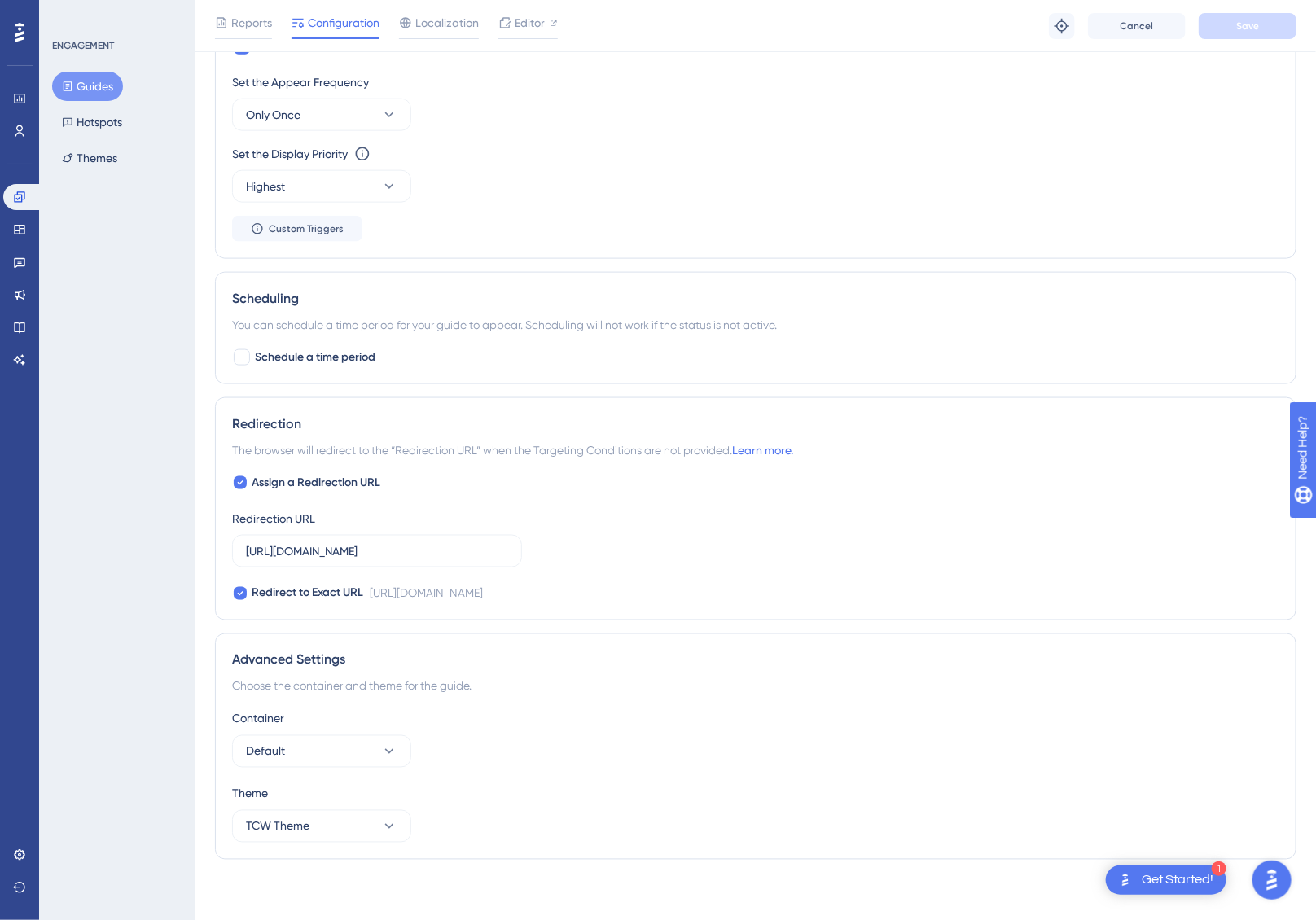
scroll to position [806, 0]
click at [1115, 561] on div "Assign a Redirection URL Redirection URL [URL][DOMAIN_NAME] Redirect to Exact U…" at bounding box center [756, 541] width 1048 height 130
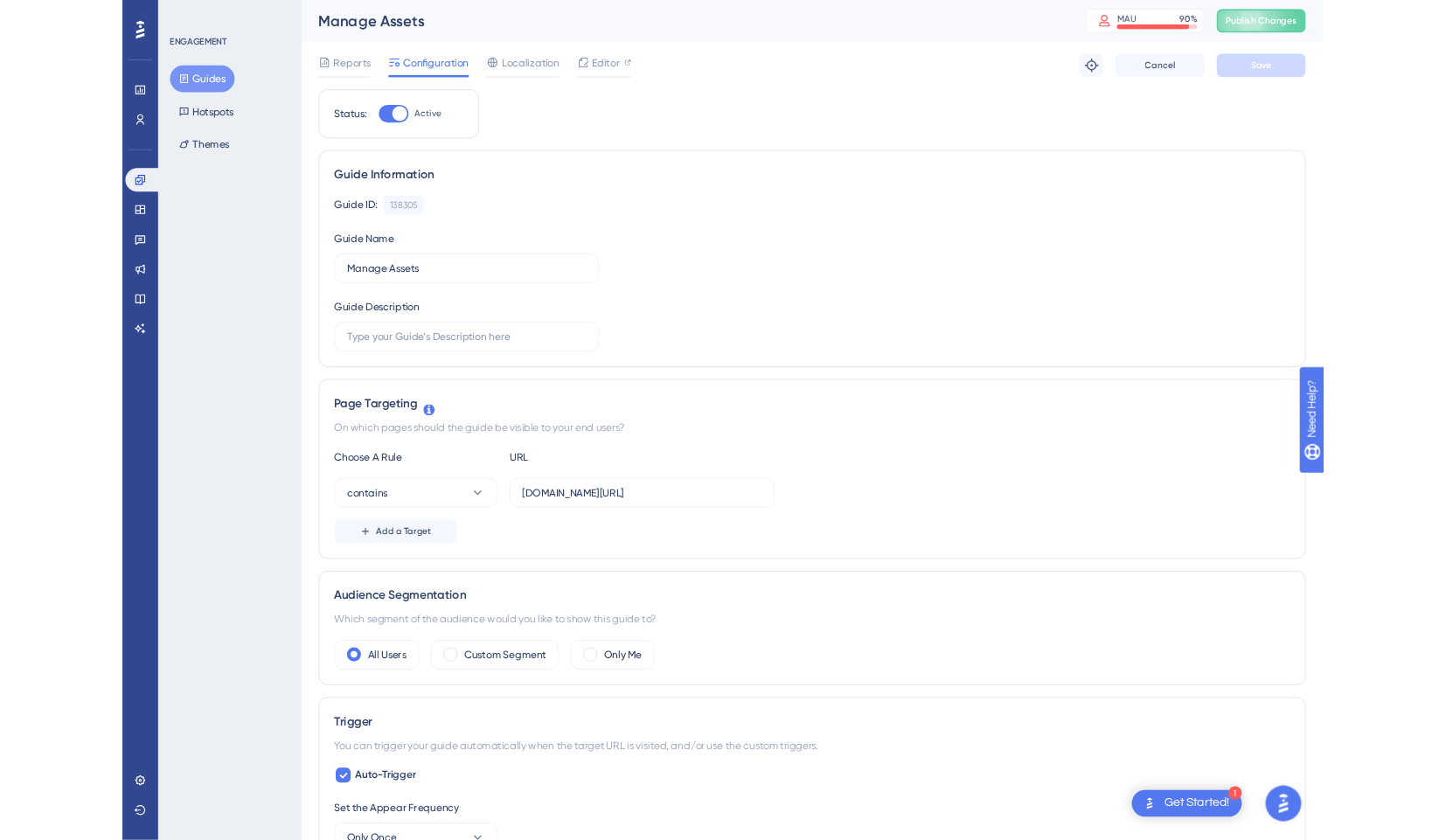
scroll to position [0, 0]
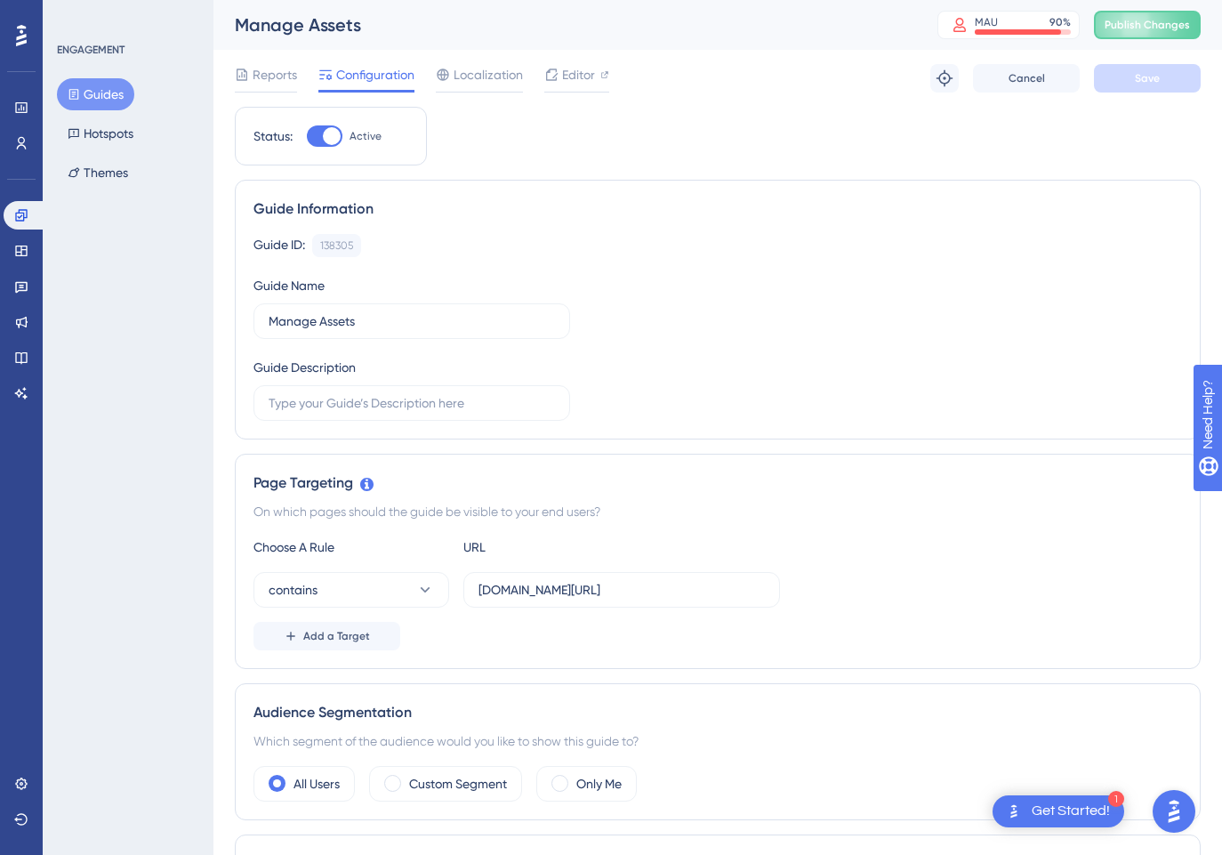
click at [325, 141] on div at bounding box center [332, 136] width 18 height 18
click at [307, 137] on input "Active" at bounding box center [306, 136] width 1 height 1
click at [1149, 76] on span "Save" at bounding box center [1147, 78] width 25 height 14
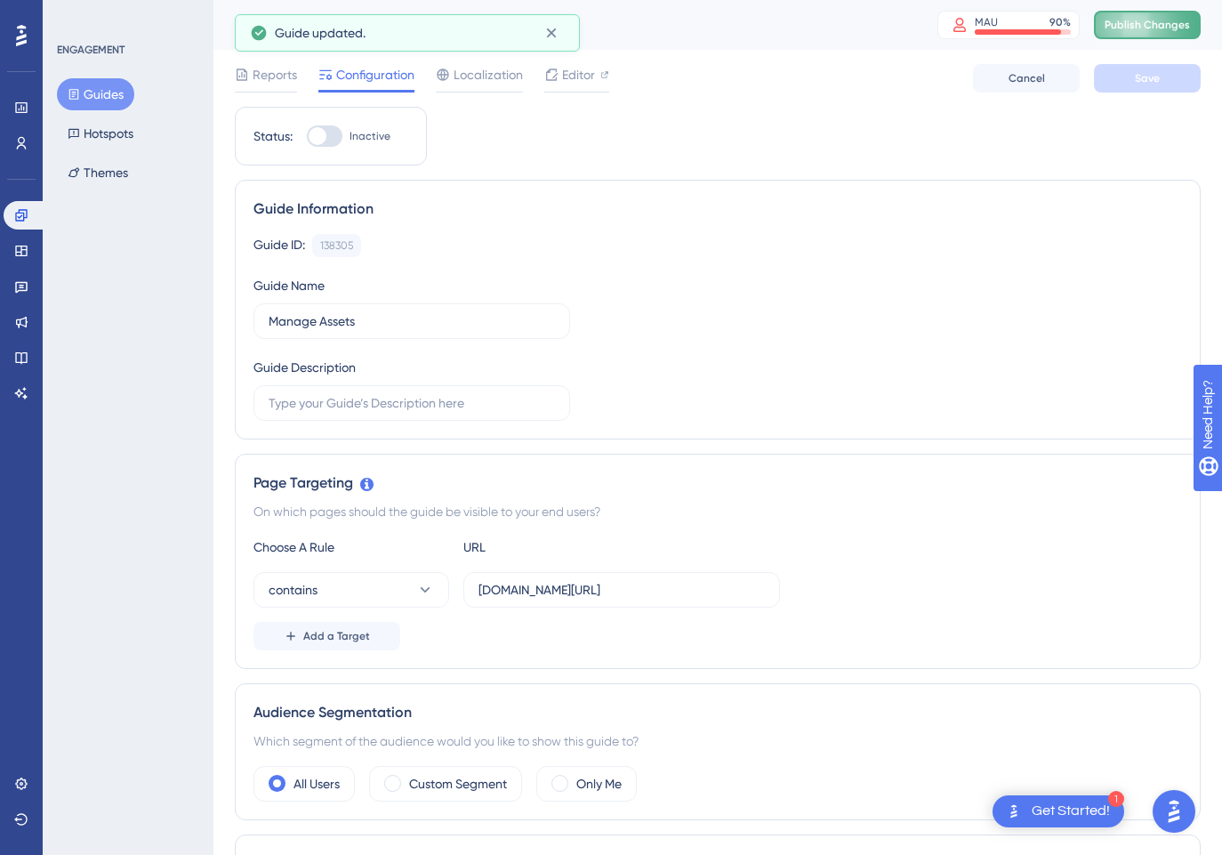
click at [1145, 29] on span "Publish Changes" at bounding box center [1147, 25] width 85 height 14
click at [335, 138] on div at bounding box center [325, 135] width 36 height 21
click at [307, 137] on input "Inactive" at bounding box center [306, 136] width 1 height 1
checkbox input "true"
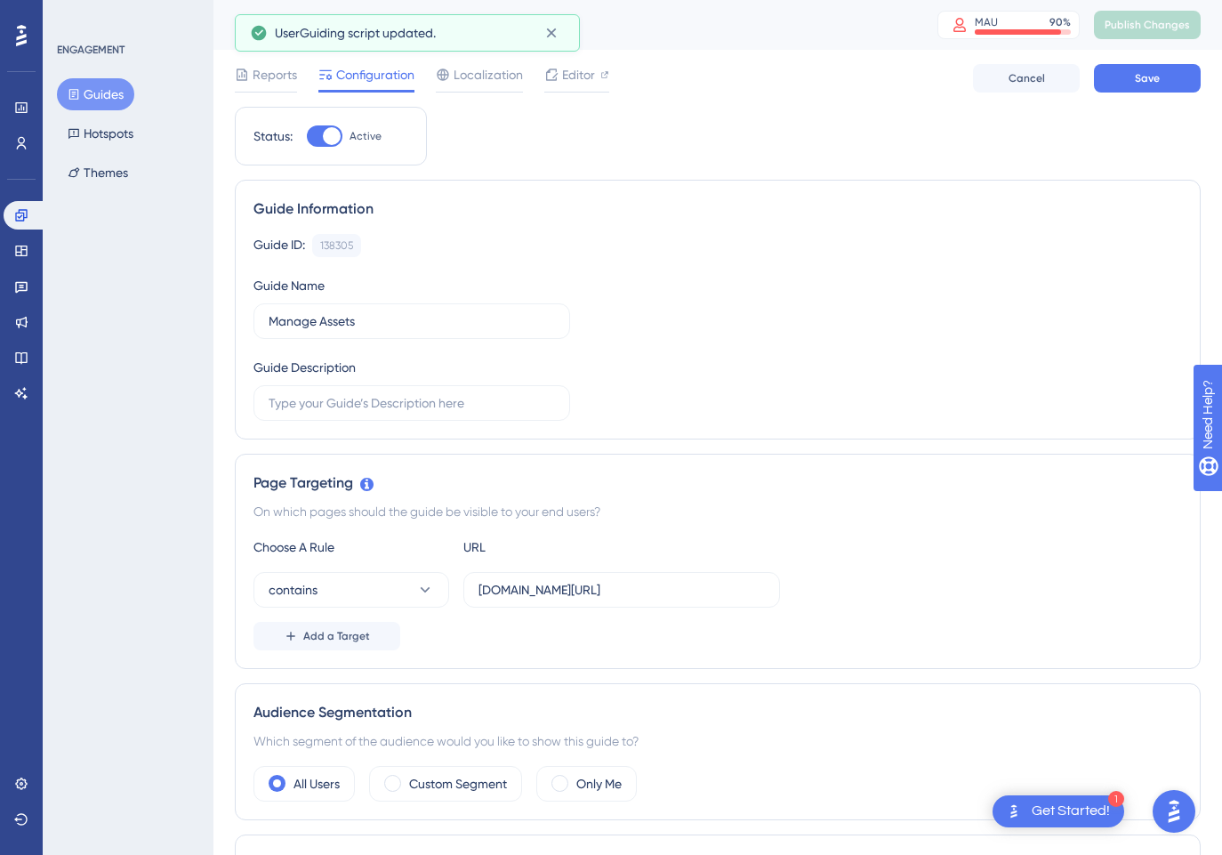
click at [1173, 56] on div "Reports Configuration Localization Editor Cancel Save" at bounding box center [718, 78] width 966 height 57
click at [1160, 76] on button "Save" at bounding box center [1147, 78] width 107 height 28
click at [1135, 27] on span "Publish Changes" at bounding box center [1147, 25] width 85 height 14
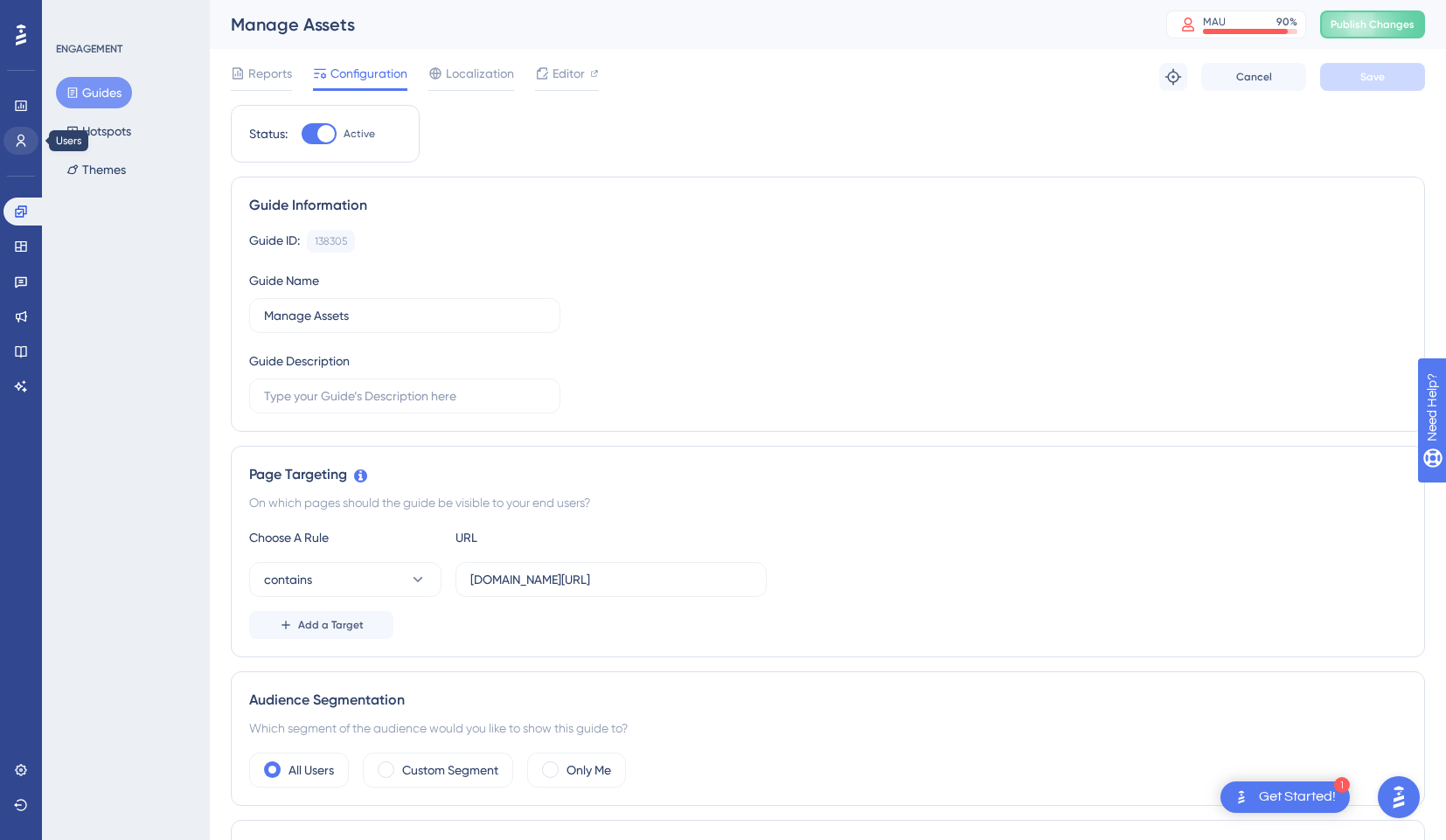
click at [25, 143] on icon at bounding box center [21, 140] width 14 height 14
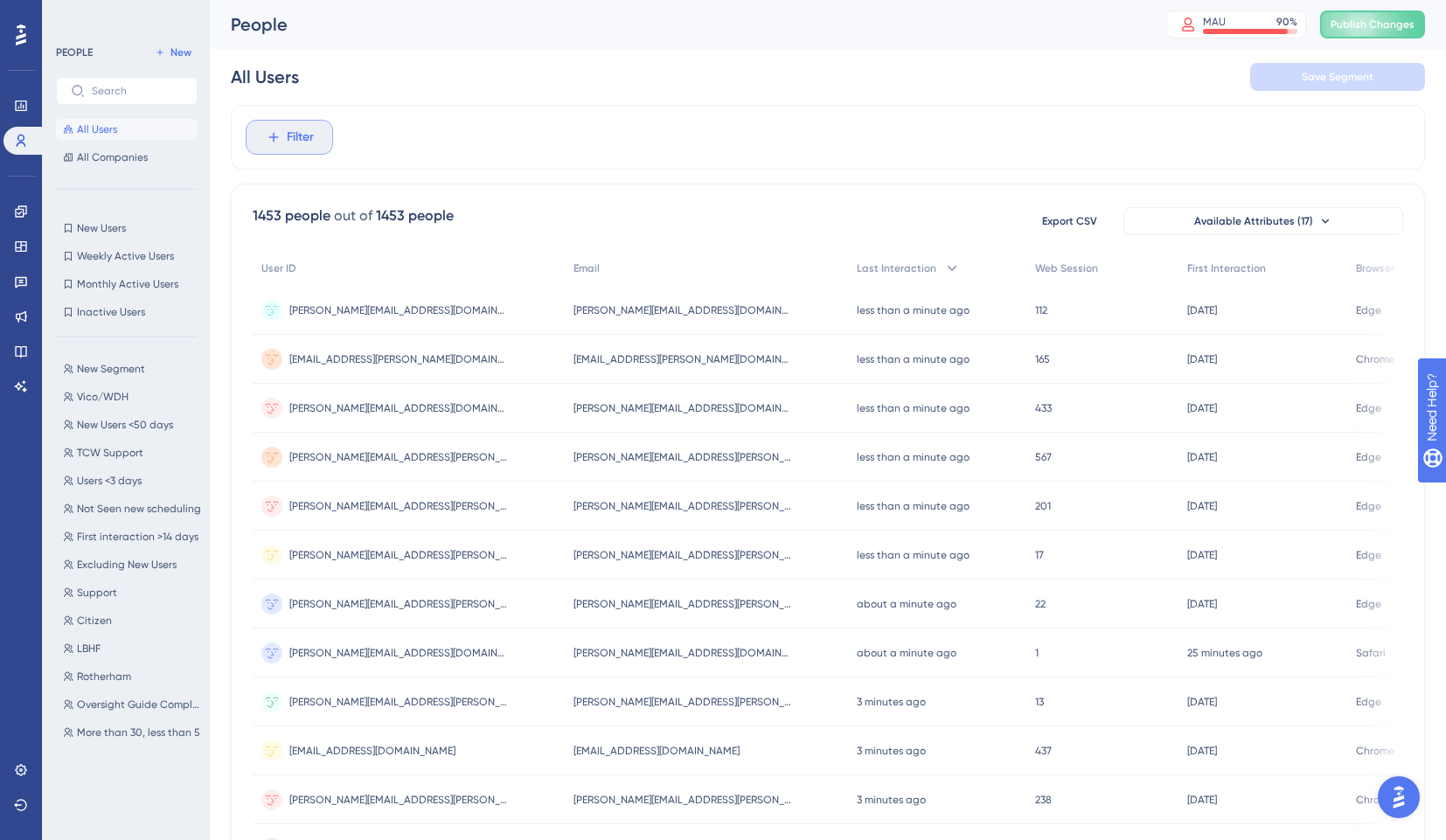
click at [315, 124] on button "Filter" at bounding box center [289, 138] width 87 height 35
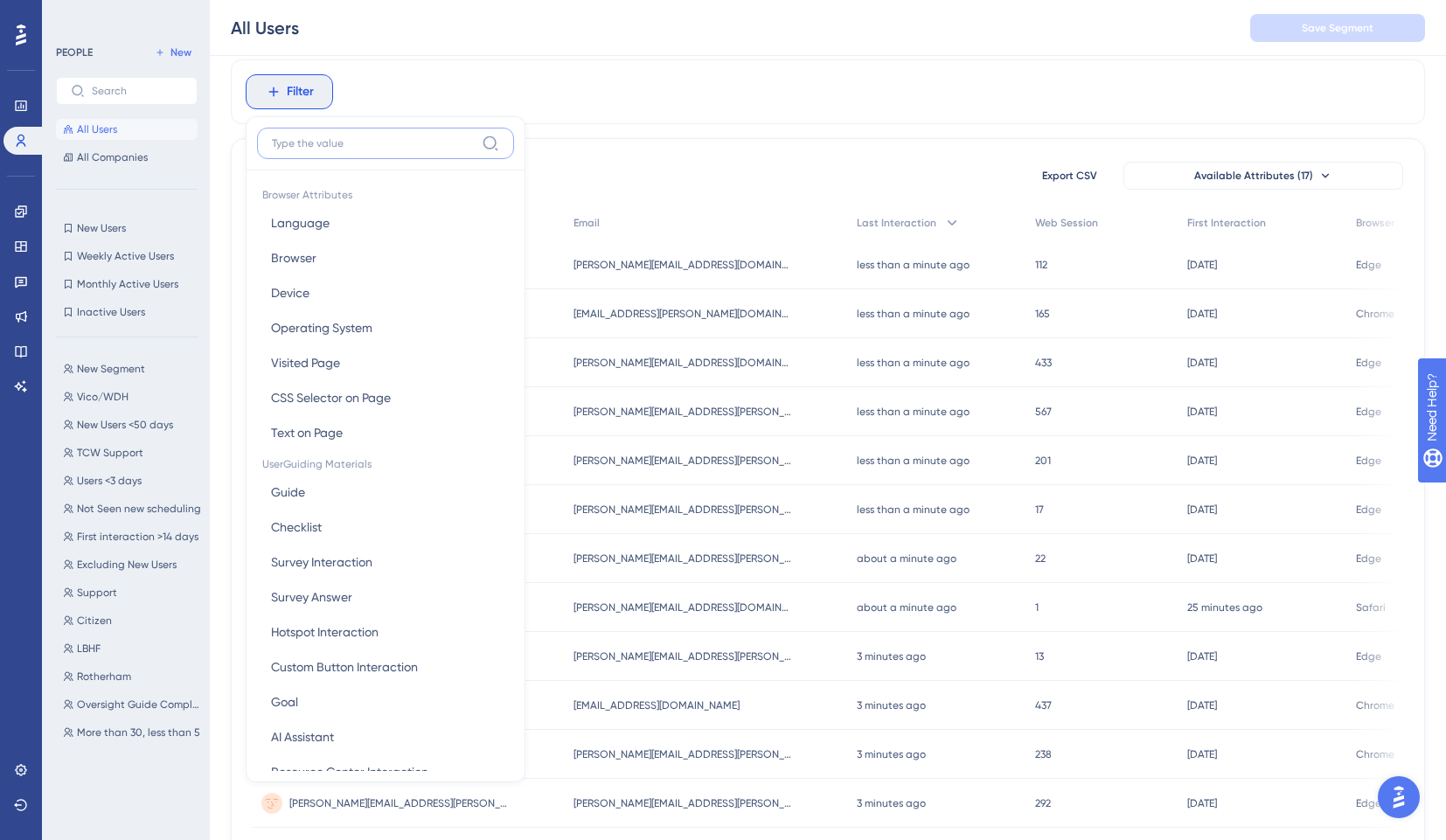
click at [333, 145] on input at bounding box center [374, 143] width 202 height 14
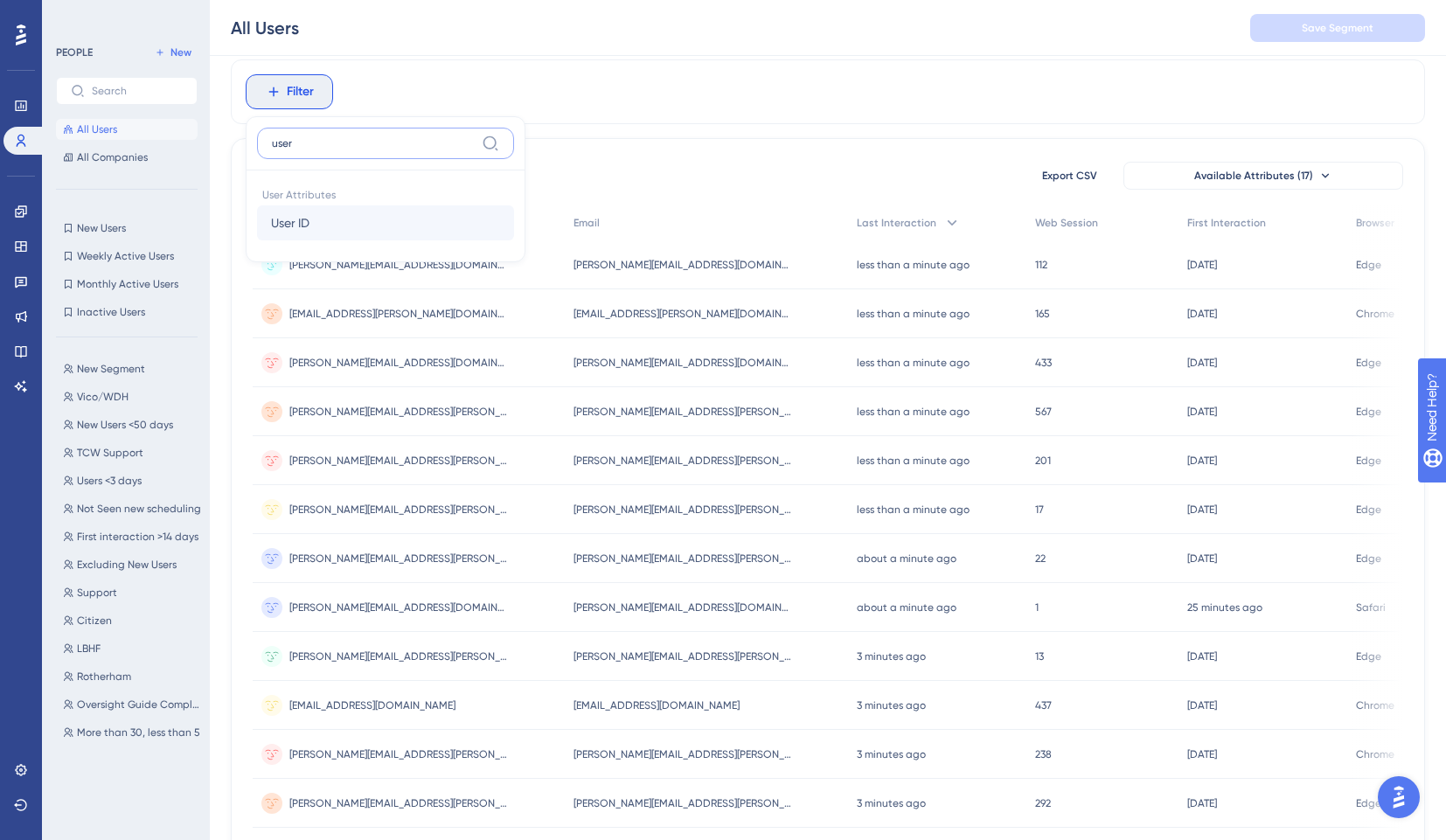
type input "user"
click at [344, 228] on button "User ID User ID" at bounding box center [384, 223] width 257 height 35
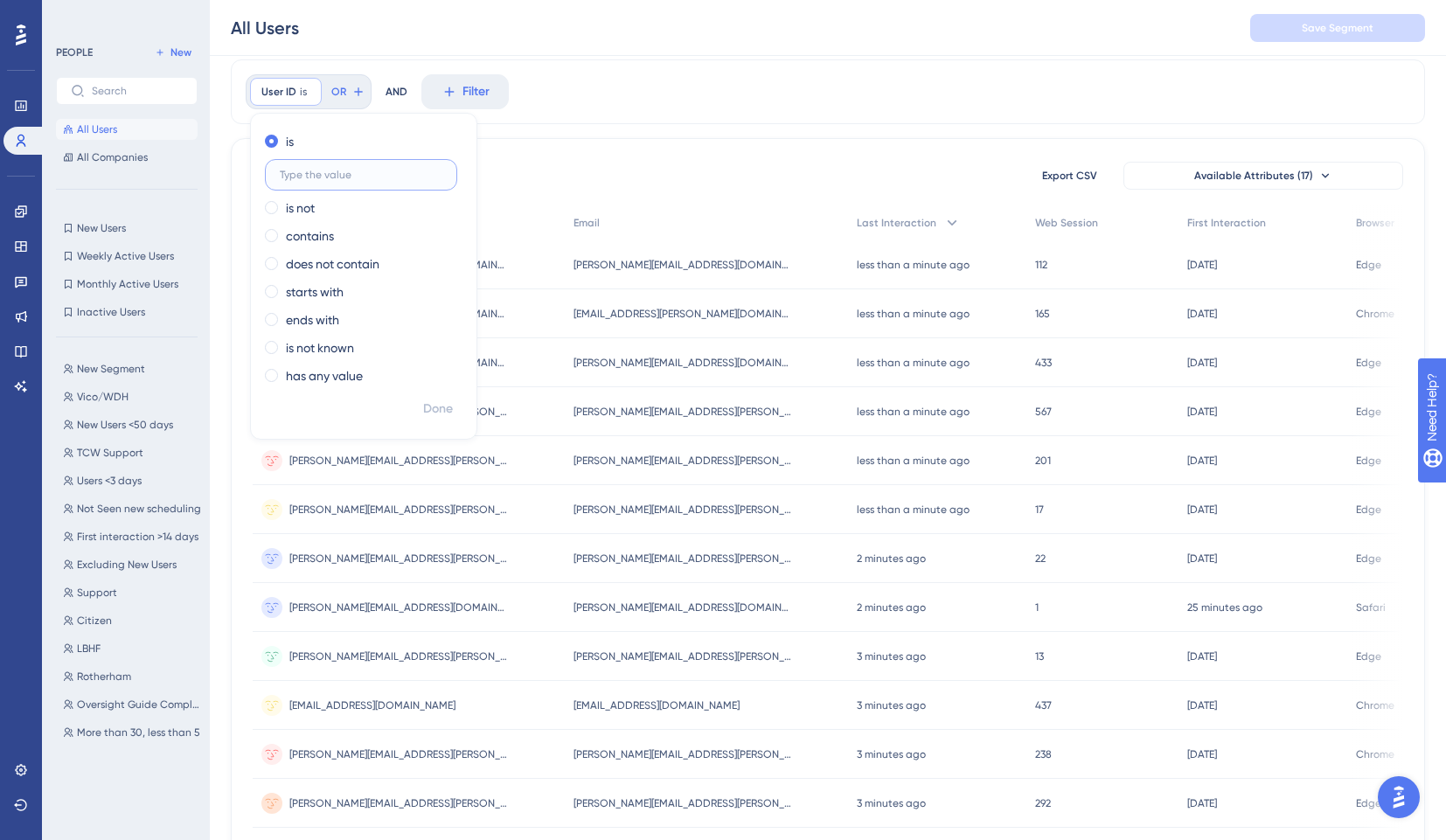
click at [328, 171] on input "text" at bounding box center [361, 175] width 162 height 12
click at [311, 237] on label "contains" at bounding box center [310, 235] width 48 height 21
type input "kstephens"
click at [425, 395] on button "Done" at bounding box center [438, 409] width 49 height 31
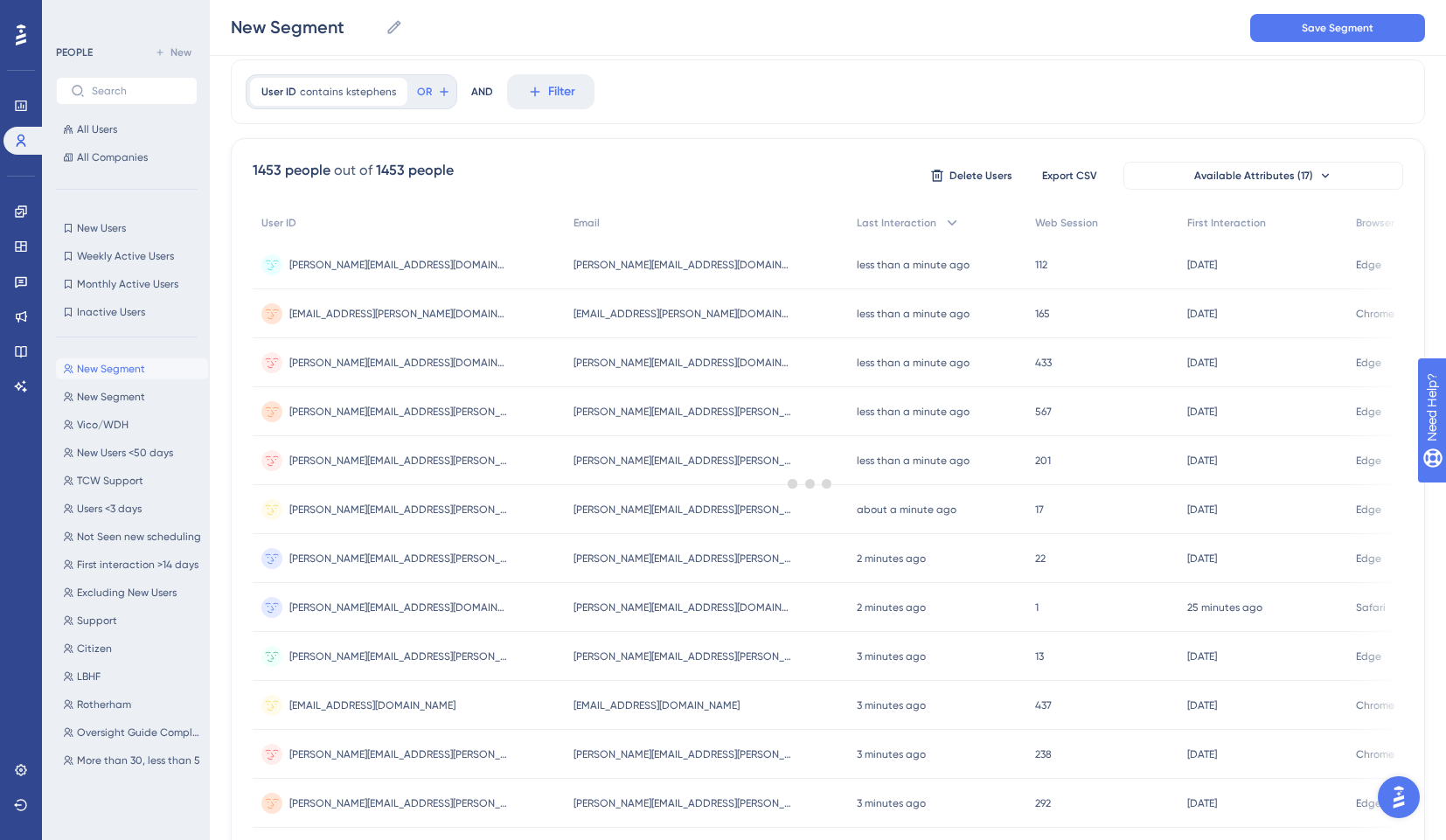
scroll to position [0, 0]
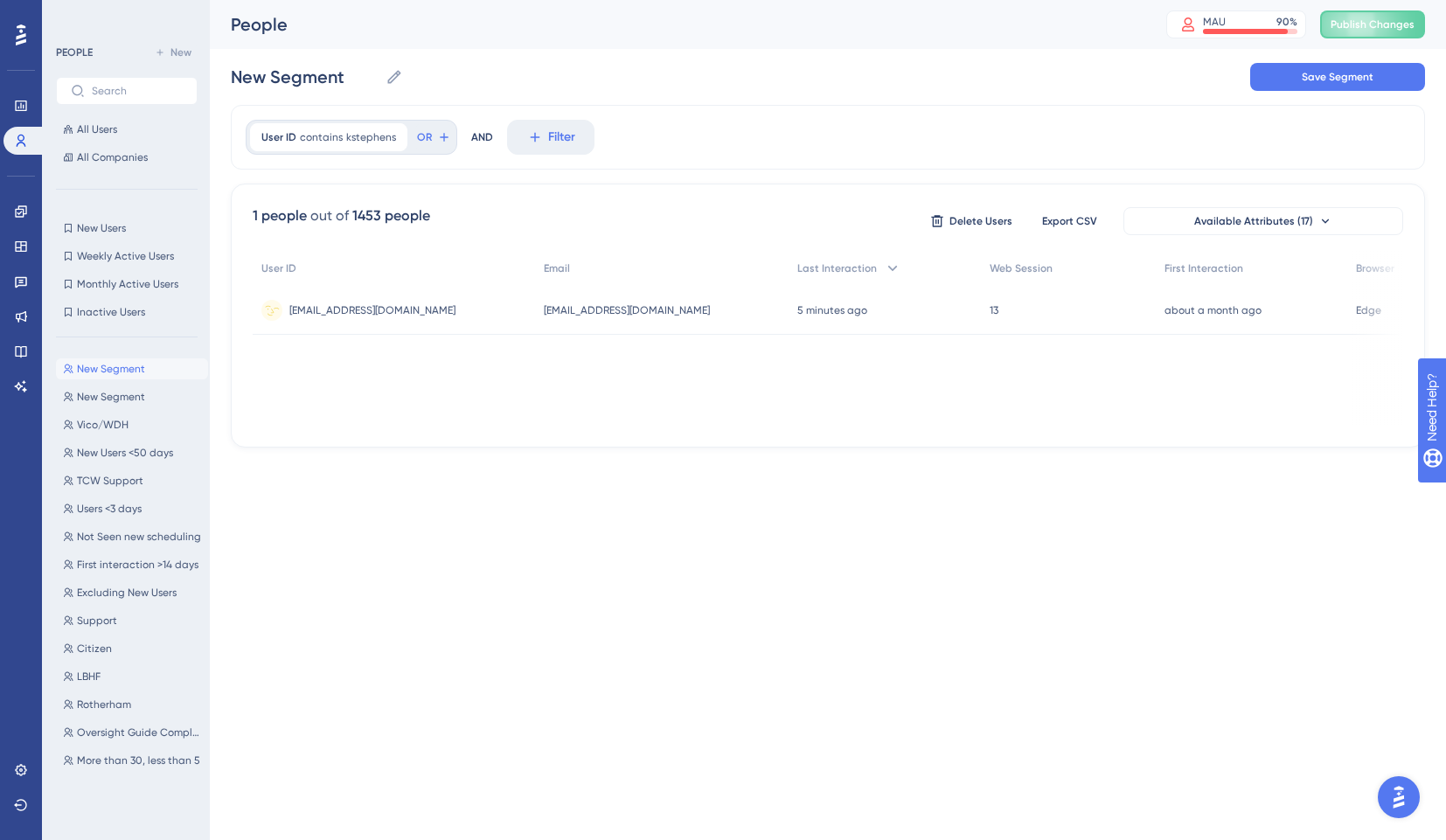
click at [395, 309] on span "[EMAIL_ADDRESS][DOMAIN_NAME]" at bounding box center [372, 310] width 166 height 14
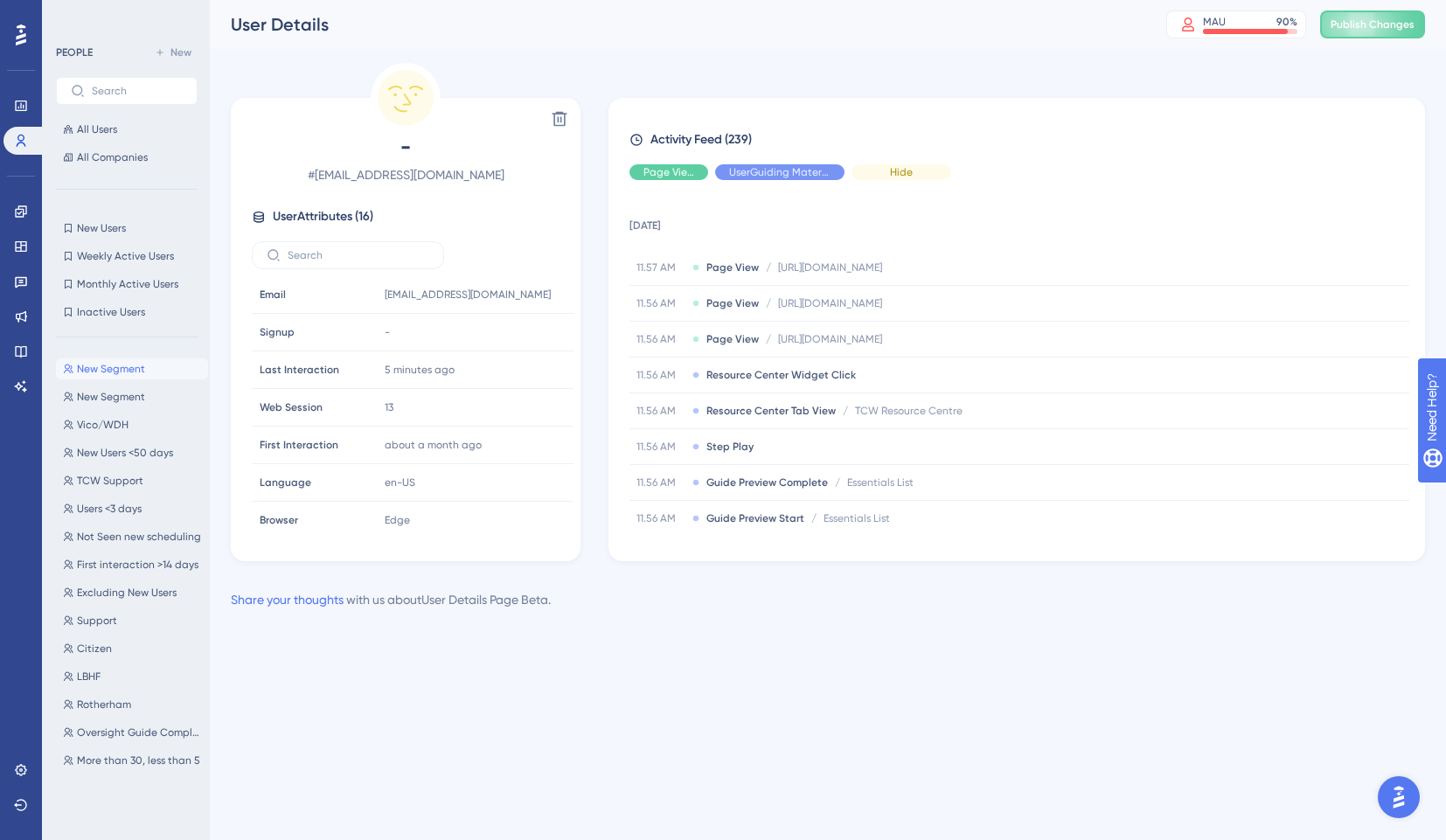
click at [897, 175] on span "Hide" at bounding box center [900, 172] width 23 height 14
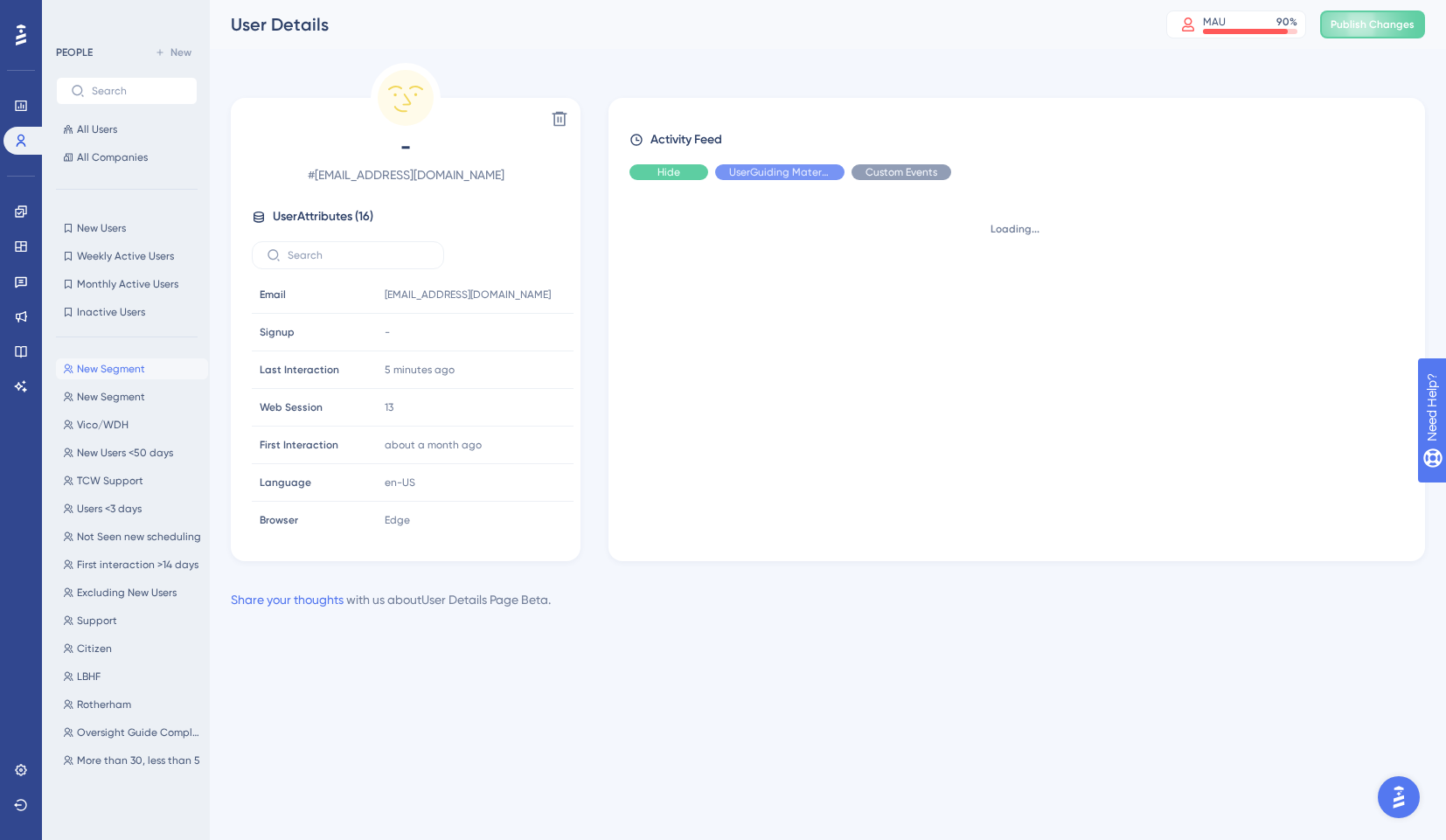
click at [689, 172] on div "Hide" at bounding box center [668, 172] width 79 height 16
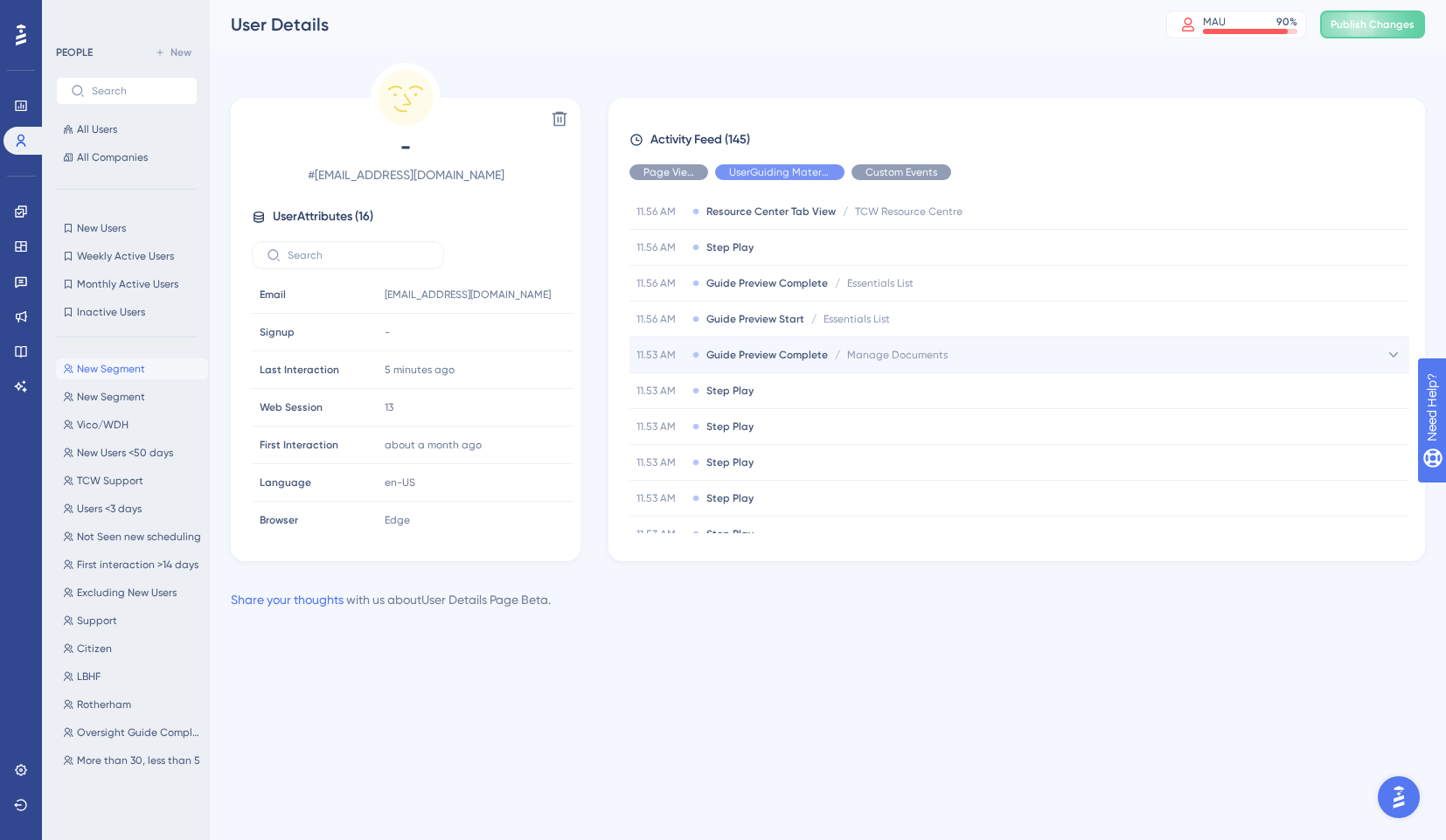
scroll to position [107, 0]
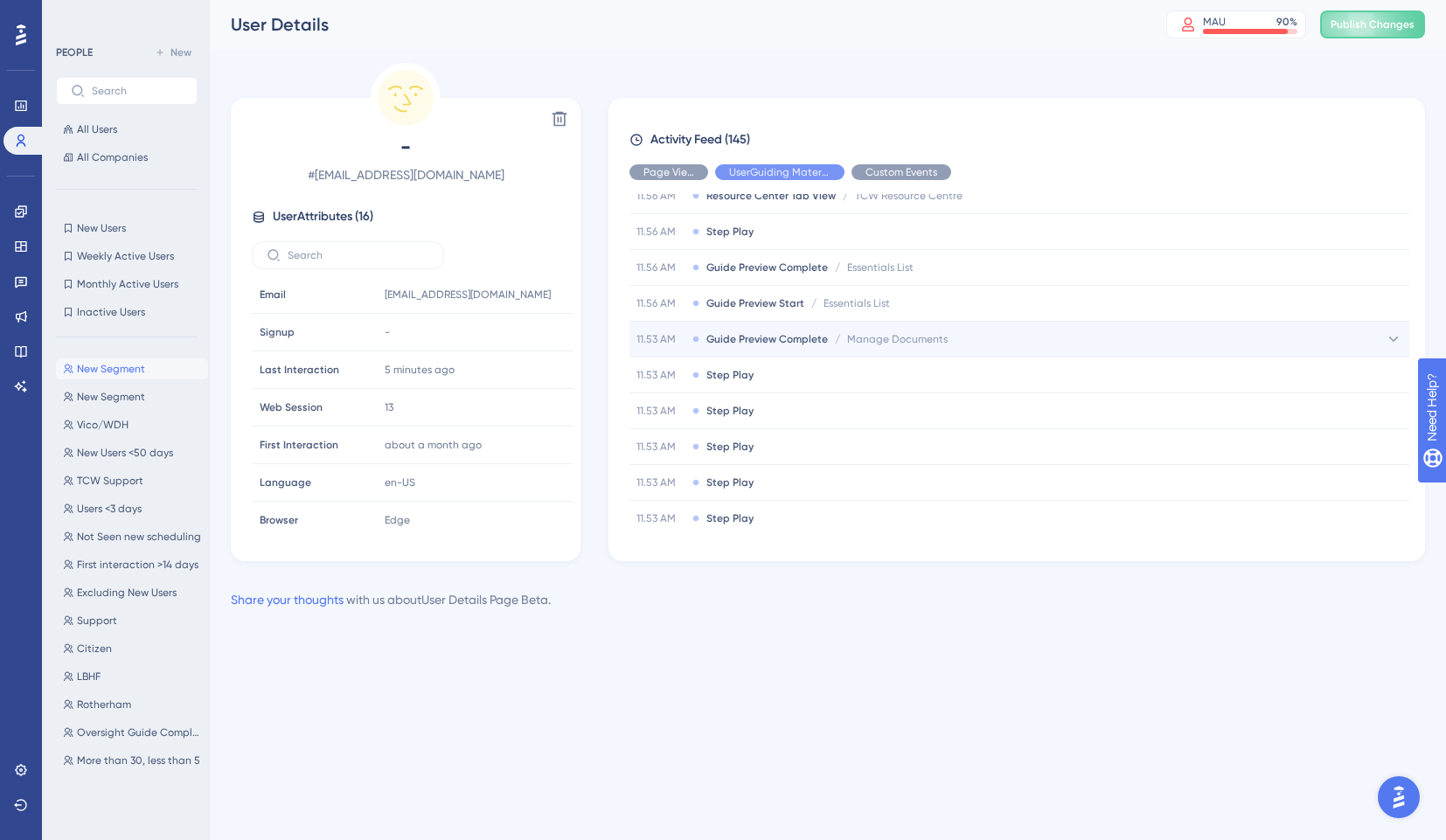
click at [1389, 339] on icon at bounding box center [1394, 338] width 10 height 5
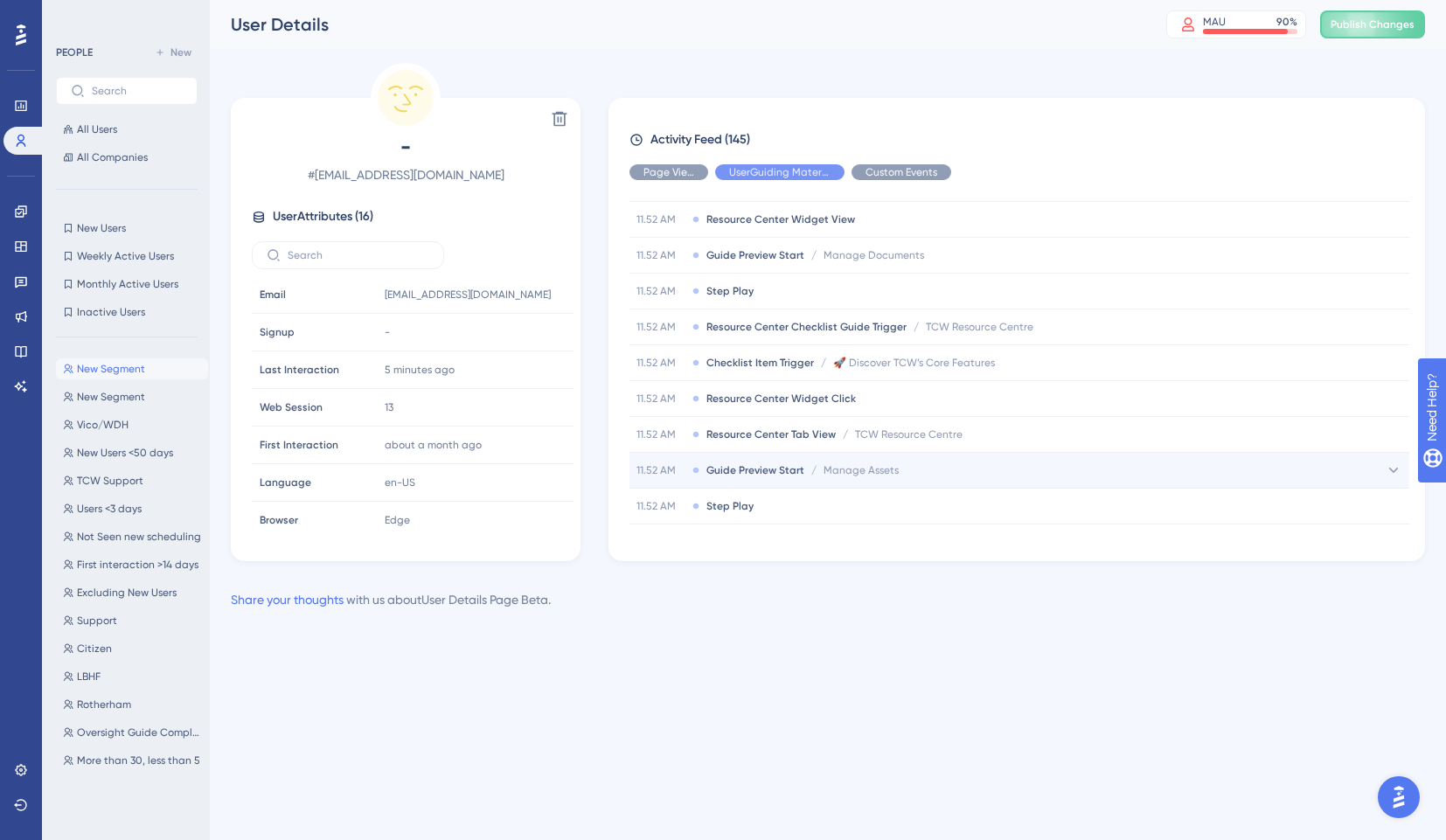
scroll to position [588, 0]
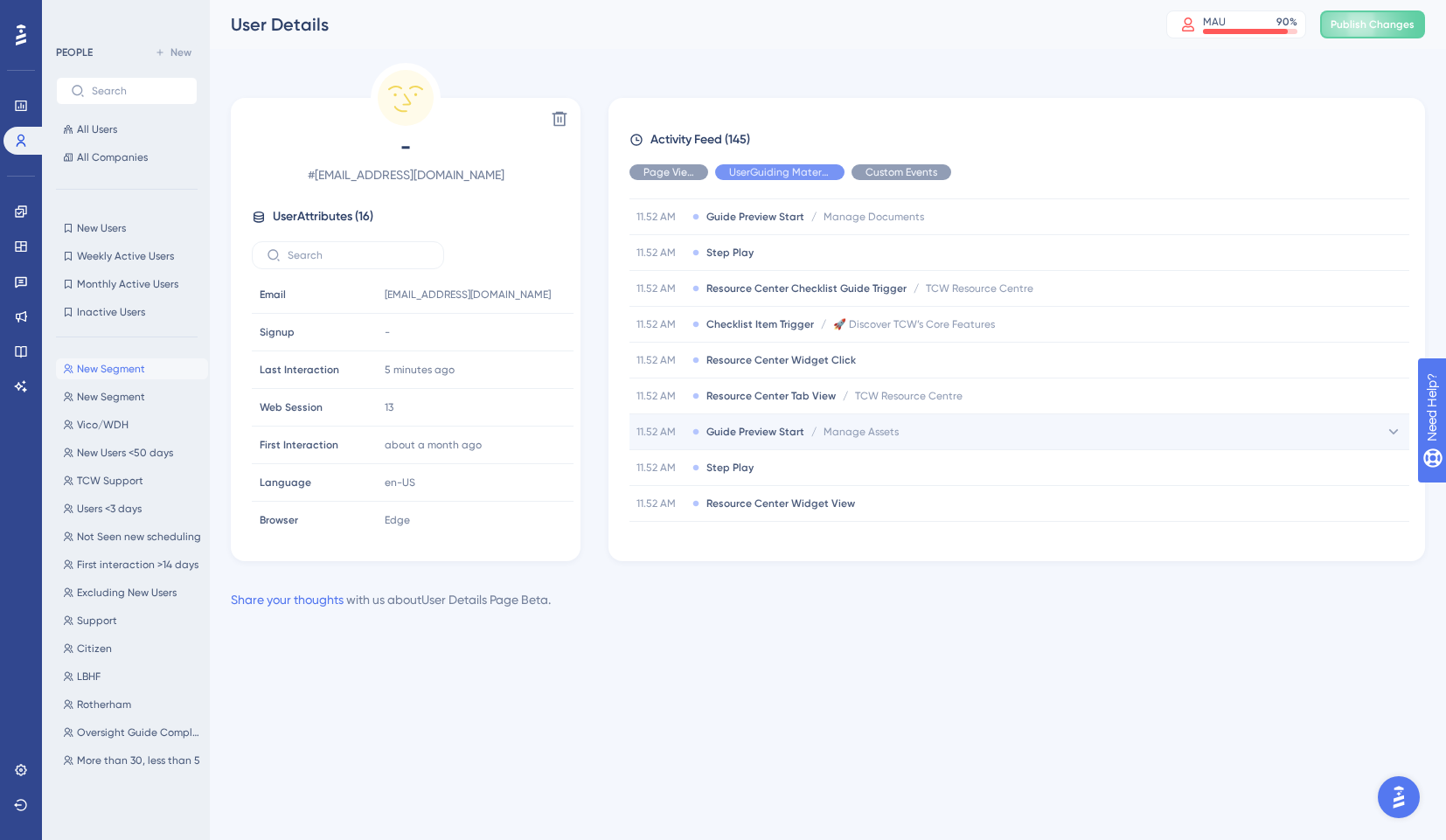
click at [1389, 427] on icon at bounding box center [1394, 431] width 18 height 18
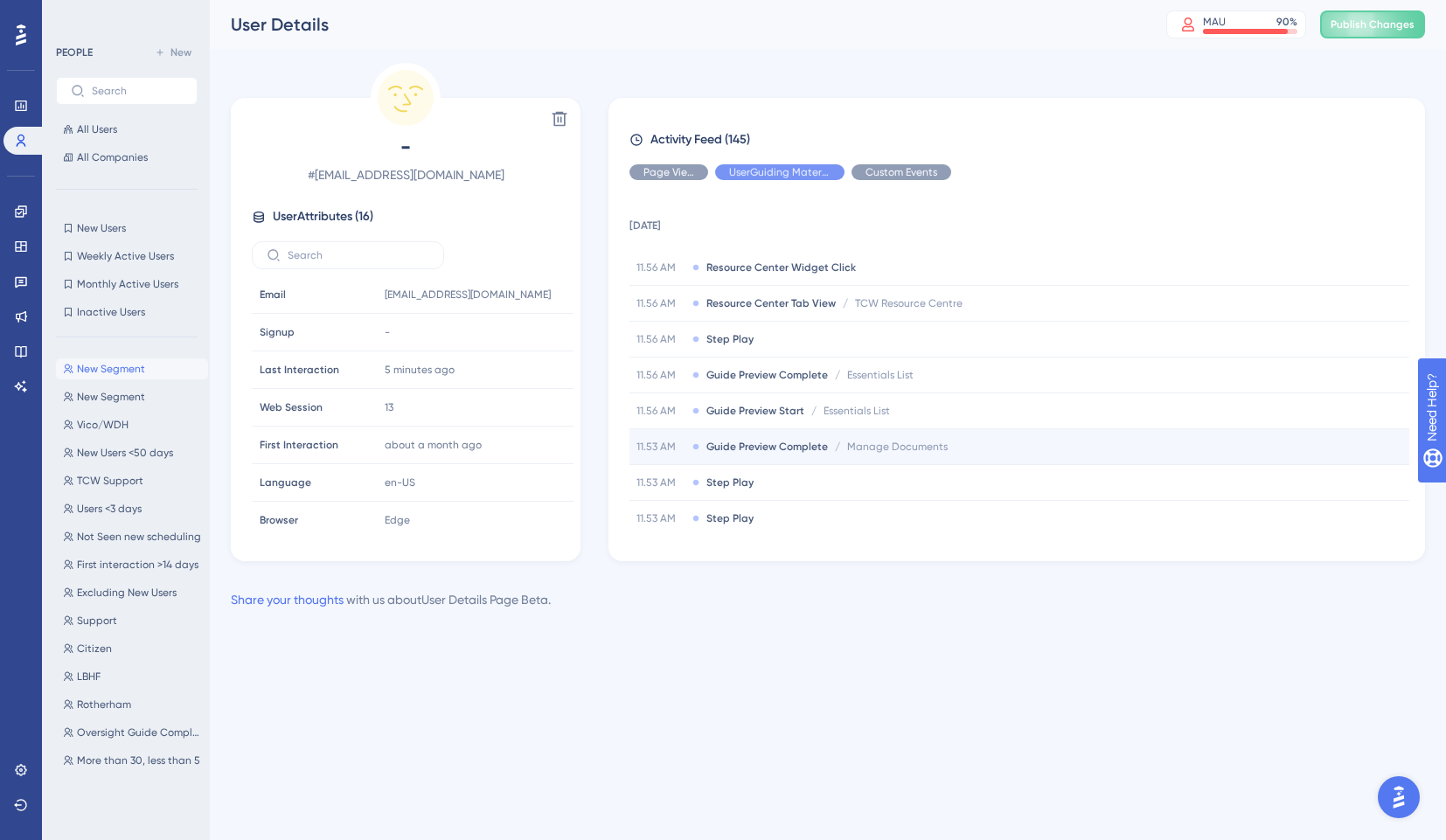
scroll to position [0, 0]
click at [896, 170] on span "Show" at bounding box center [901, 172] width 27 height 14
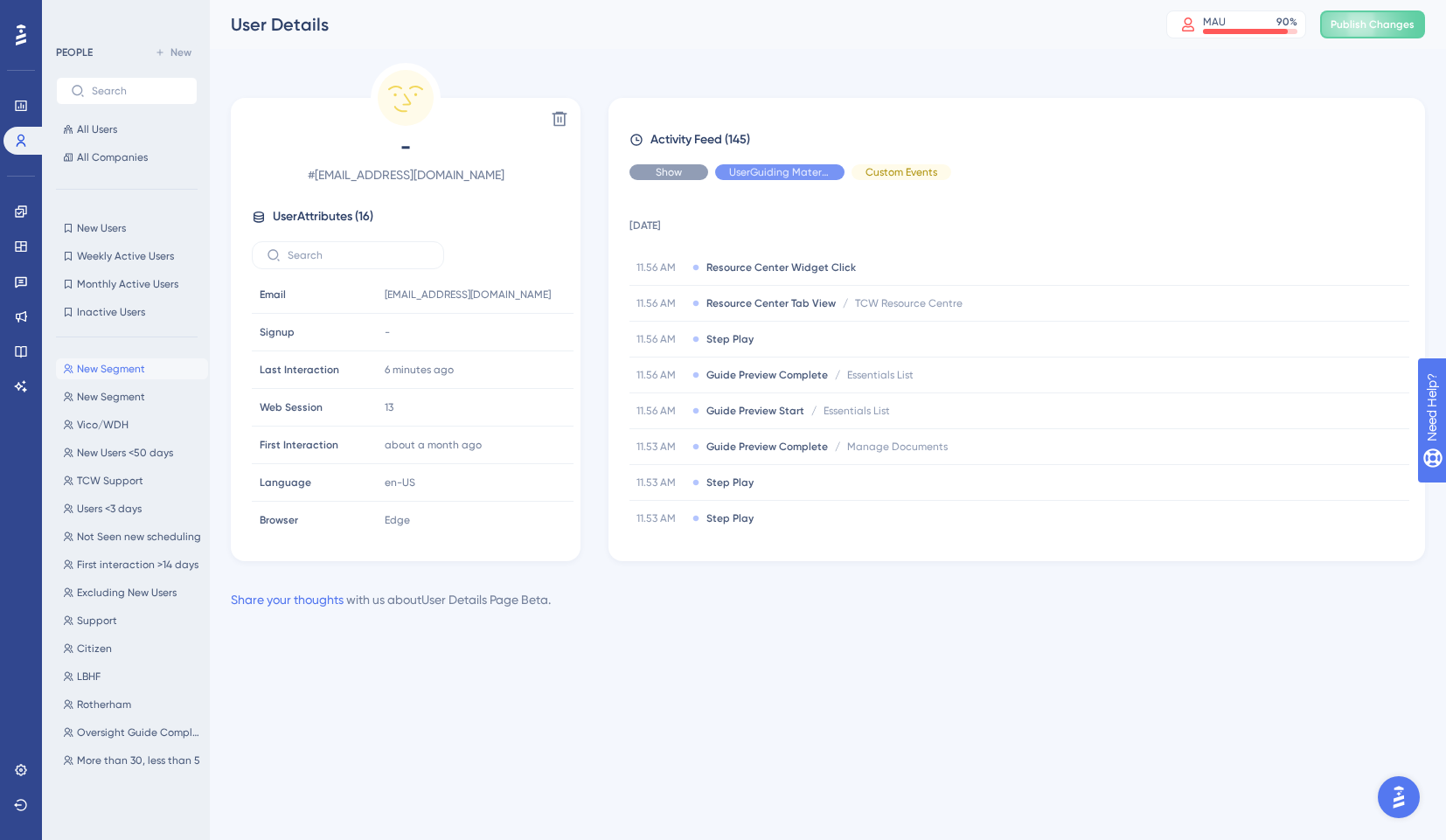
click at [667, 170] on span "Show" at bounding box center [668, 172] width 27 height 14
click at [0, 0] on div "Performance Users Engagement Widgets Feedback Product Updates Knowledge Base AI…" at bounding box center [0, 0] width 0 height 0
